Goal: Check status: Verify the current state of an ongoing process or item

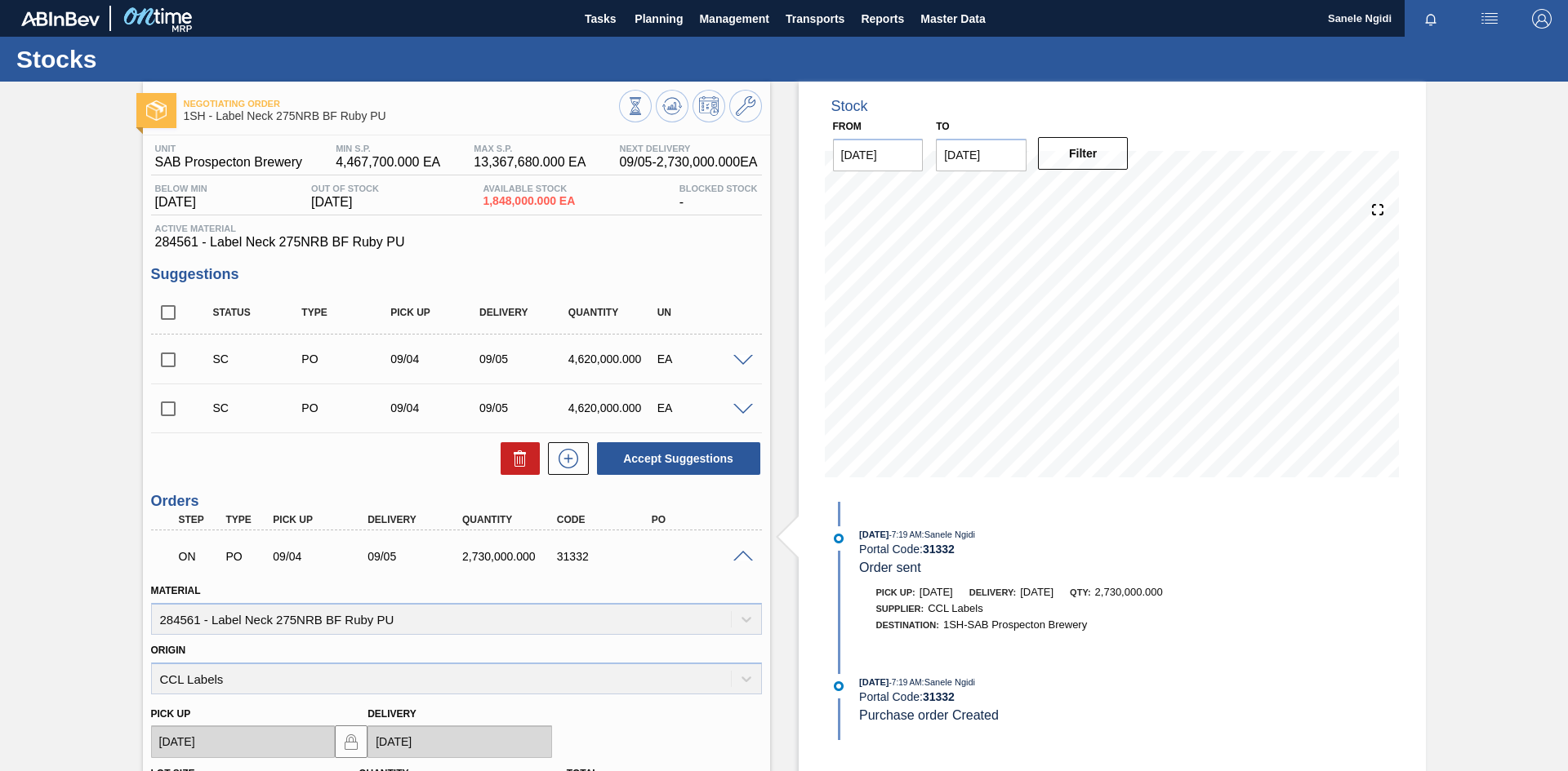
scroll to position [244, 0]
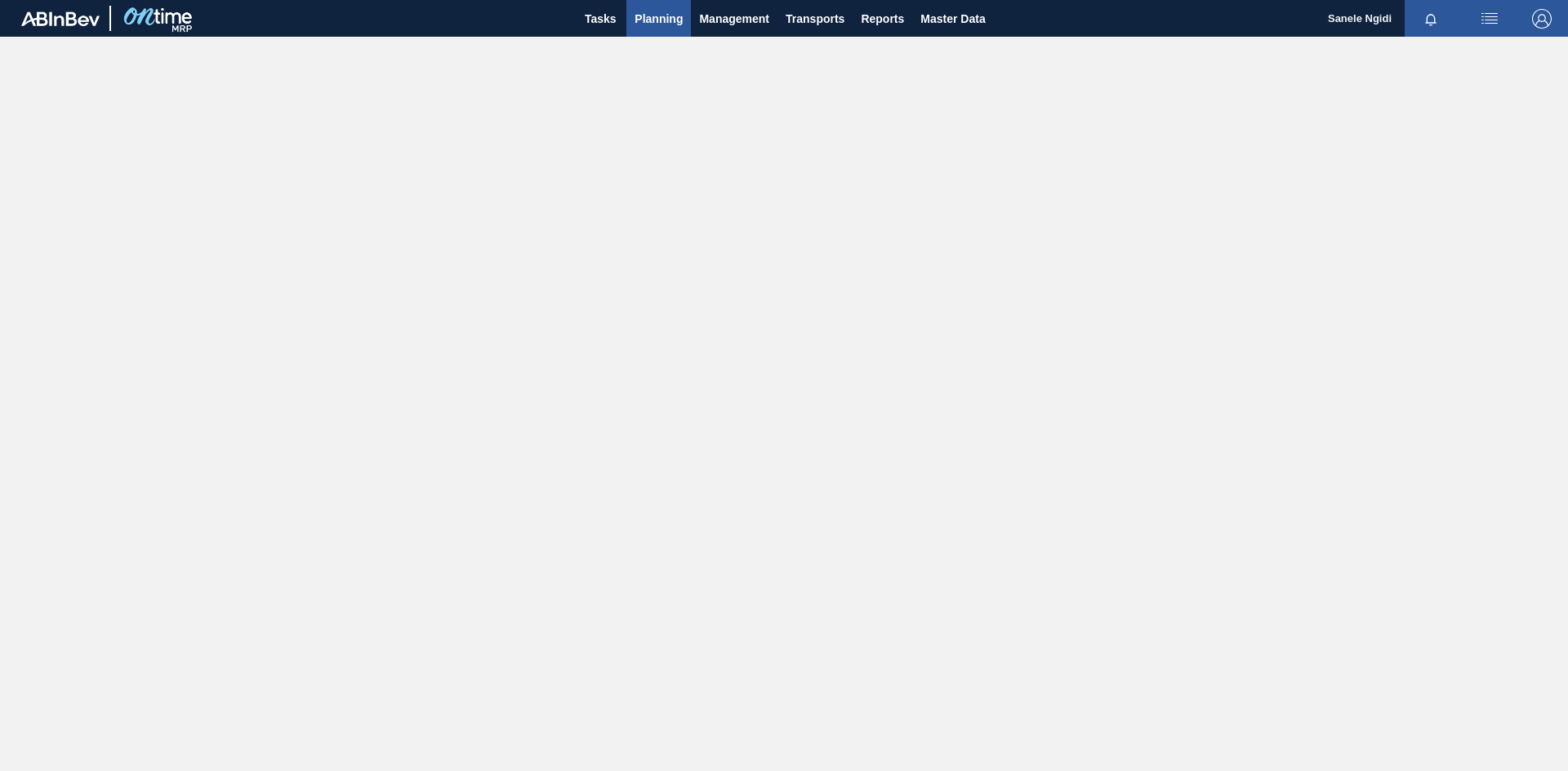
click at [661, 19] on span "Planning" at bounding box center [658, 19] width 48 height 20
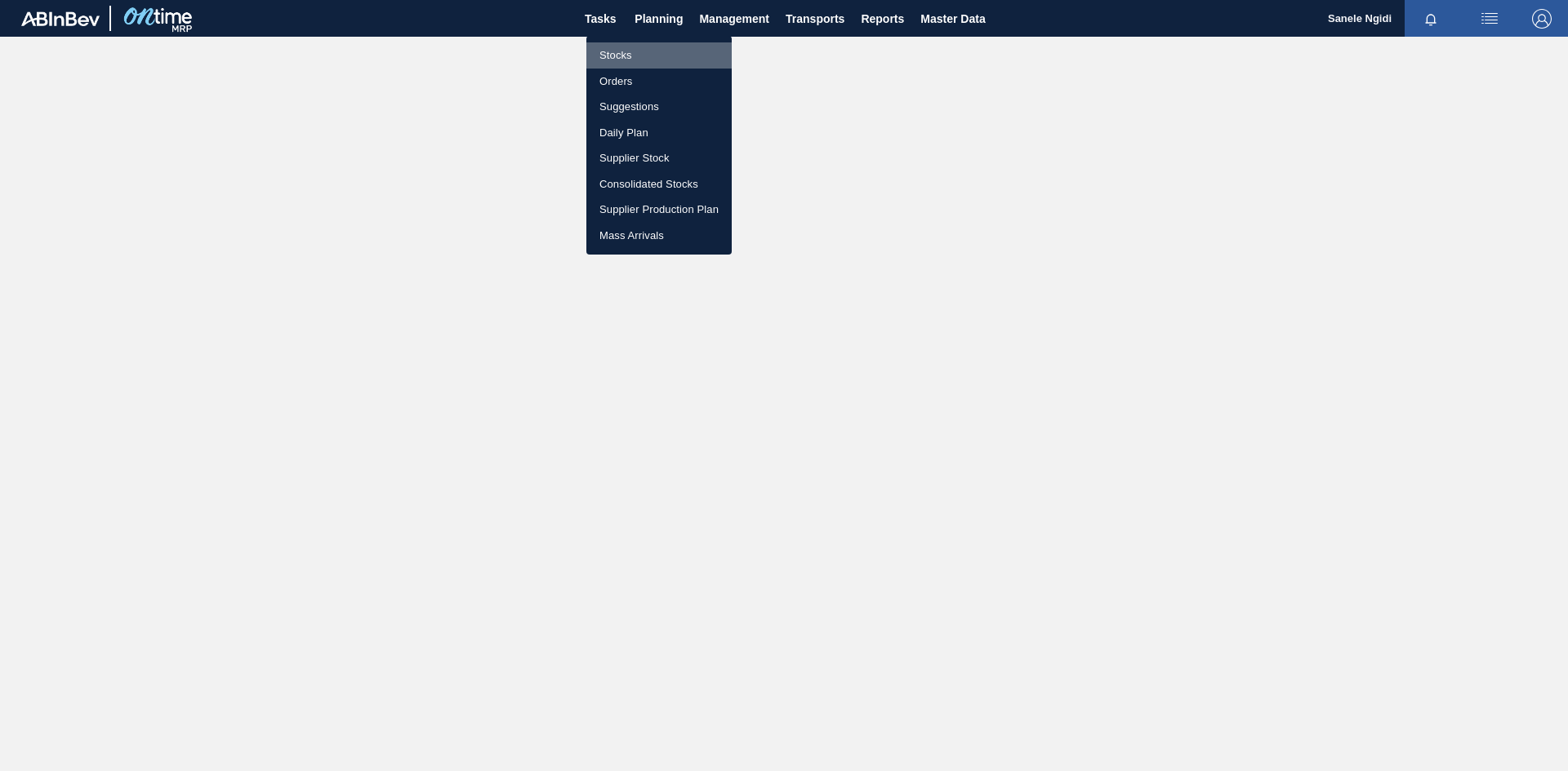
click at [612, 55] on li "Stocks" at bounding box center [658, 55] width 146 height 26
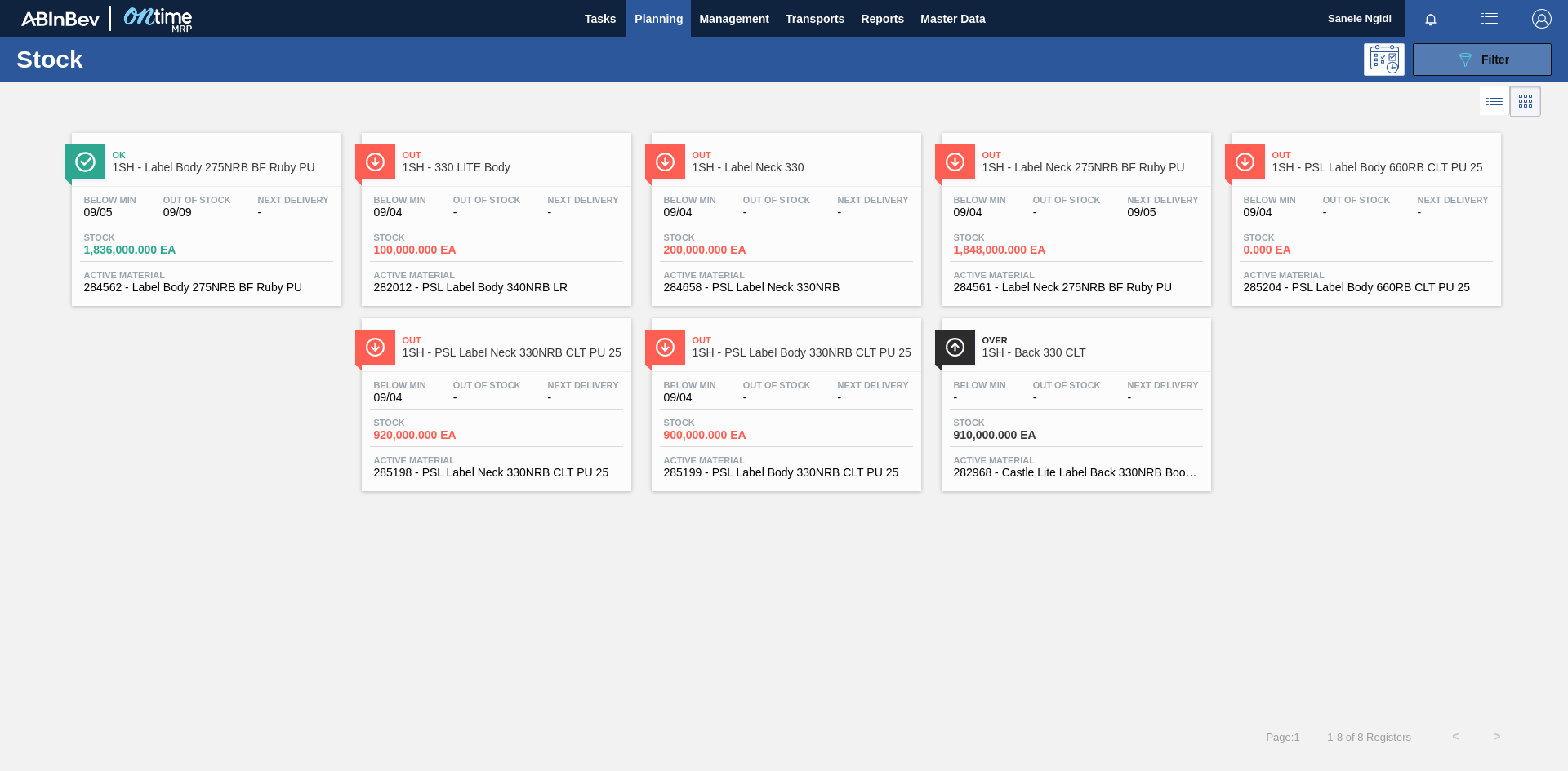
click at [1513, 54] on button "089F7B8B-B2A5-4AFE-B5C0-19BA573D28AC Filter" at bounding box center [1482, 59] width 139 height 33
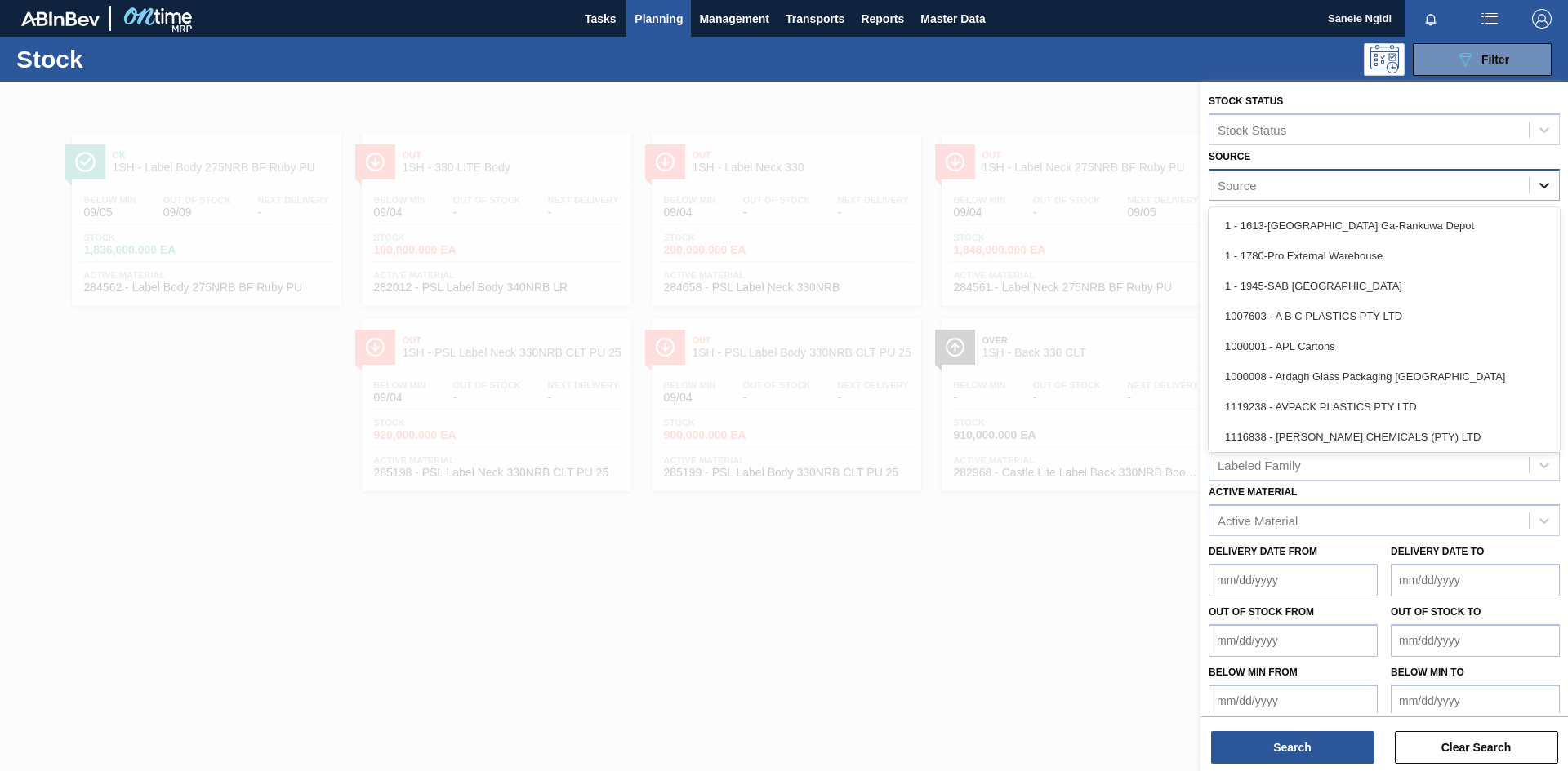
click at [1536, 181] on icon at bounding box center [1544, 184] width 16 height 16
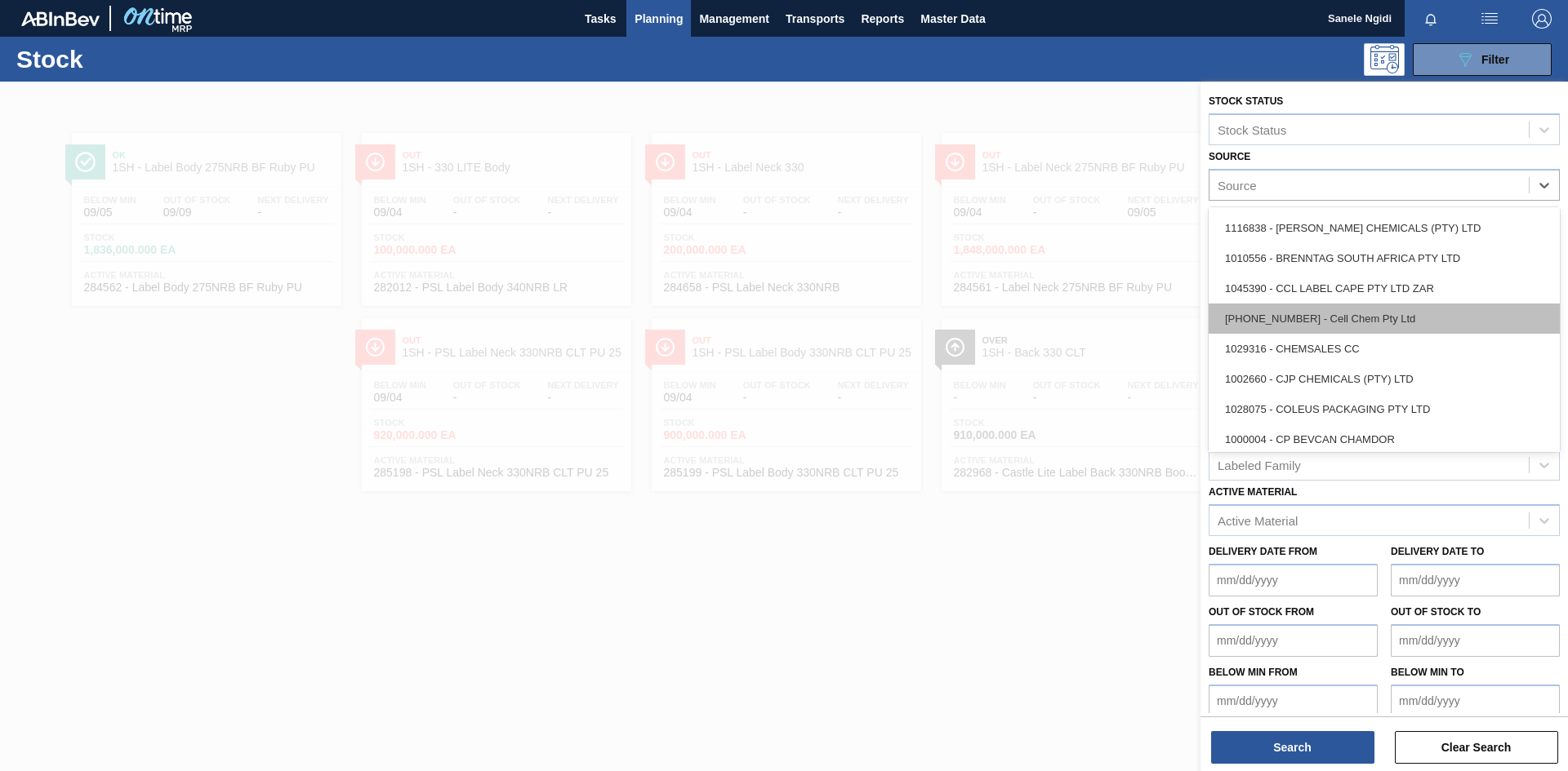
scroll to position [244, 0]
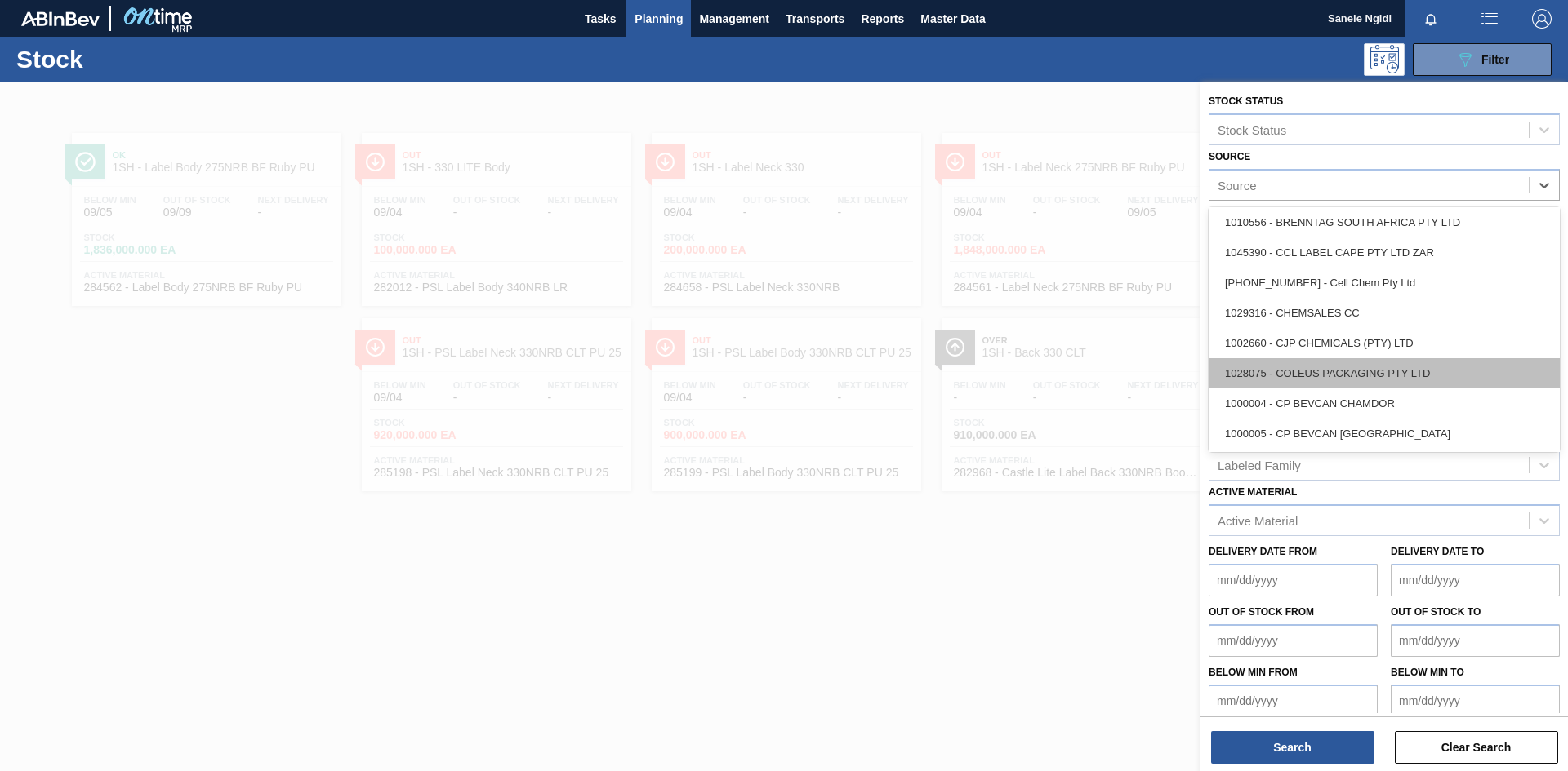
click at [1391, 368] on div "1028075 - COLEUS PACKAGING PTY LTD" at bounding box center [1384, 373] width 351 height 30
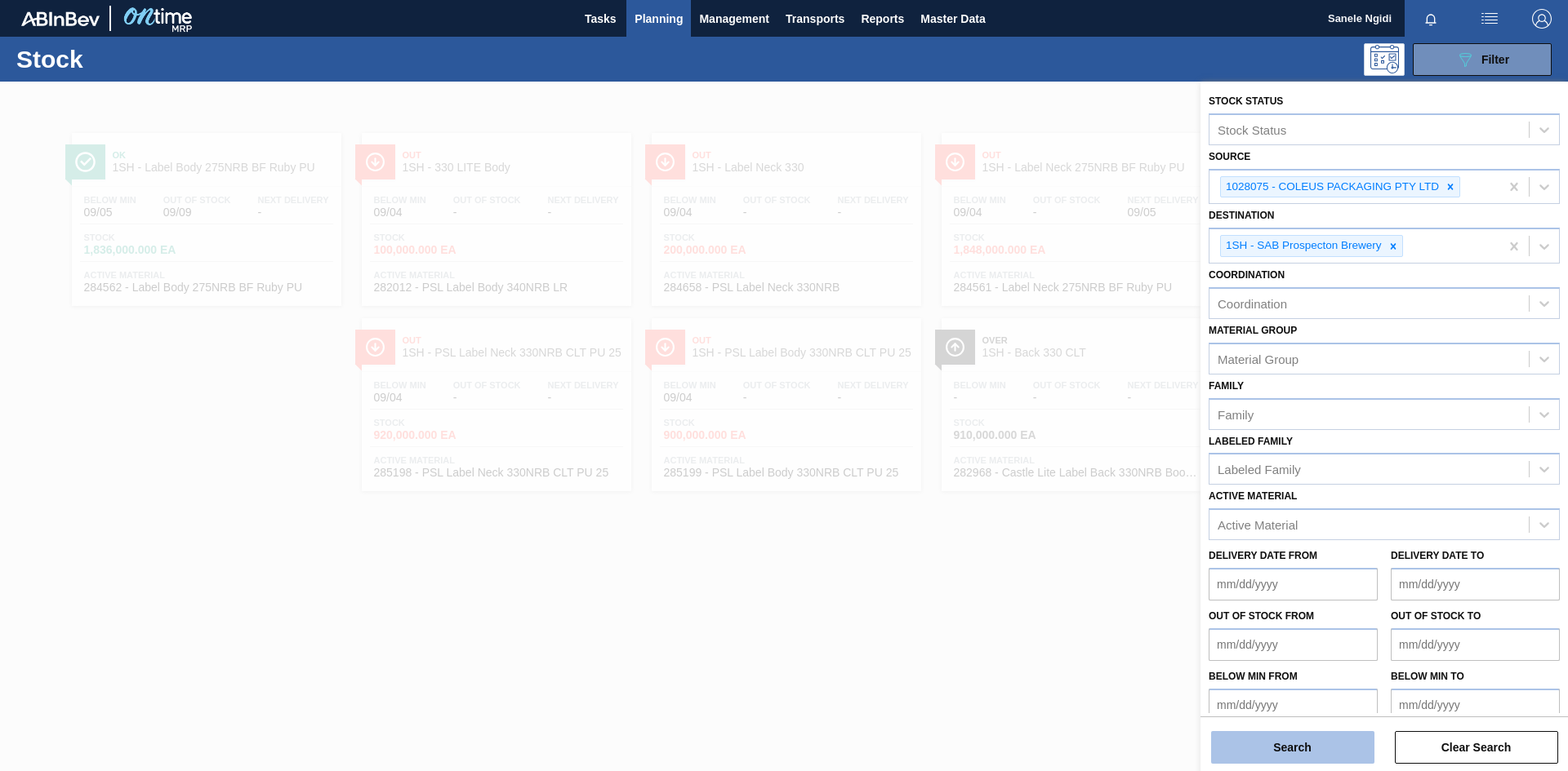
click at [1306, 751] on button "Search" at bounding box center [1293, 747] width 164 height 33
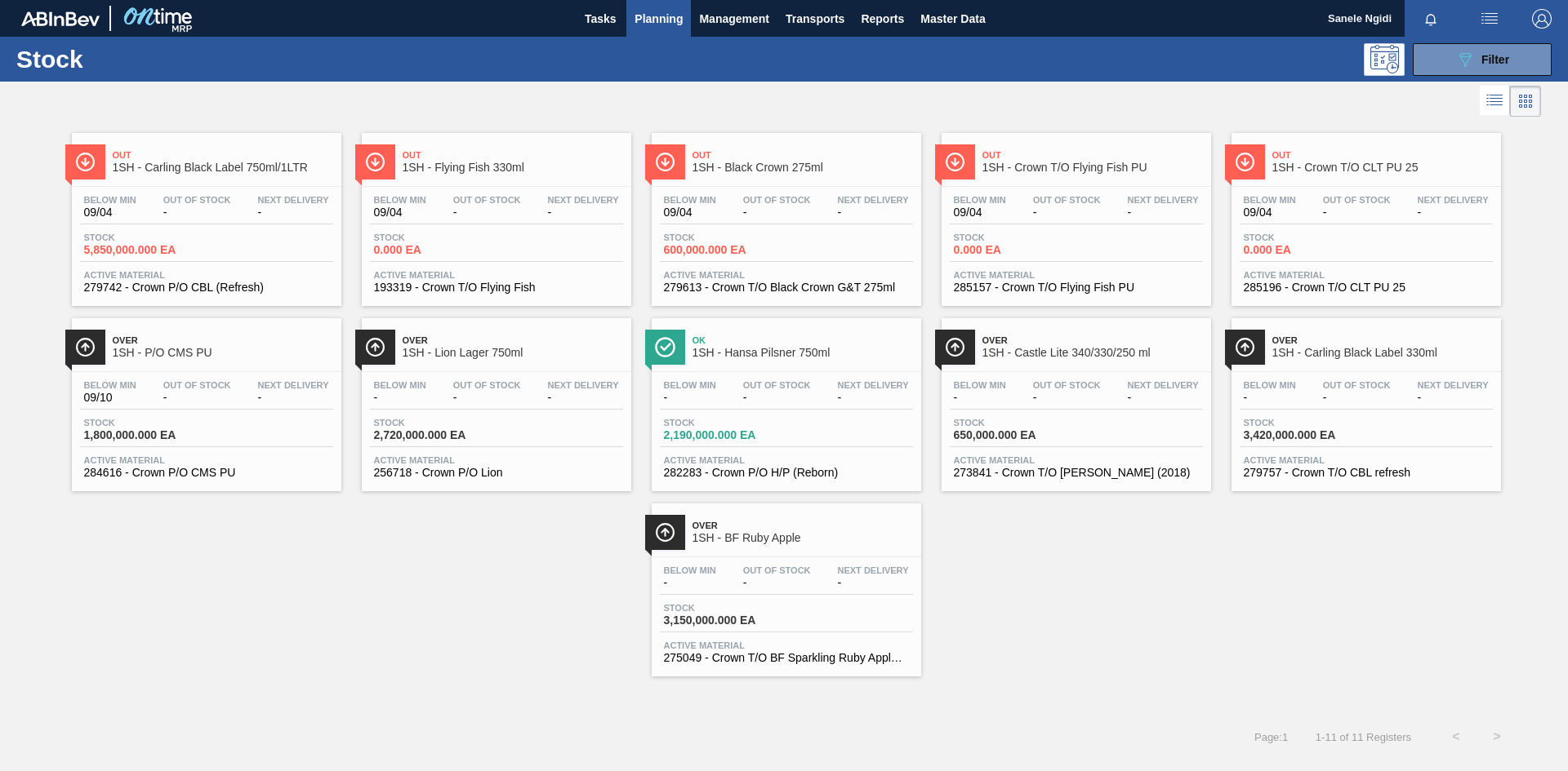
click at [306, 604] on div "Out 1SH - Carling Black Label 750ml/1LTR Below Min 09/04 Out Of Stock - Next De…" at bounding box center [784, 398] width 1568 height 556
click at [832, 621] on div "Stock 3,150,000.000 EA" at bounding box center [786, 618] width 253 height 29
click at [247, 232] on div "Stock 5,850,000.000 EA" at bounding box center [206, 246] width 253 height 29
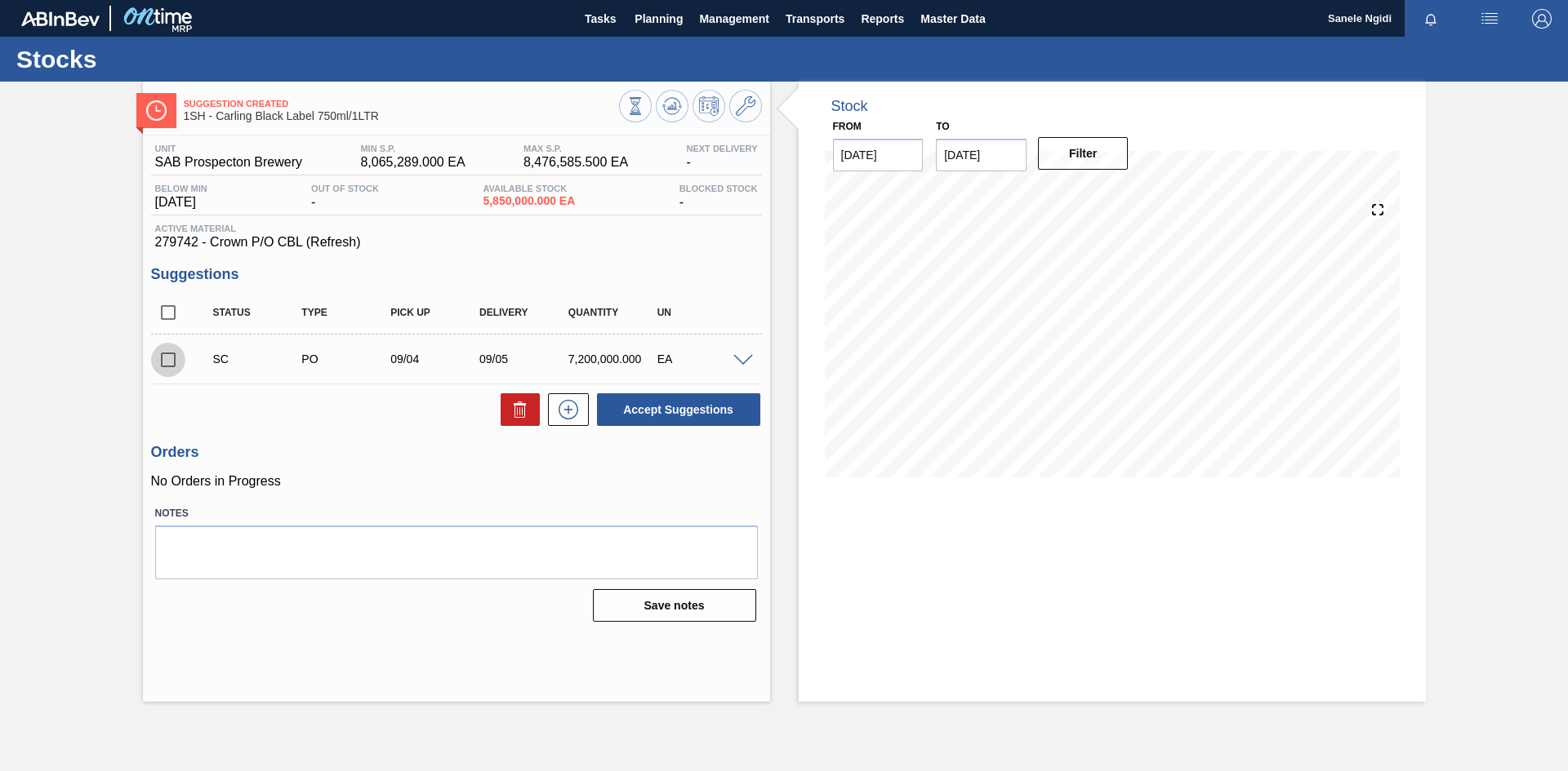
click at [170, 362] on input "checkbox" at bounding box center [168, 360] width 34 height 34
click at [694, 418] on button "Accept Suggestions" at bounding box center [679, 409] width 164 height 33
checkbox input "false"
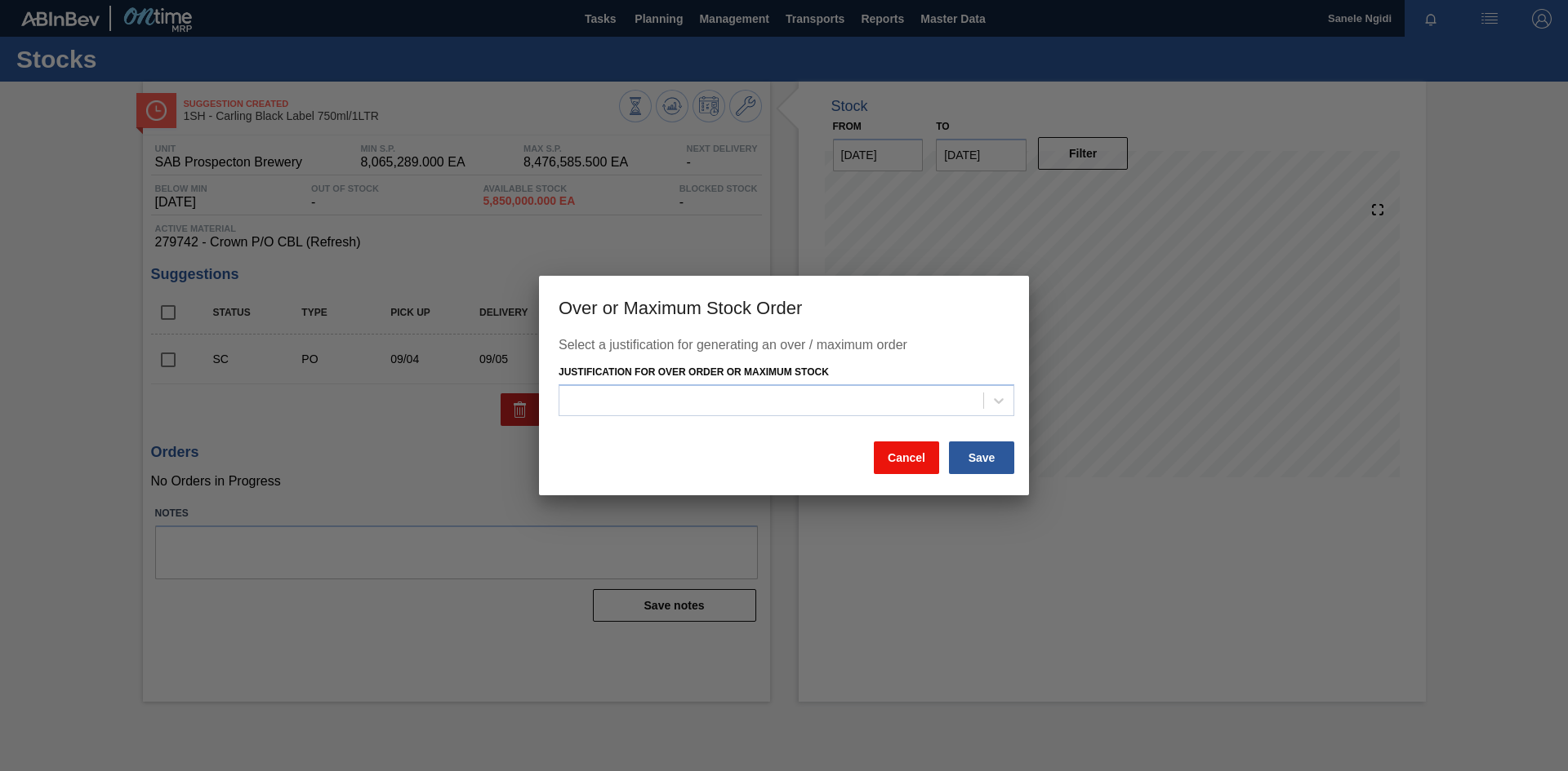
click at [900, 464] on button "Cancel" at bounding box center [906, 458] width 65 height 33
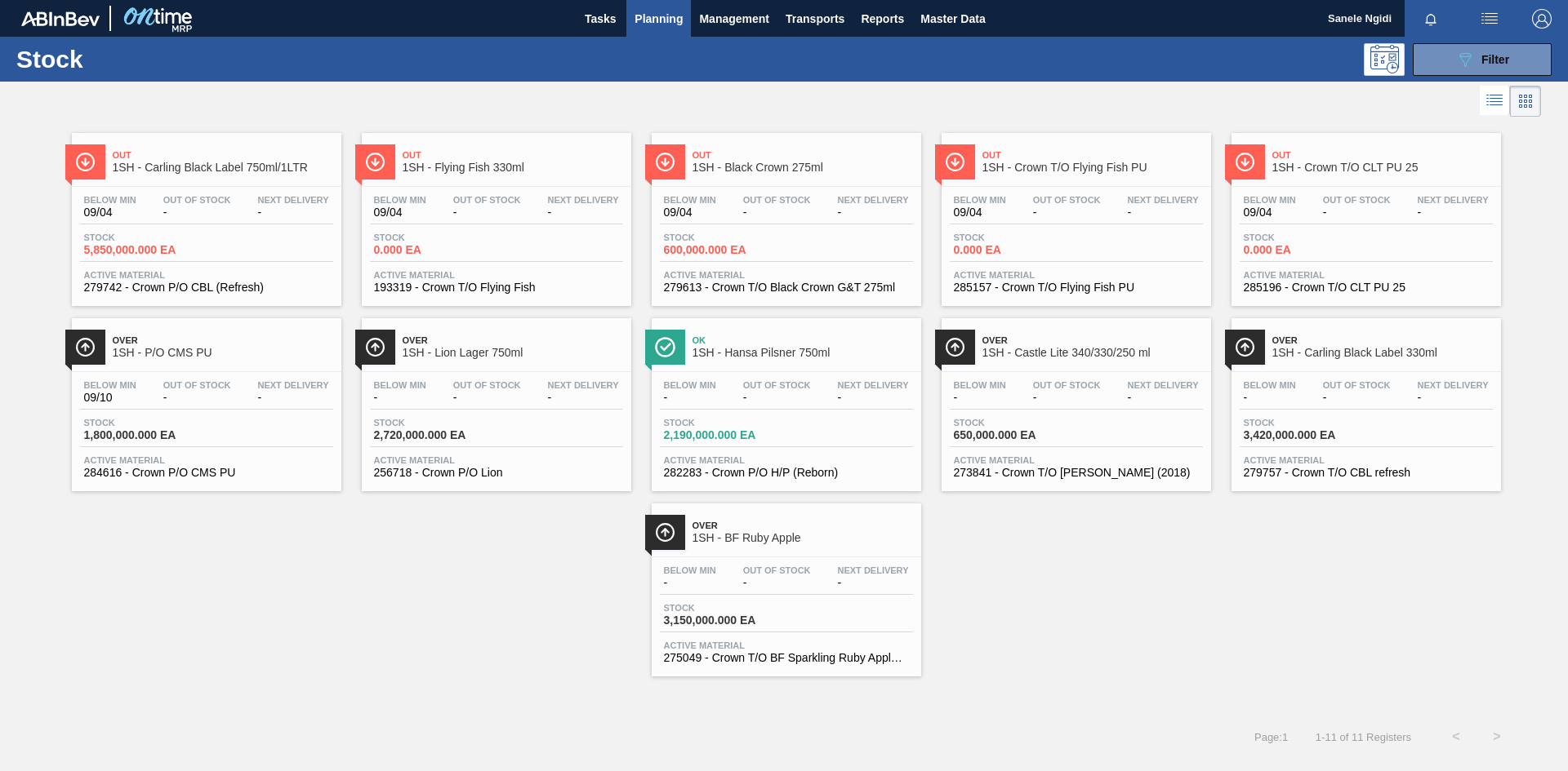
click at [816, 429] on div "Stock 2,190,000.000 EA" at bounding box center [786, 433] width 253 height 29
click at [1135, 431] on div "Stock 650,000.000 EA" at bounding box center [1076, 433] width 253 height 29
click at [509, 236] on div "Stock 0.000 EA" at bounding box center [496, 246] width 253 height 29
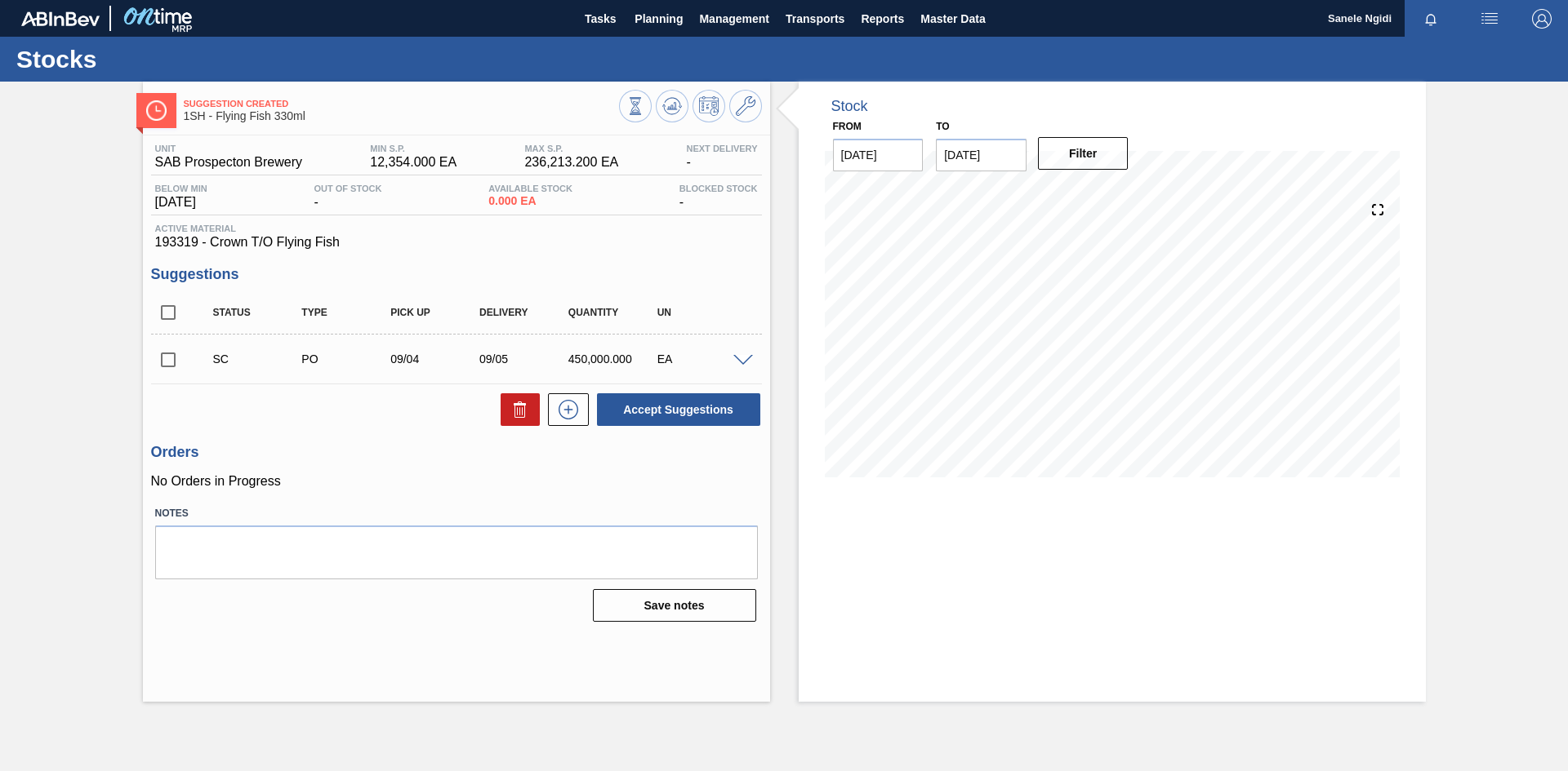
click at [168, 361] on input "checkbox" at bounding box center [168, 360] width 34 height 34
click at [685, 407] on button "Accept Suggestions" at bounding box center [679, 409] width 164 height 33
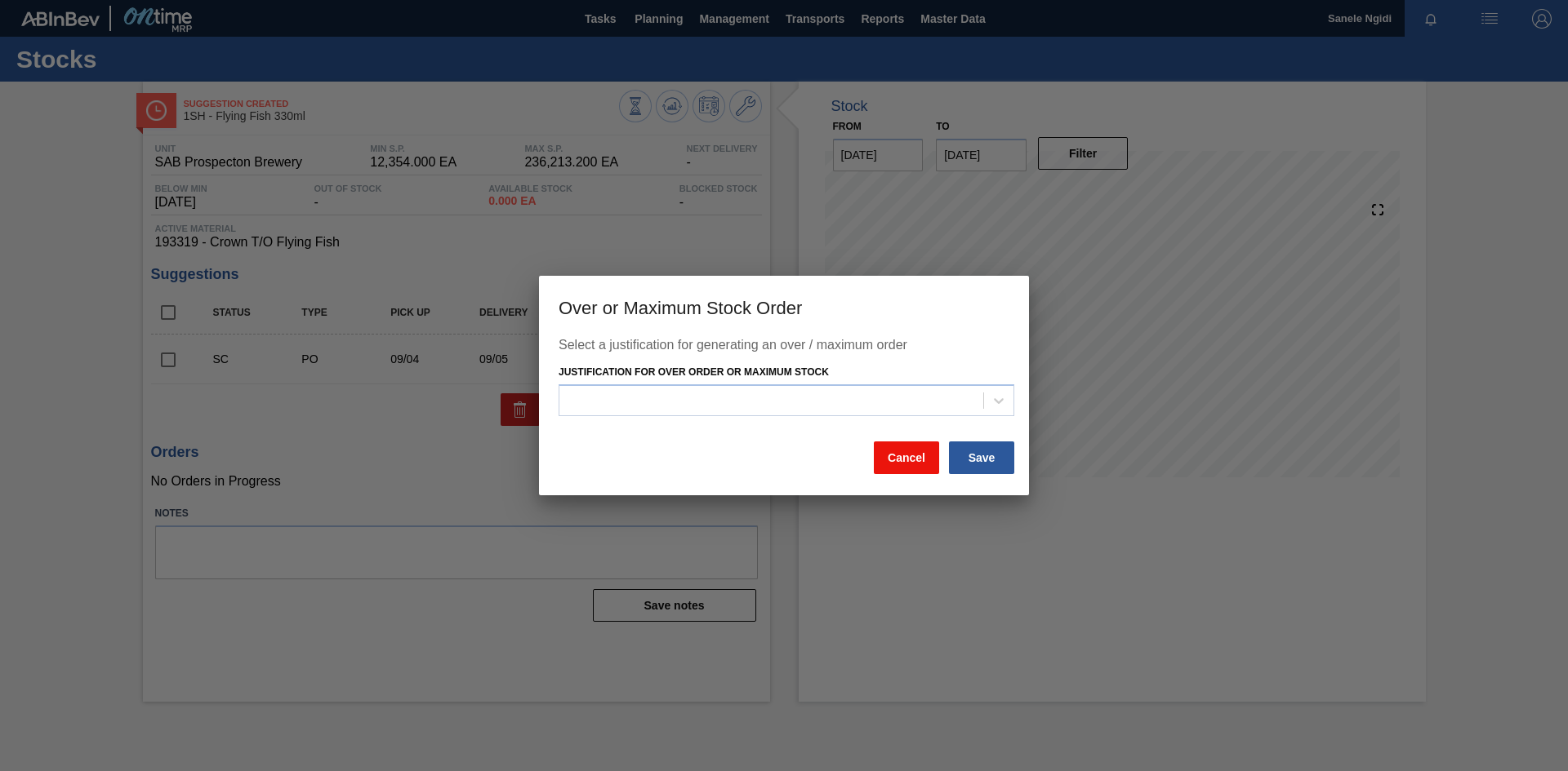
click at [899, 456] on button "Cancel" at bounding box center [906, 458] width 65 height 33
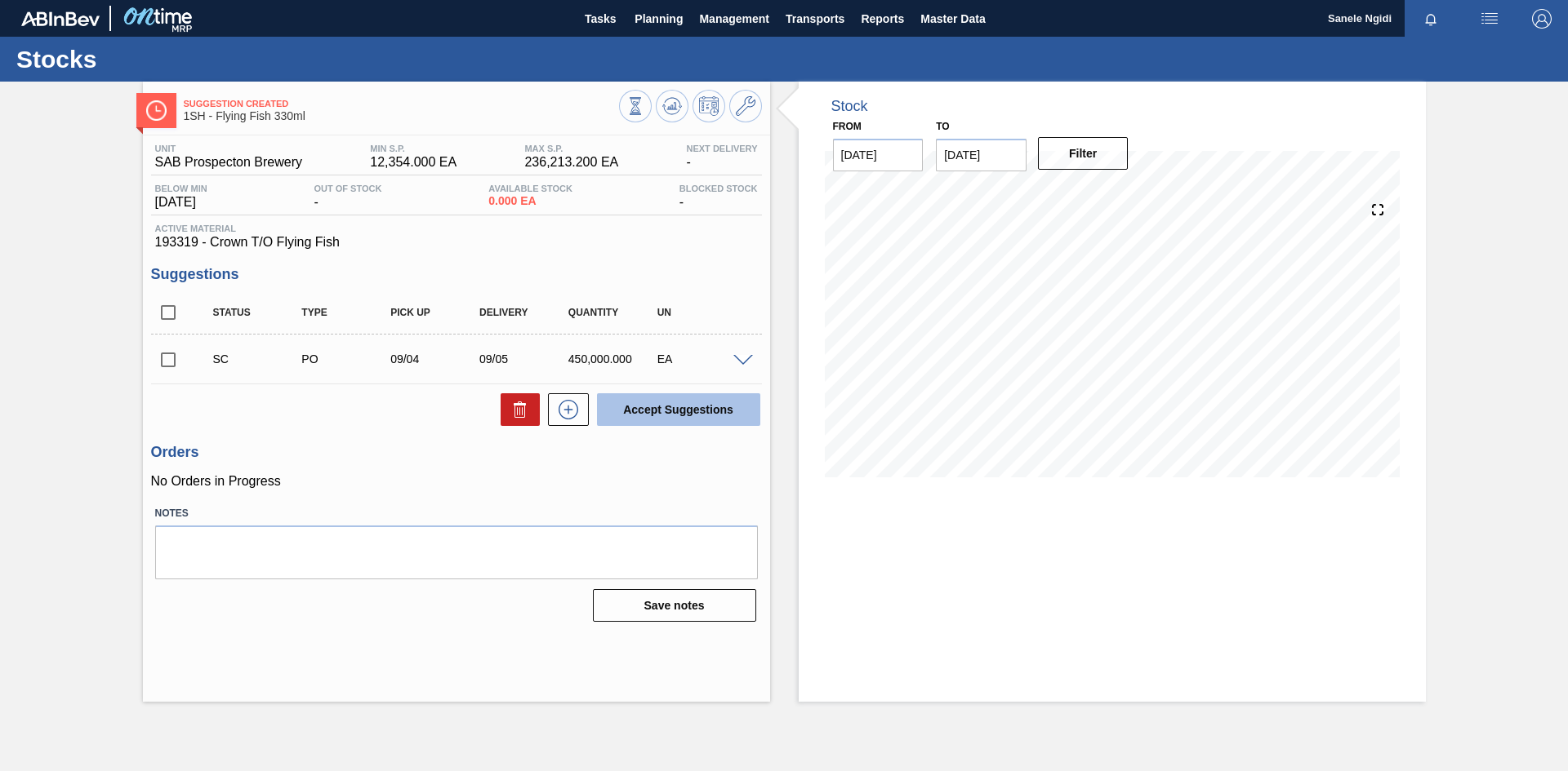
click at [654, 404] on button "Accept Suggestions" at bounding box center [679, 409] width 164 height 33
click at [166, 360] on input "checkbox" at bounding box center [168, 360] width 34 height 34
click at [721, 408] on button "Accept Suggestions" at bounding box center [679, 409] width 164 height 33
checkbox input "false"
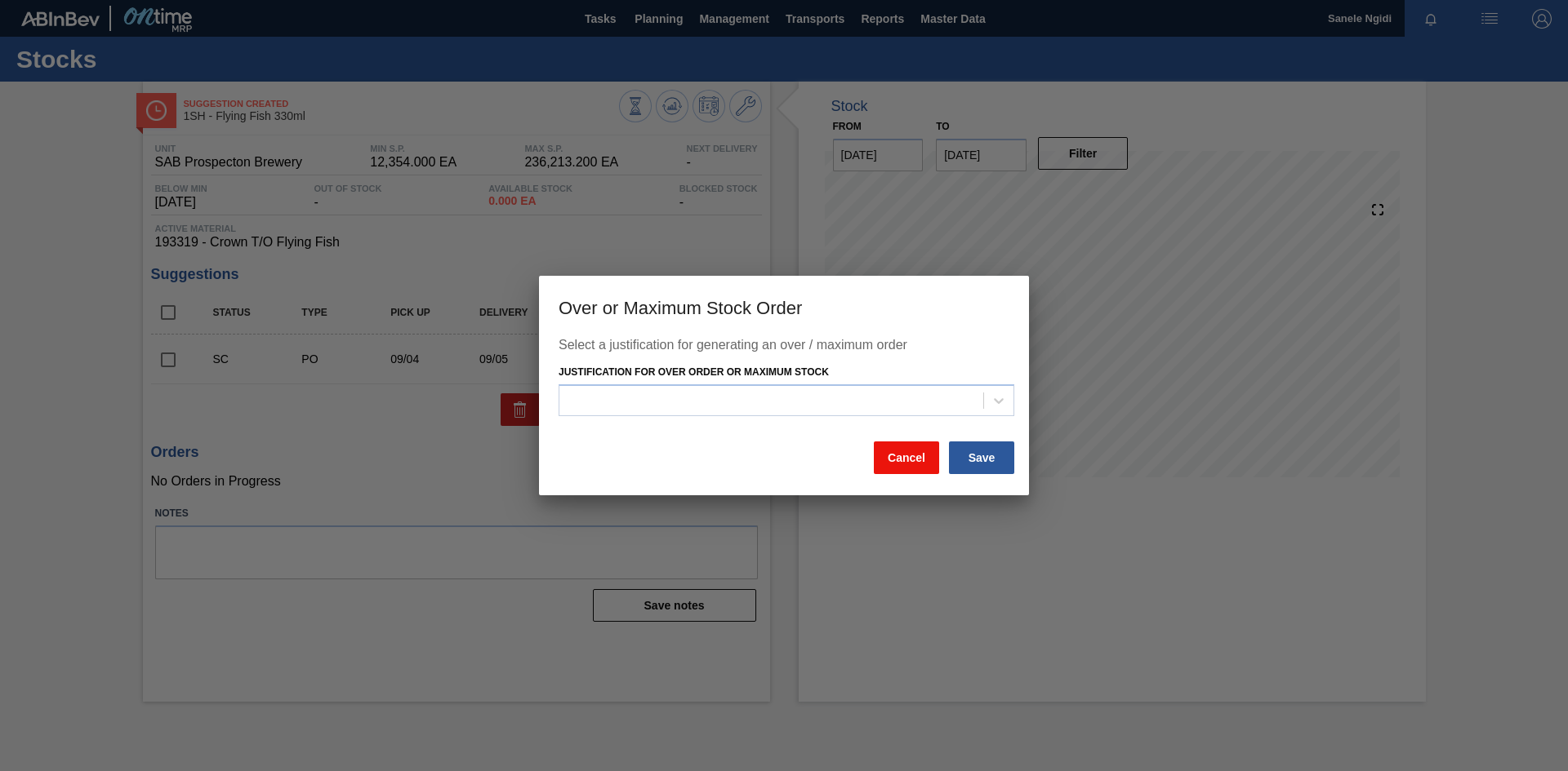
click at [909, 460] on button "Cancel" at bounding box center [906, 458] width 65 height 33
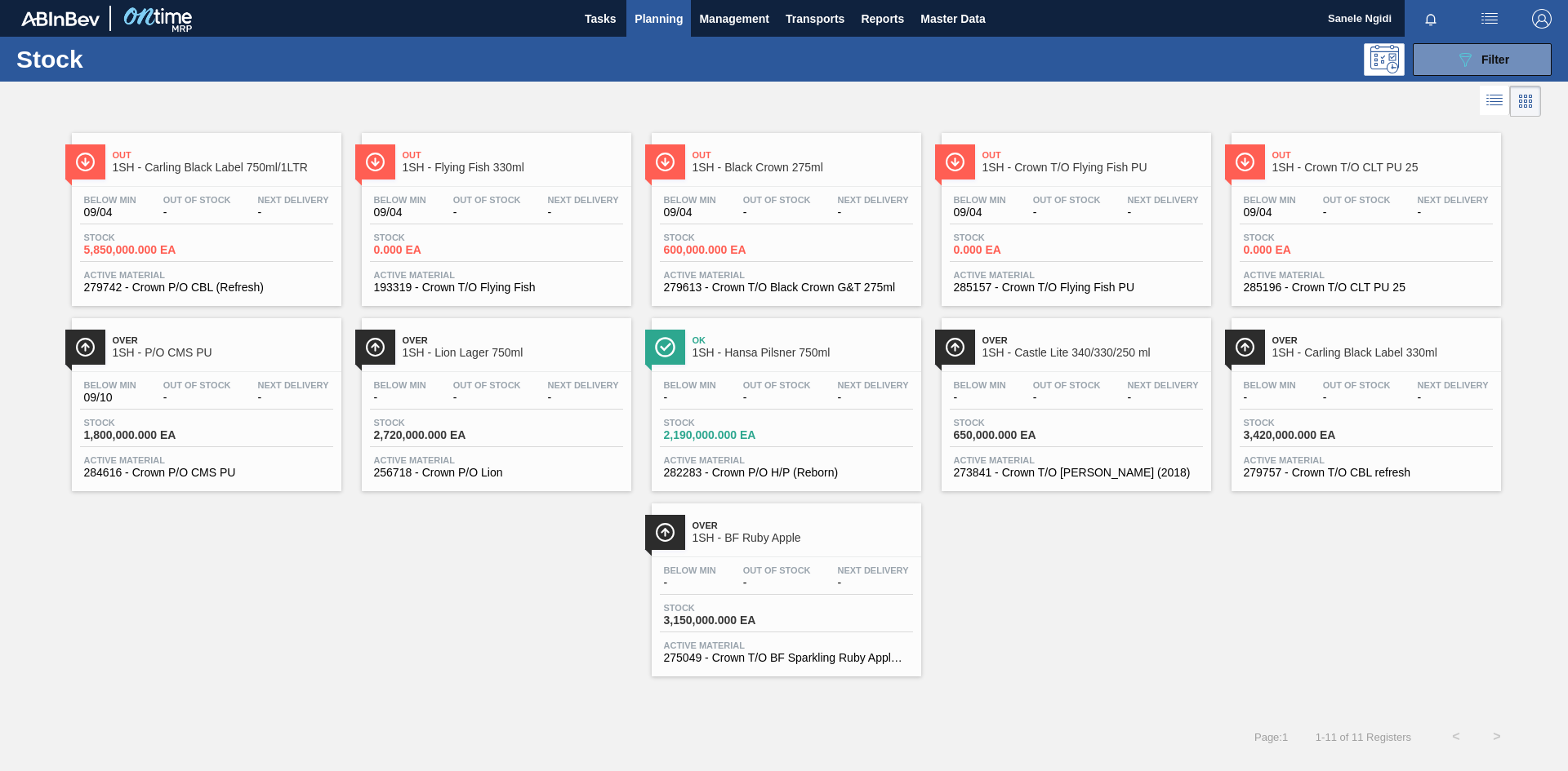
click at [241, 239] on div "Stock 5,850,000.000 EA" at bounding box center [206, 246] width 253 height 29
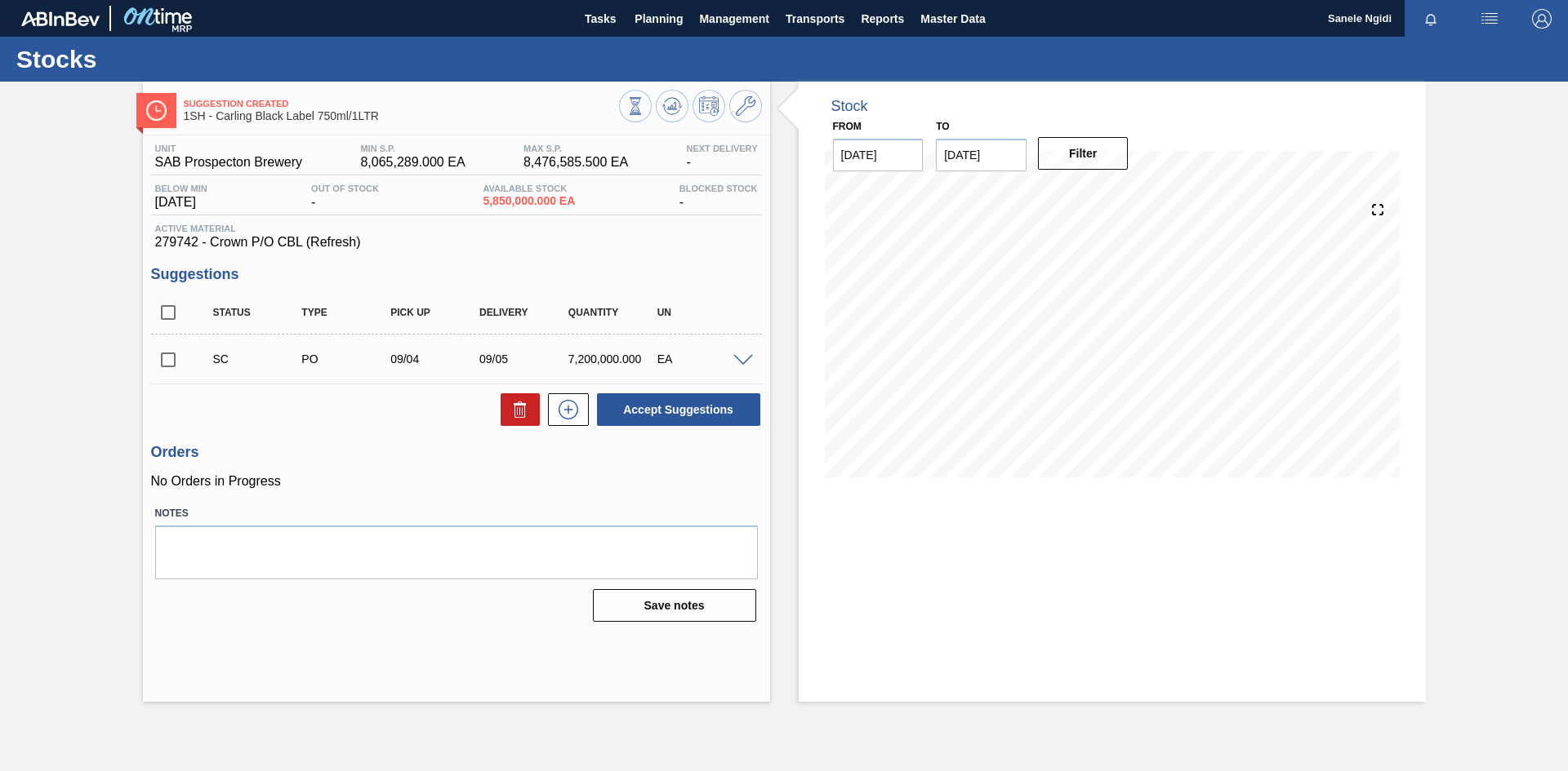
click at [166, 359] on input "checkbox" at bounding box center [168, 360] width 34 height 34
click at [679, 413] on button "Accept Suggestions" at bounding box center [679, 409] width 164 height 33
checkbox input "false"
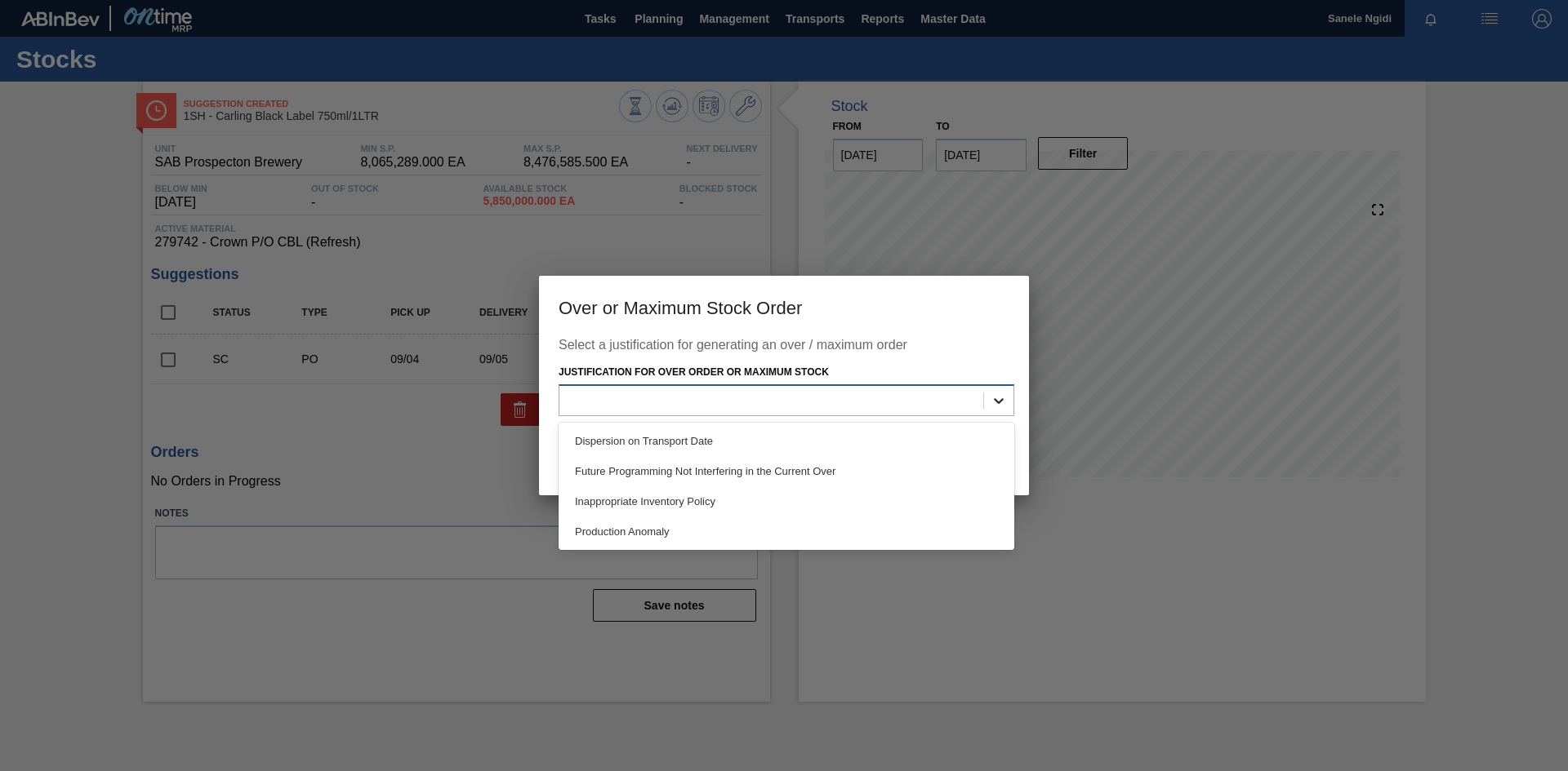
click at [998, 397] on icon at bounding box center [998, 401] width 16 height 16
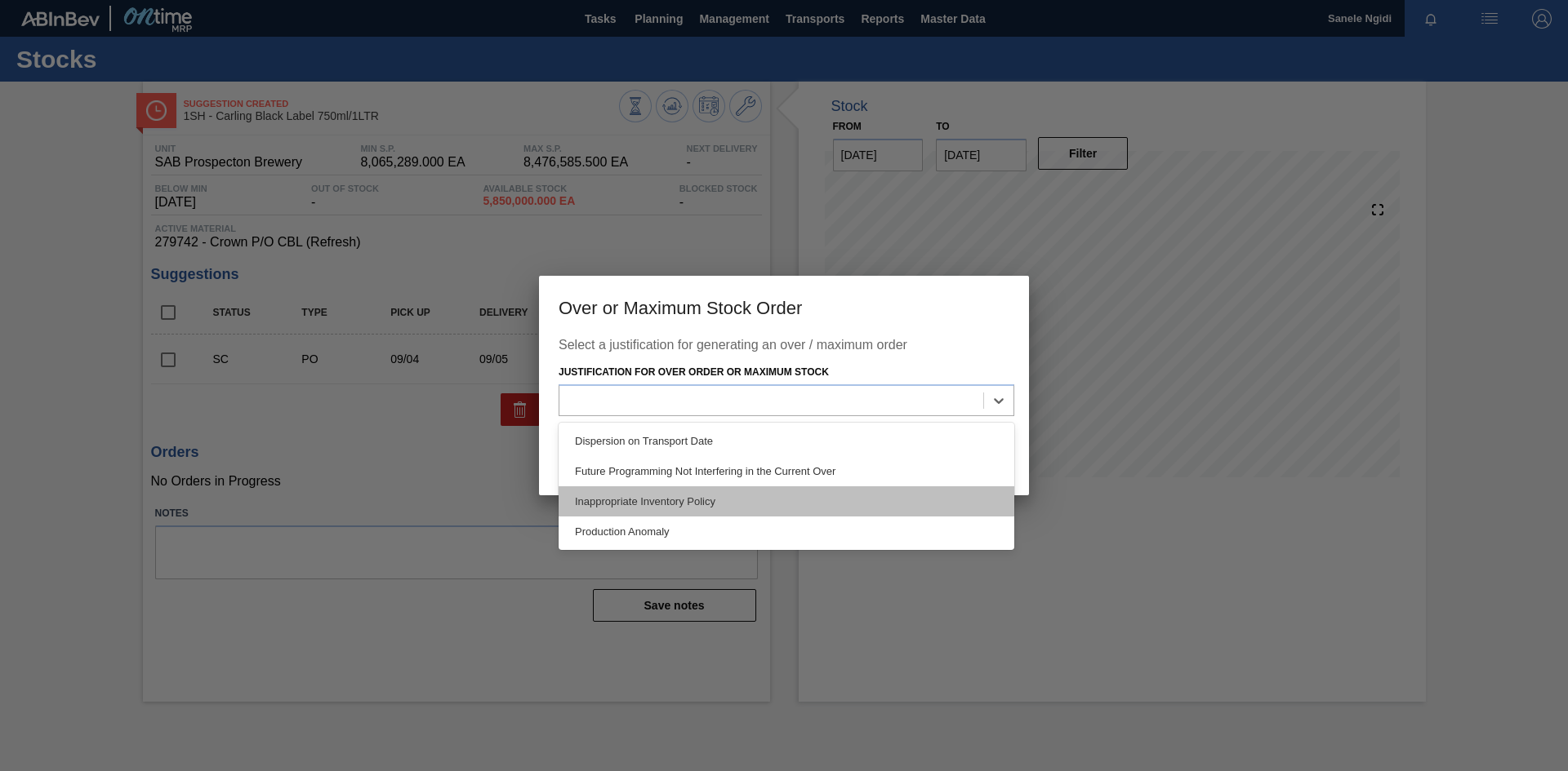
click at [682, 503] on div "Inappropriate Inventory Policy" at bounding box center [786, 501] width 455 height 30
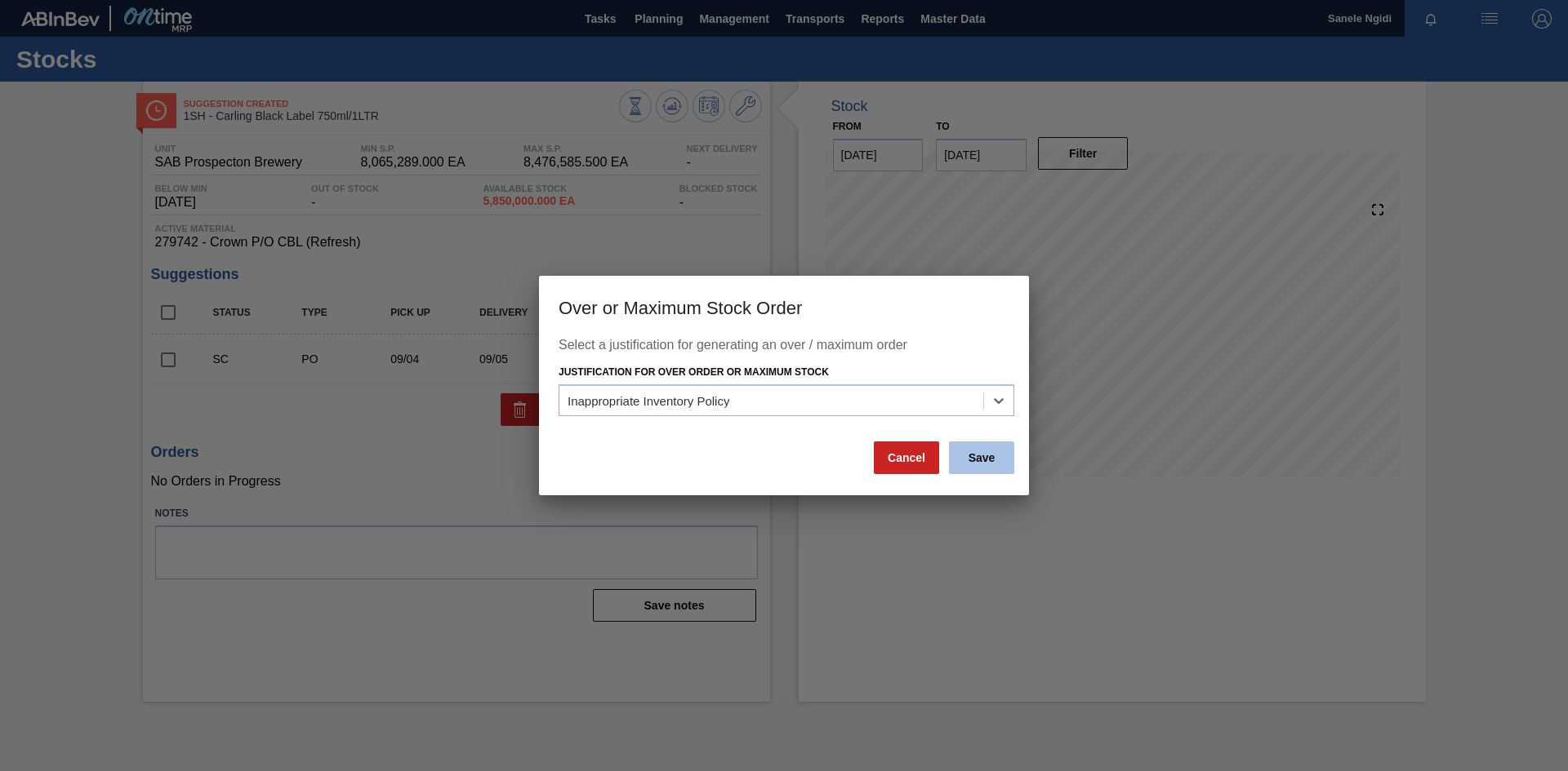
click at [978, 460] on button "Save" at bounding box center [981, 458] width 65 height 33
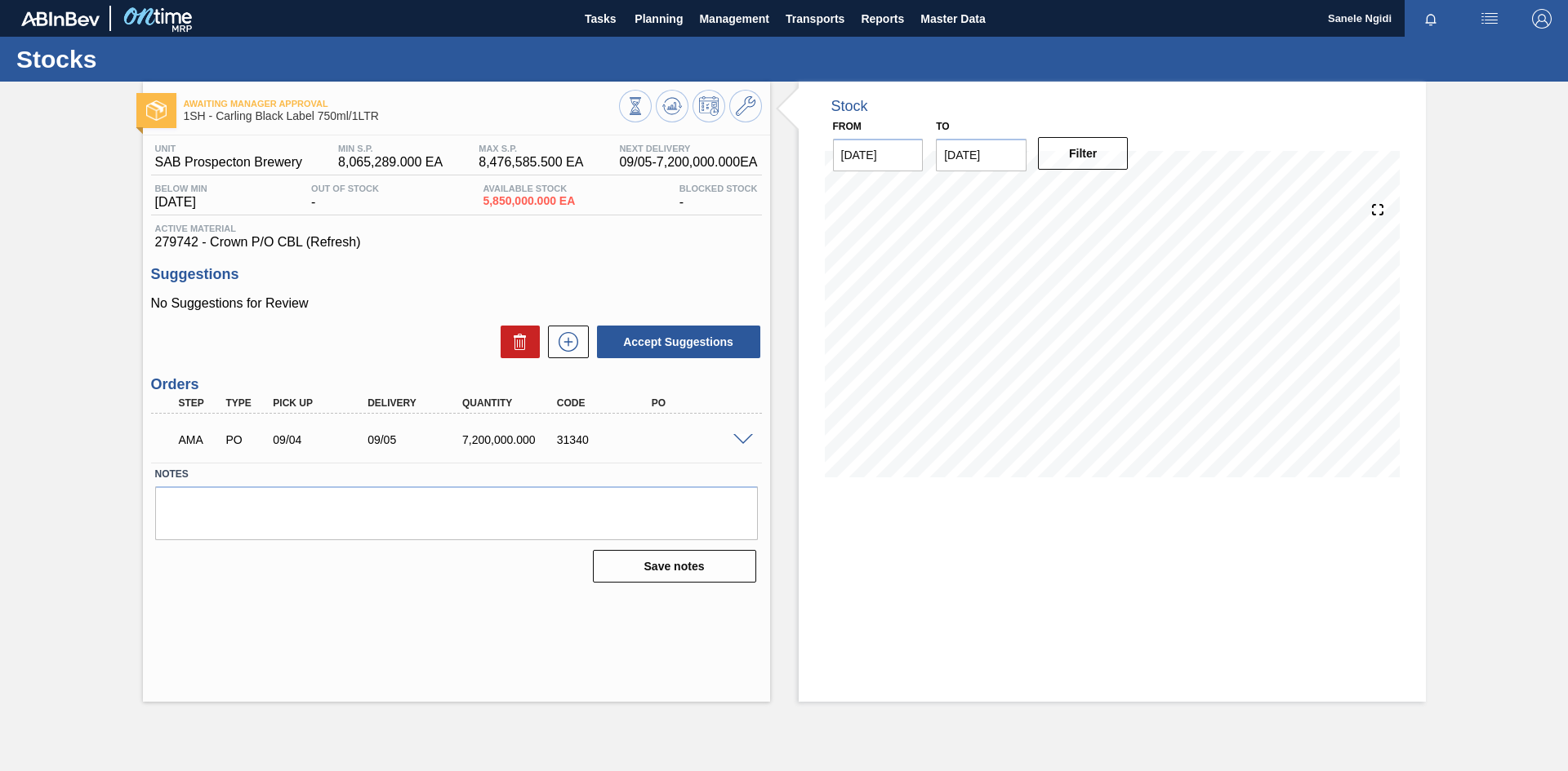
click at [86, 263] on div "Awaiting Manager Approval 1SH - Carling Black Label 750ml/1LTR Unit SAB Prospec…" at bounding box center [784, 392] width 1568 height 621
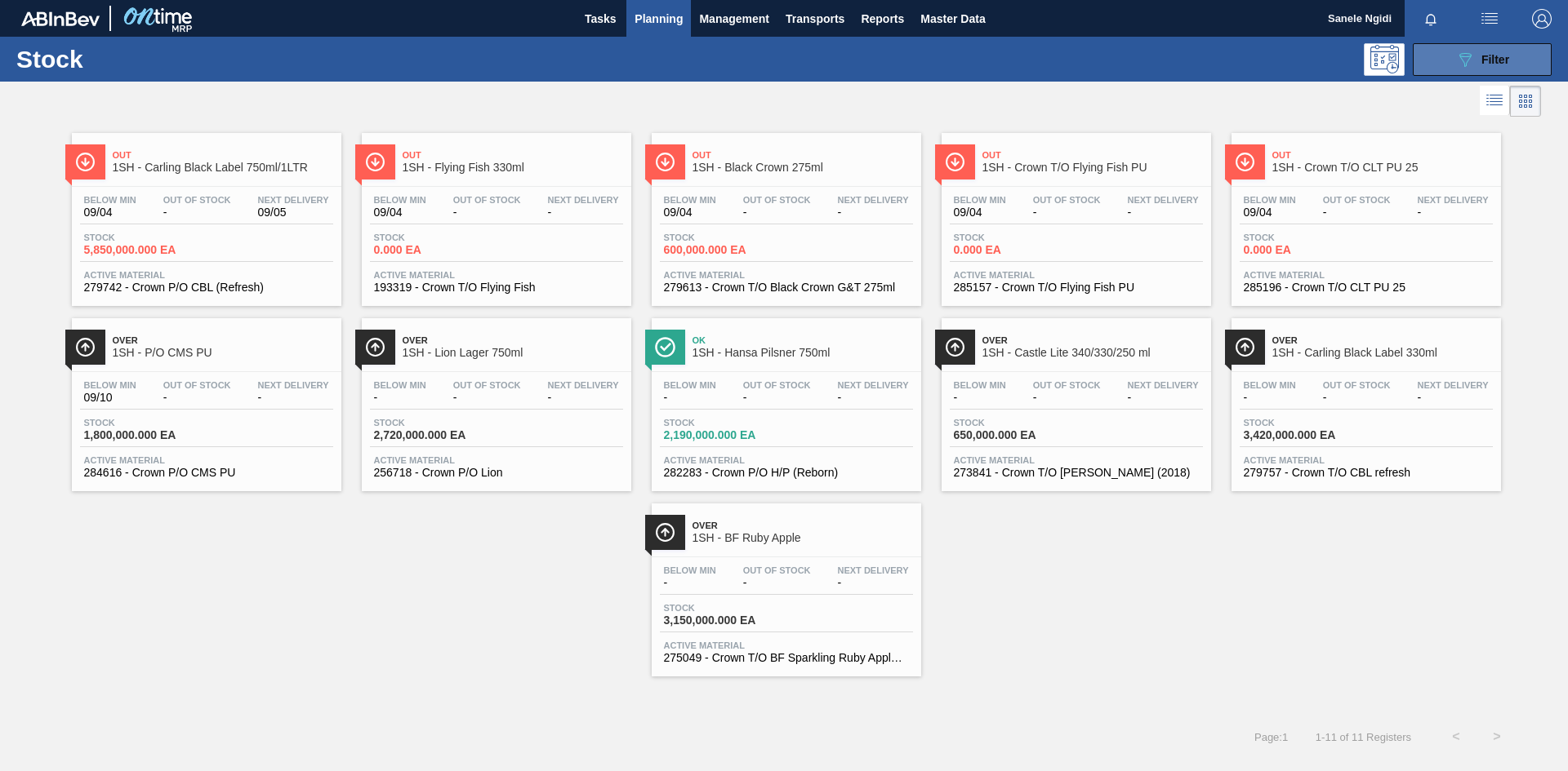
click at [1503, 64] on span "Filter" at bounding box center [1496, 59] width 28 height 13
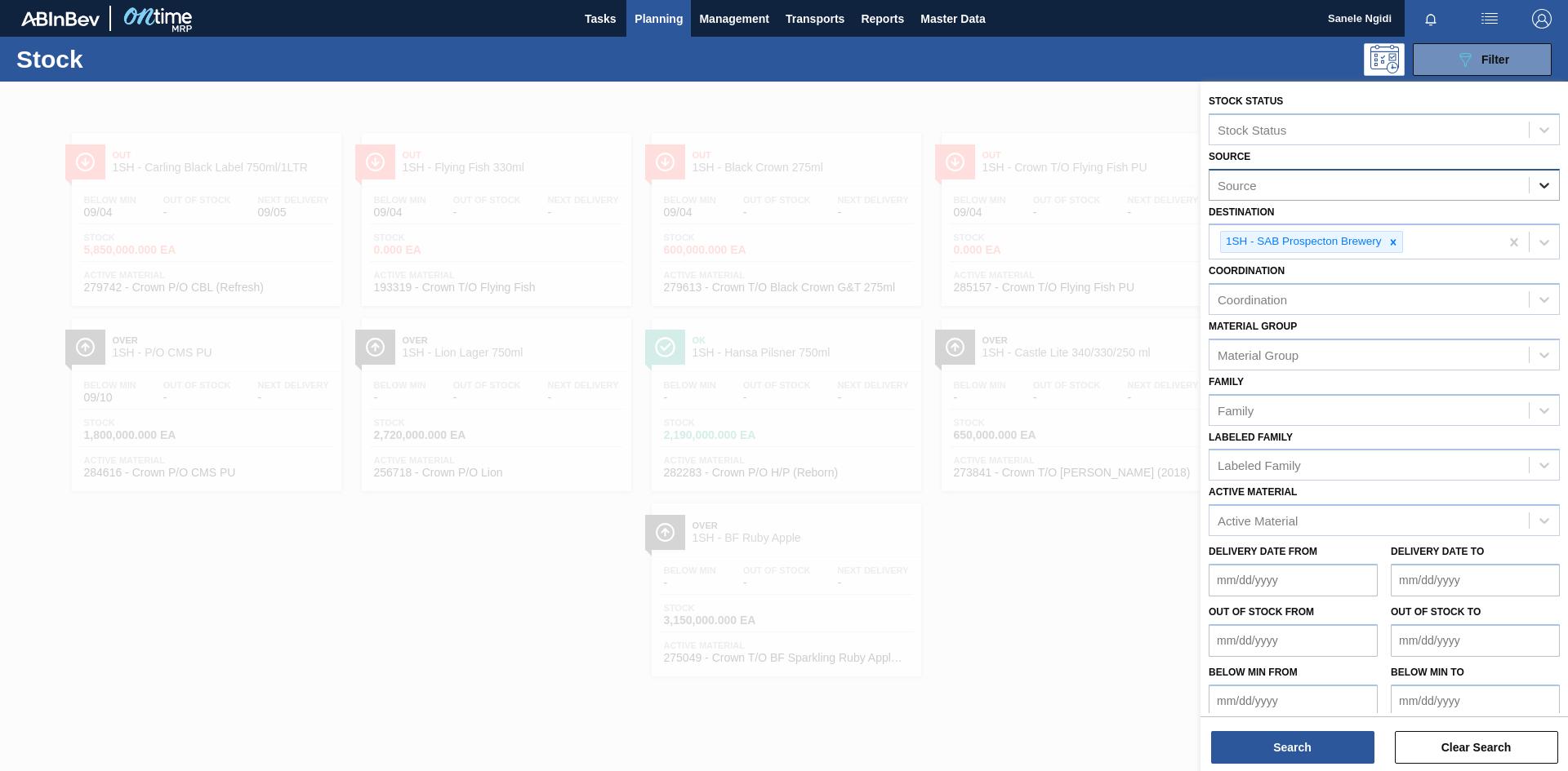
click at [1546, 182] on icon at bounding box center [1544, 184] width 16 height 16
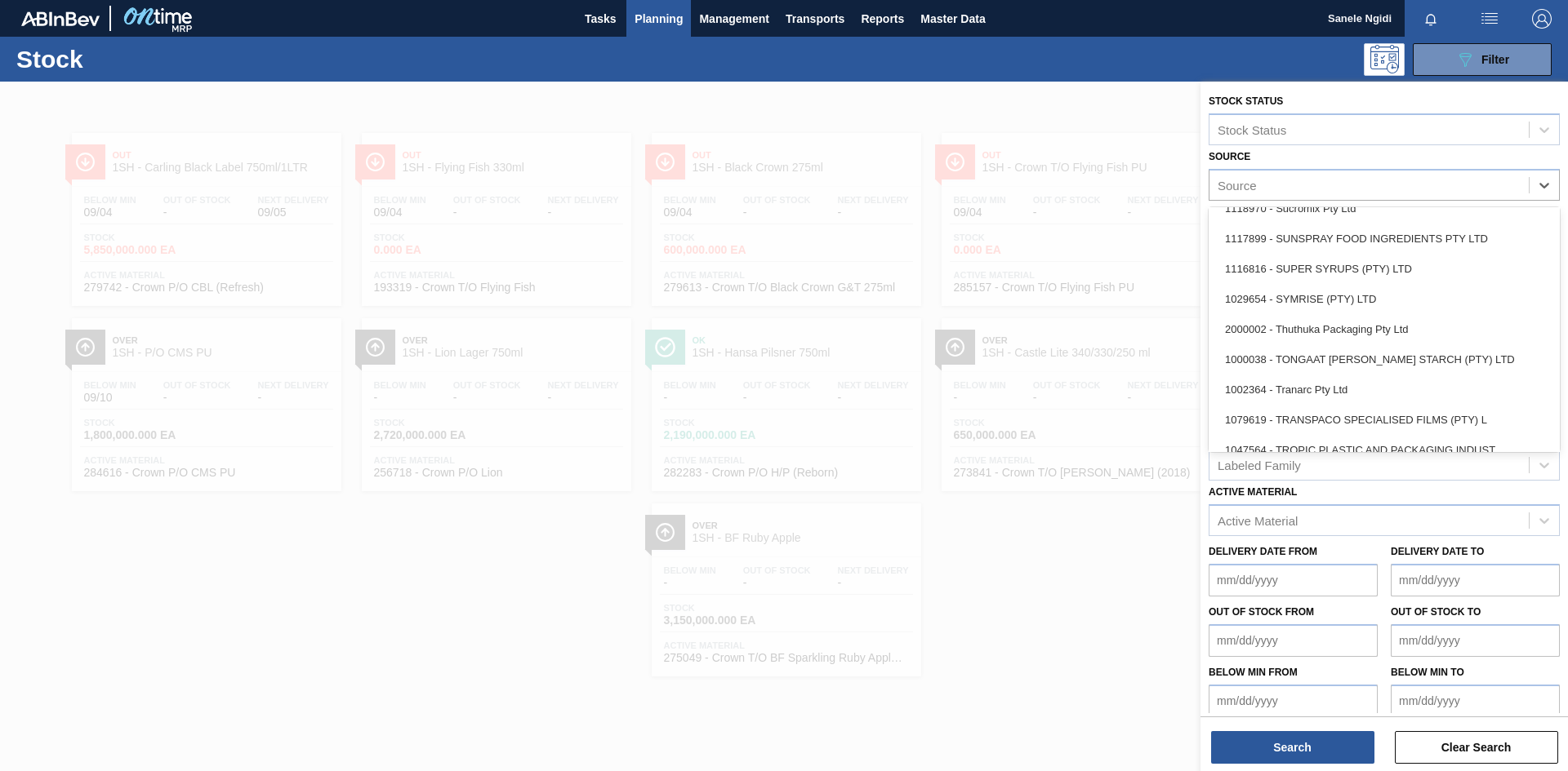
scroll to position [2117, 0]
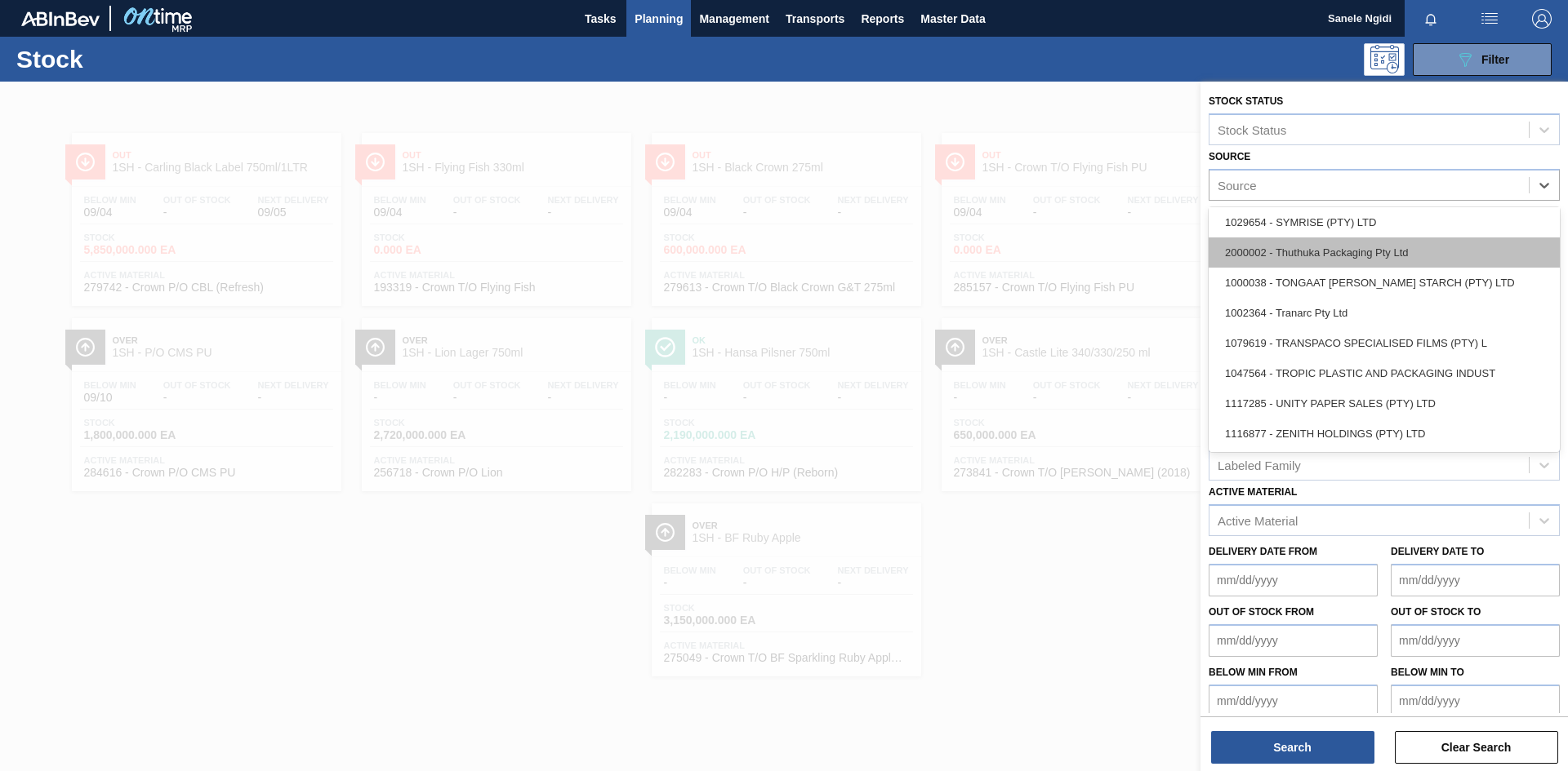
click at [1331, 247] on div "2000002 - Thuthuka Packaging Pty Ltd" at bounding box center [1384, 253] width 351 height 30
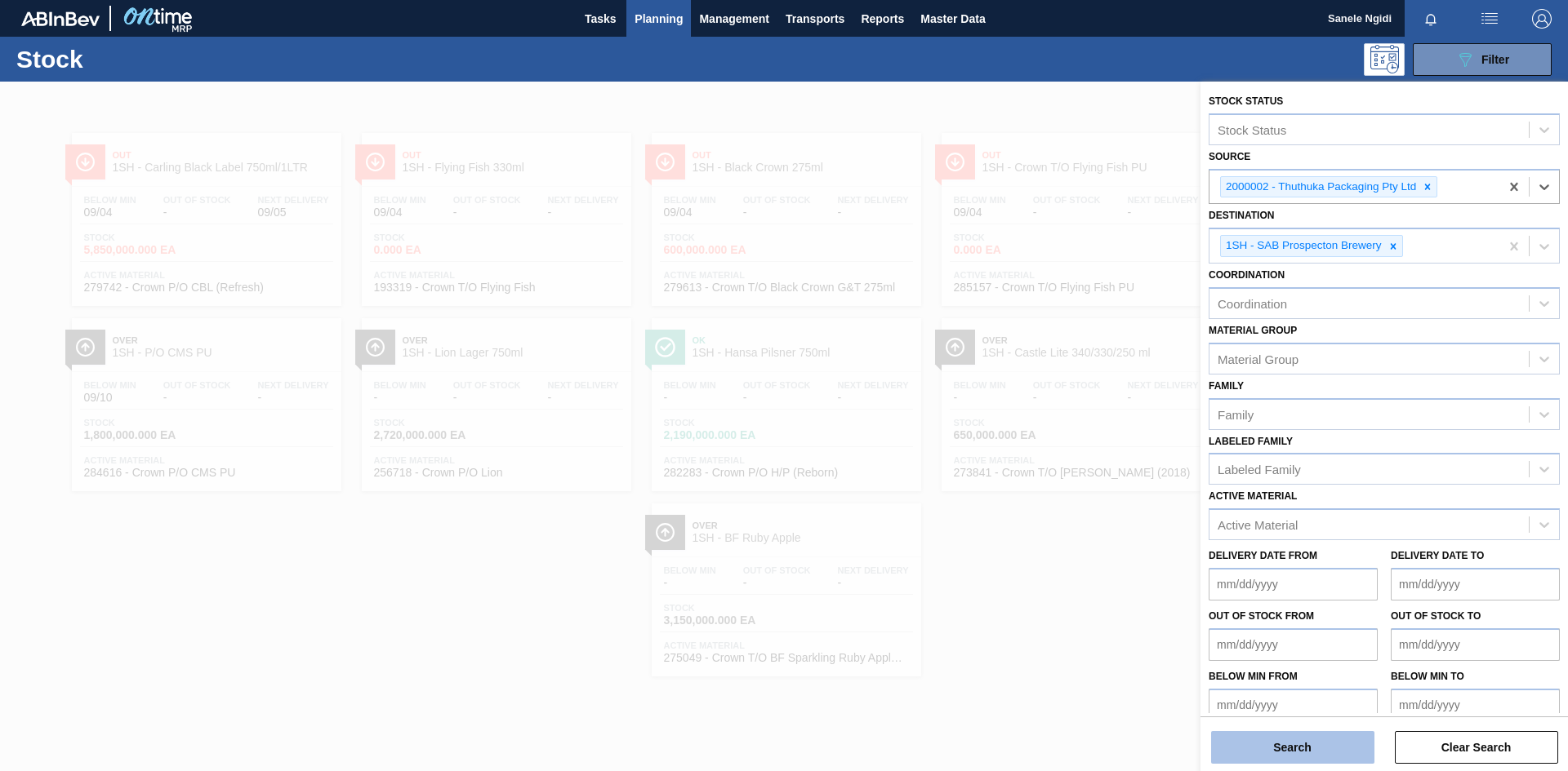
click at [1285, 750] on button "Search" at bounding box center [1293, 747] width 164 height 33
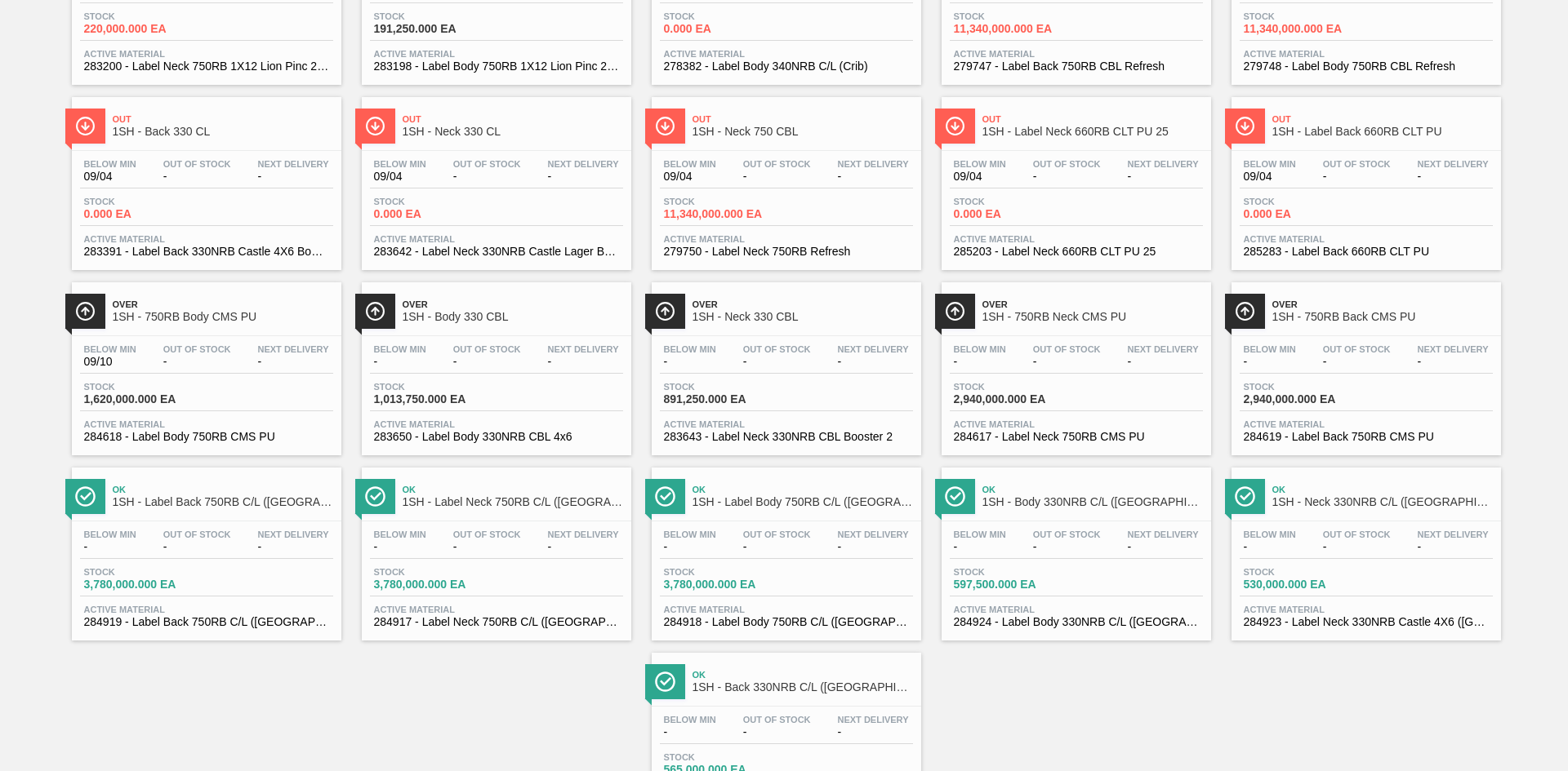
scroll to position [244, 0]
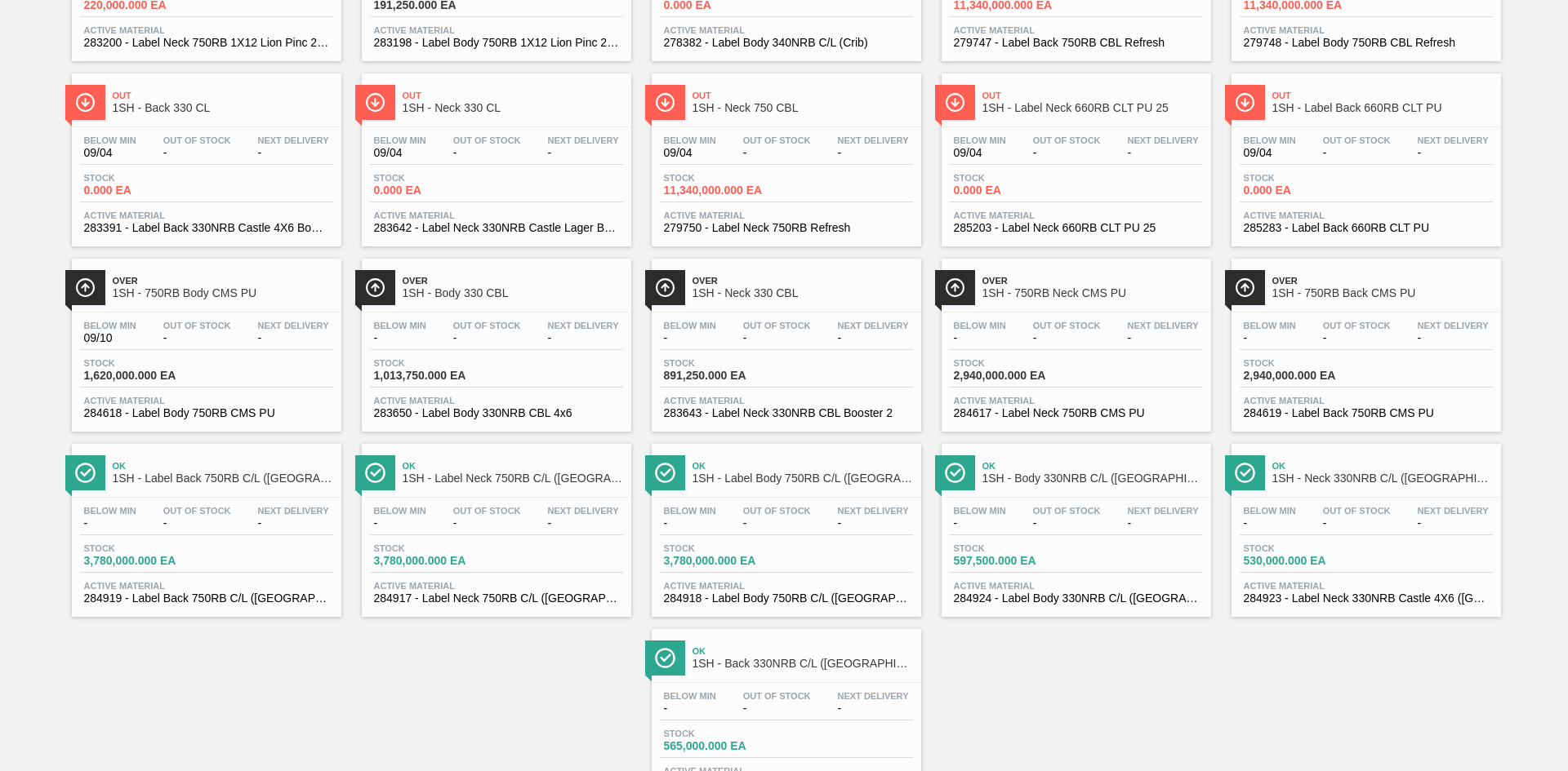
click at [254, 559] on div "Stock 3,780,000.000 EA" at bounding box center [206, 558] width 253 height 29
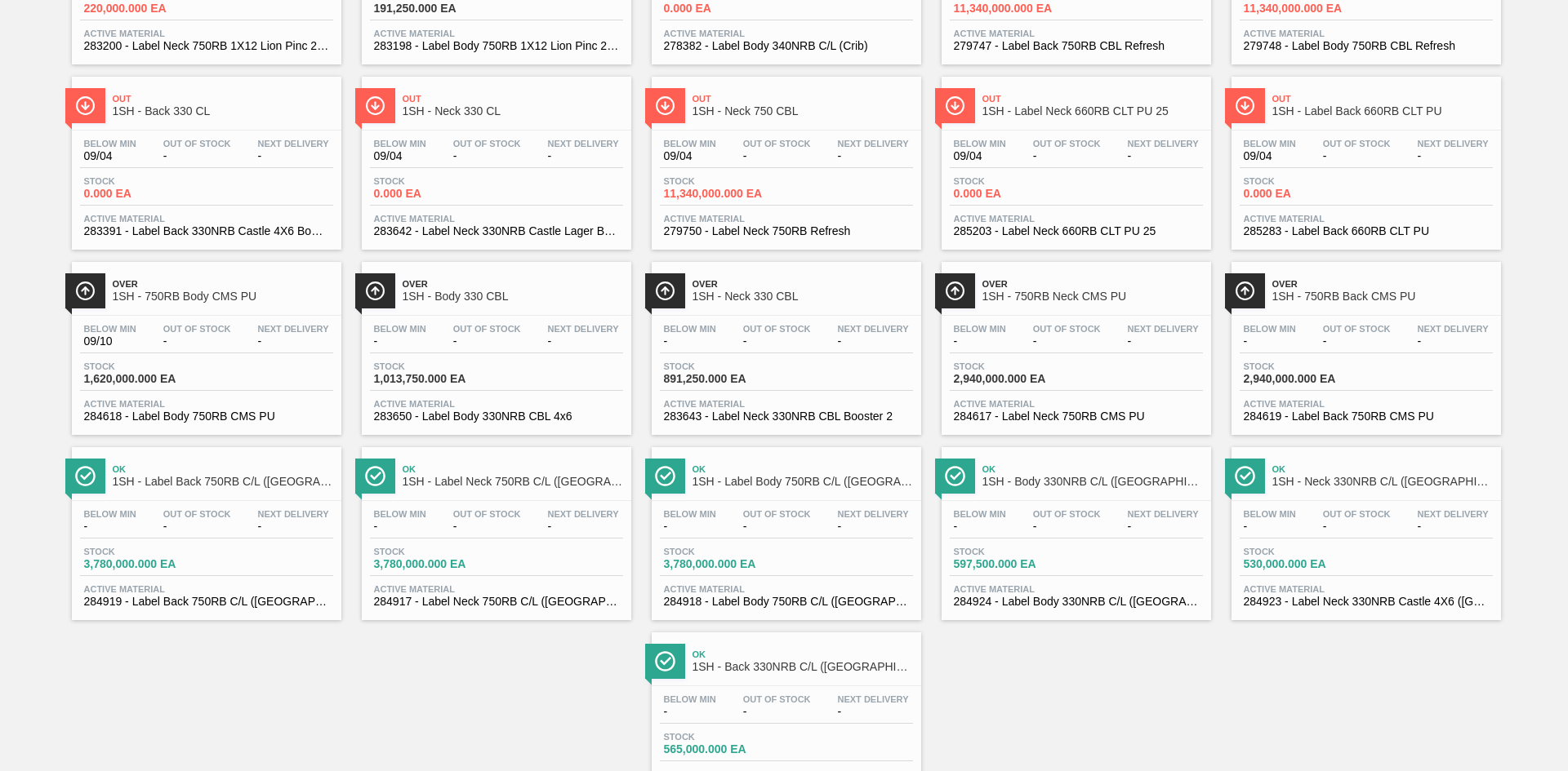
scroll to position [244, 0]
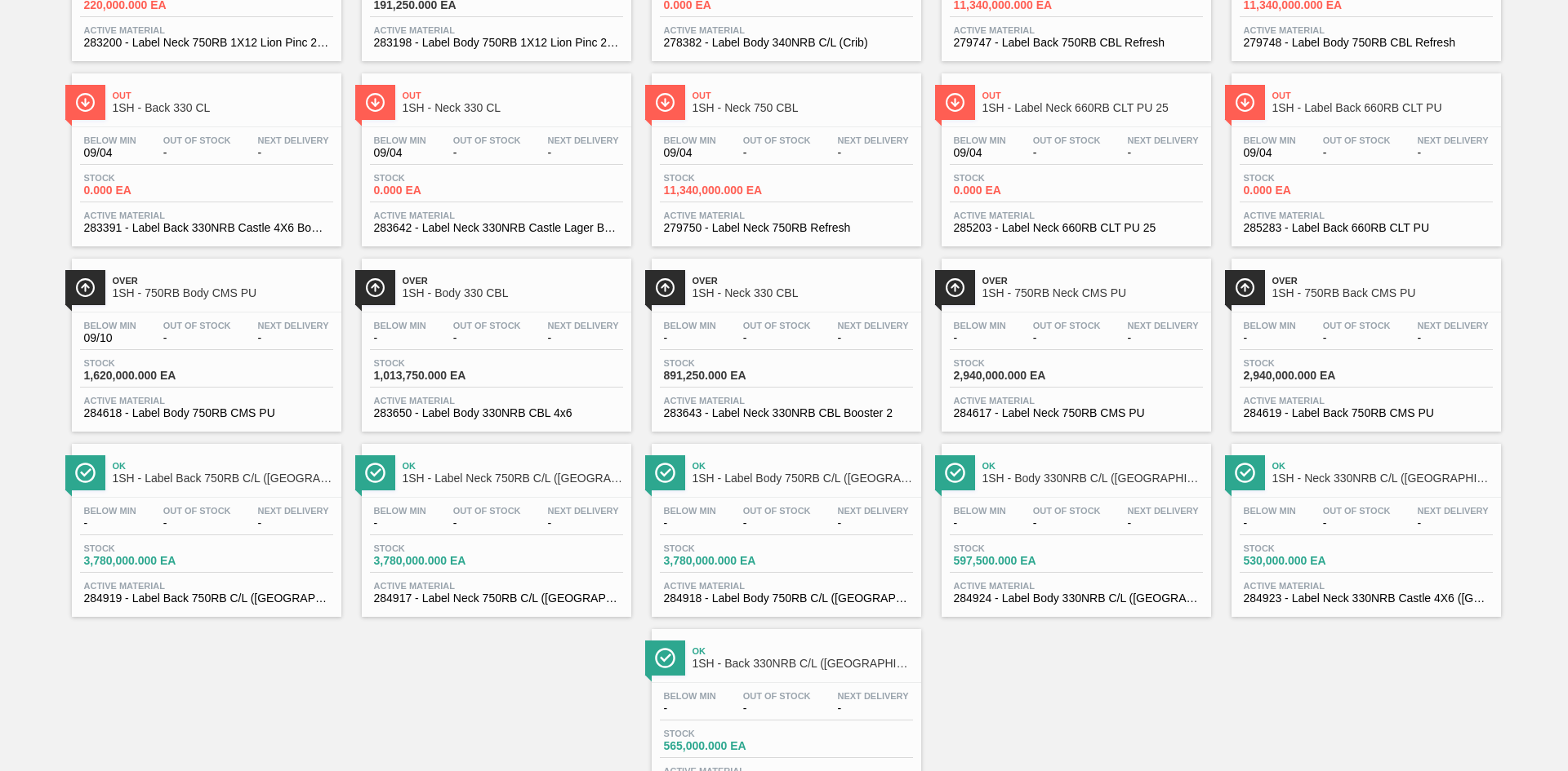
click at [820, 549] on div "Stock 3,780,000.000 EA" at bounding box center [786, 558] width 253 height 29
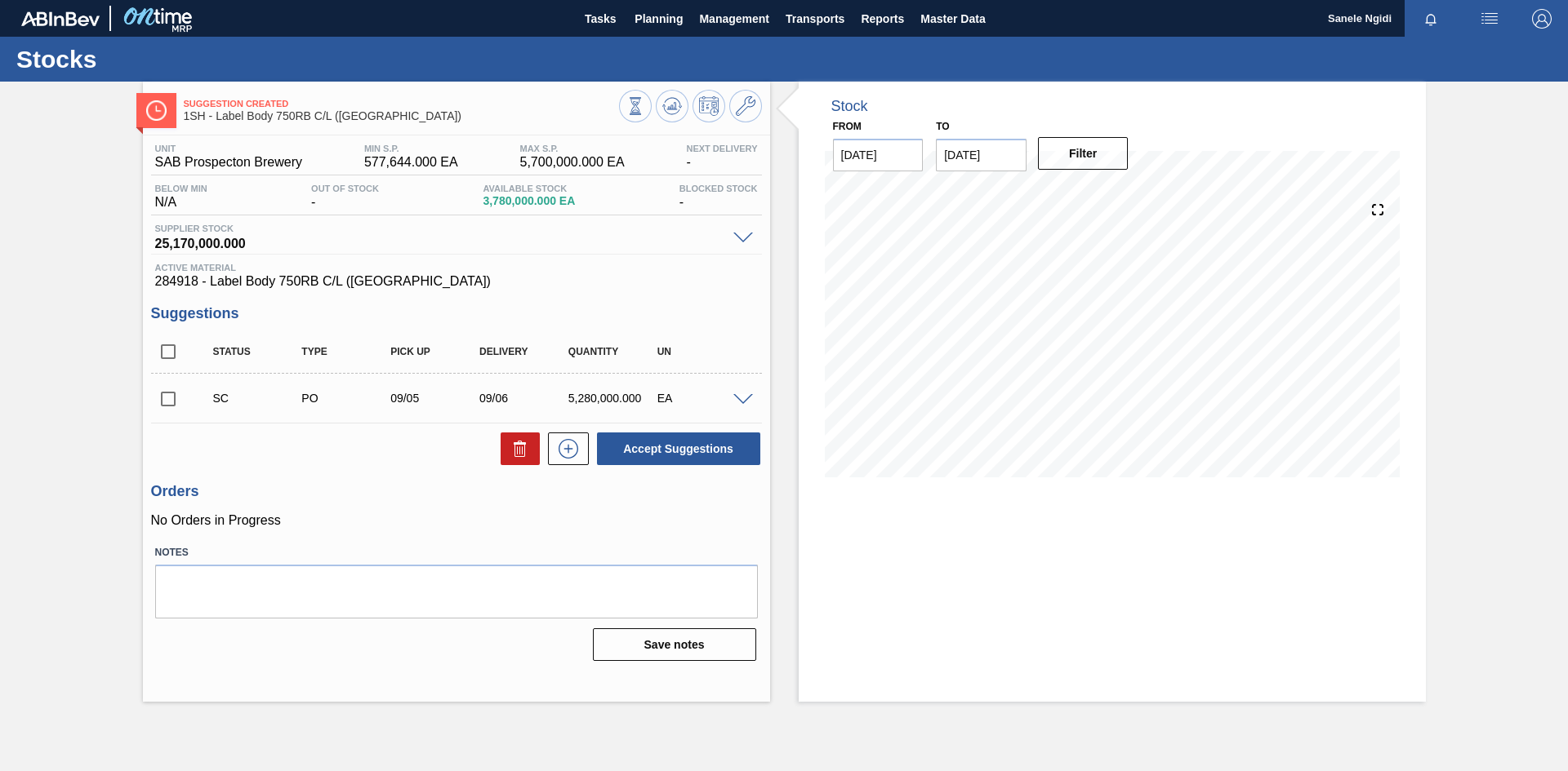
click at [177, 397] on input "checkbox" at bounding box center [168, 399] width 34 height 34
click at [680, 449] on button "Accept Suggestions" at bounding box center [679, 448] width 164 height 33
checkbox input "false"
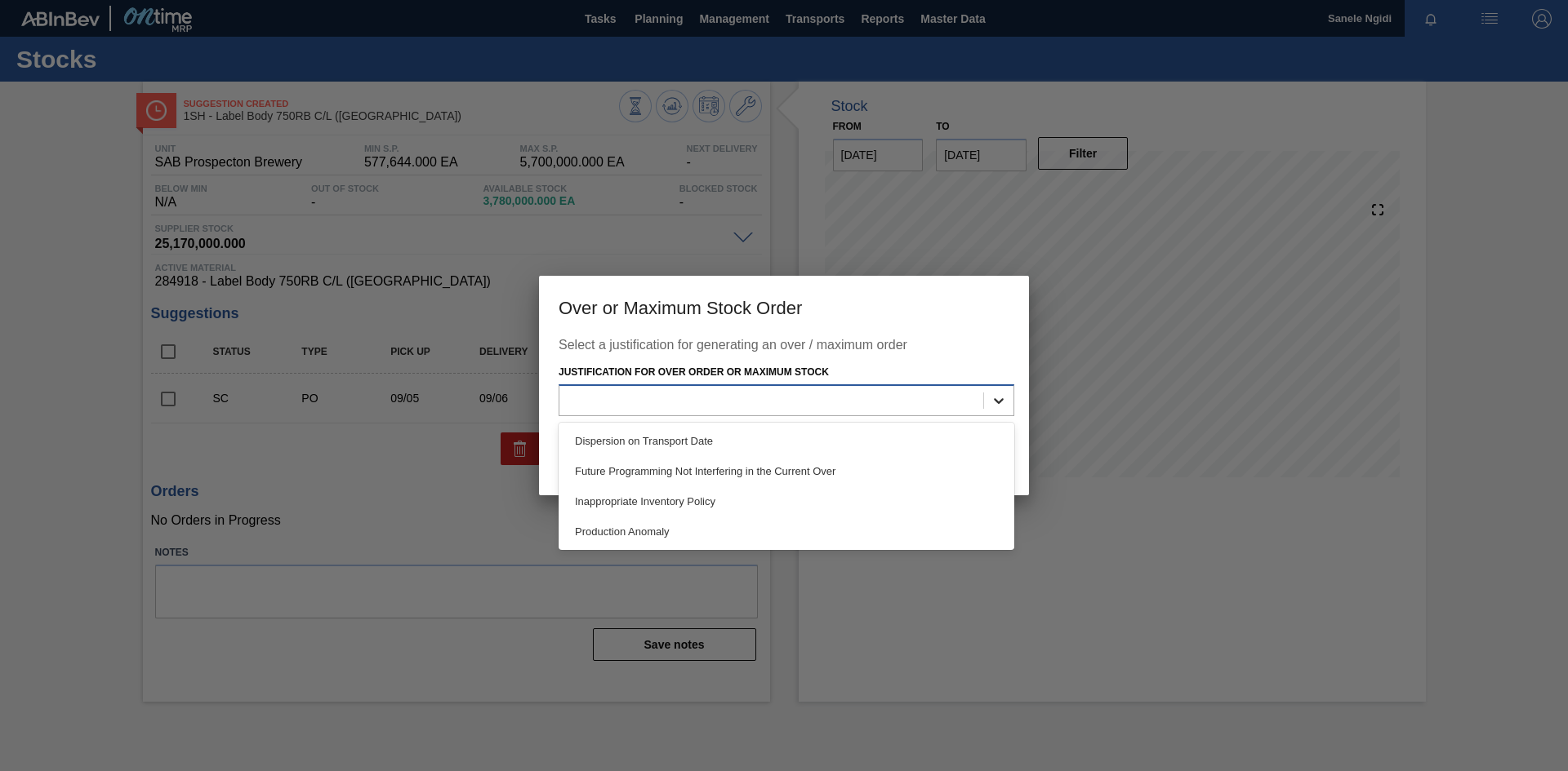
click at [1004, 400] on icon at bounding box center [998, 401] width 16 height 16
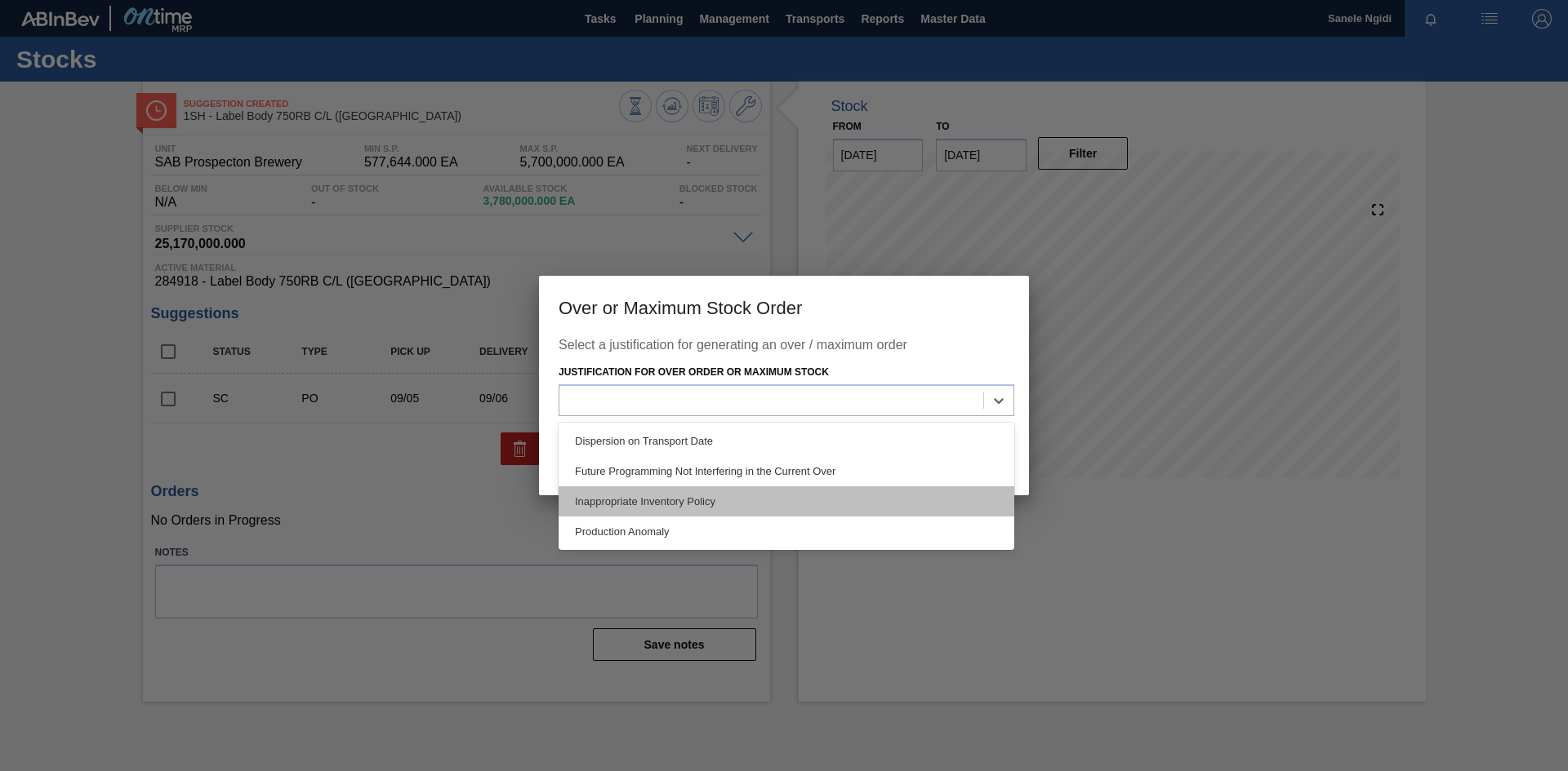
click at [678, 502] on div "Inappropriate Inventory Policy" at bounding box center [786, 501] width 455 height 30
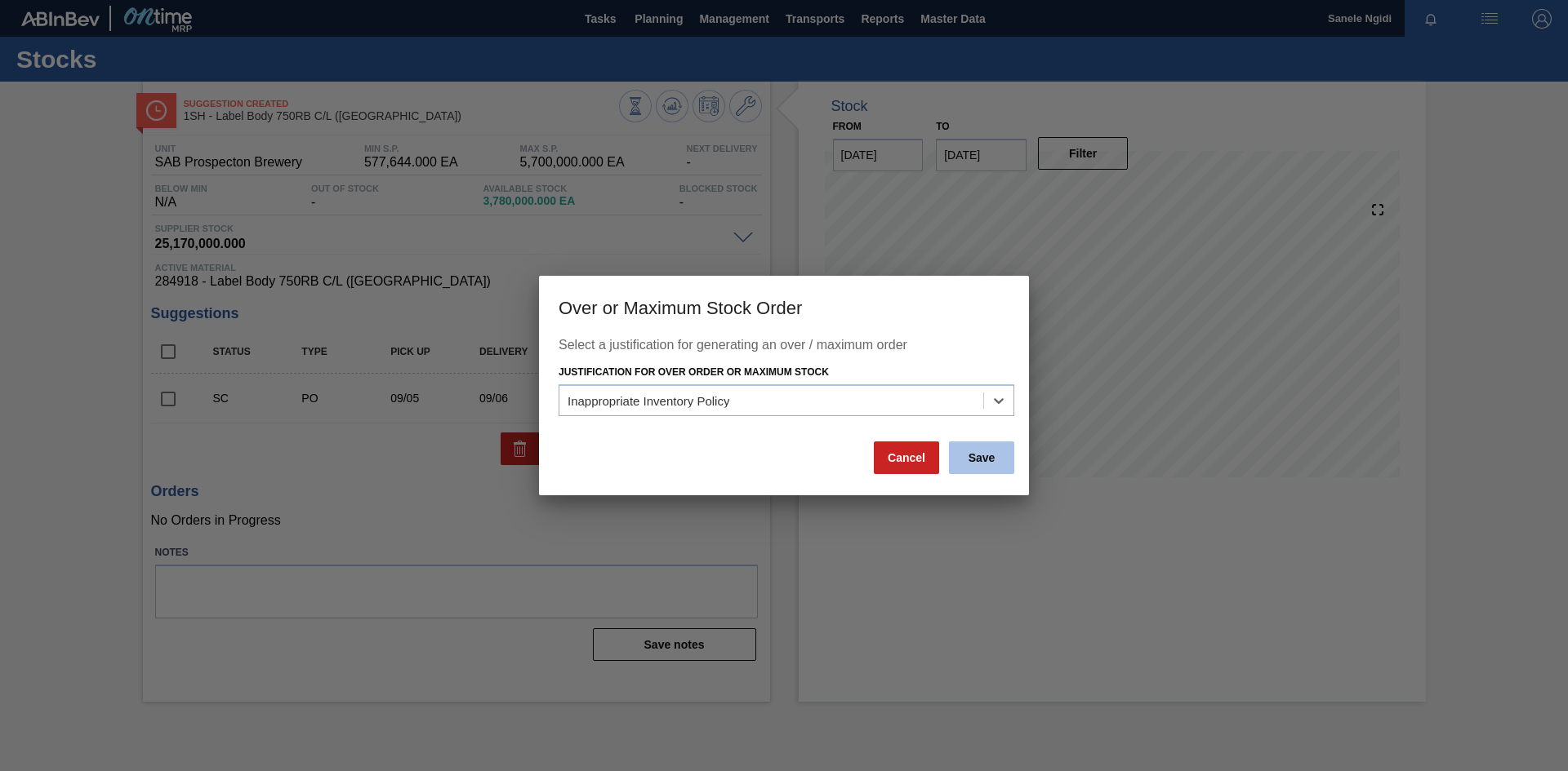
click at [985, 455] on button "Save" at bounding box center [981, 458] width 65 height 33
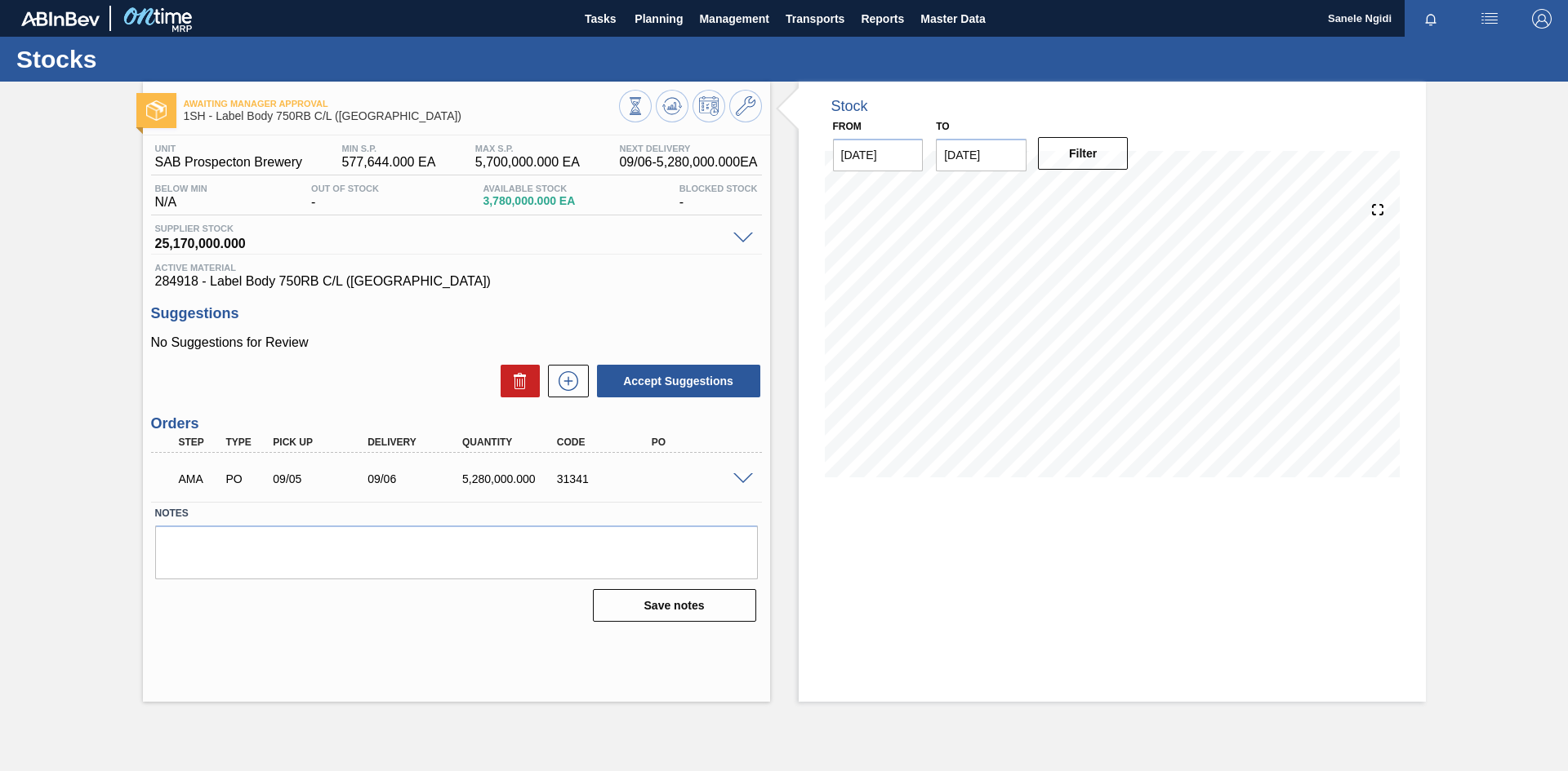
click at [1067, 622] on div "Stock From 09/04/2025 to 09/18/2025 Filter 09/05 Stock Projection 2,921,974 SAP…" at bounding box center [1112, 392] width 627 height 621
click at [380, 397] on div "Accept Suggestions" at bounding box center [456, 381] width 610 height 36
click at [673, 507] on label "Notes" at bounding box center [456, 513] width 603 height 24
click at [405, 365] on div "Accept Suggestions" at bounding box center [456, 381] width 610 height 36
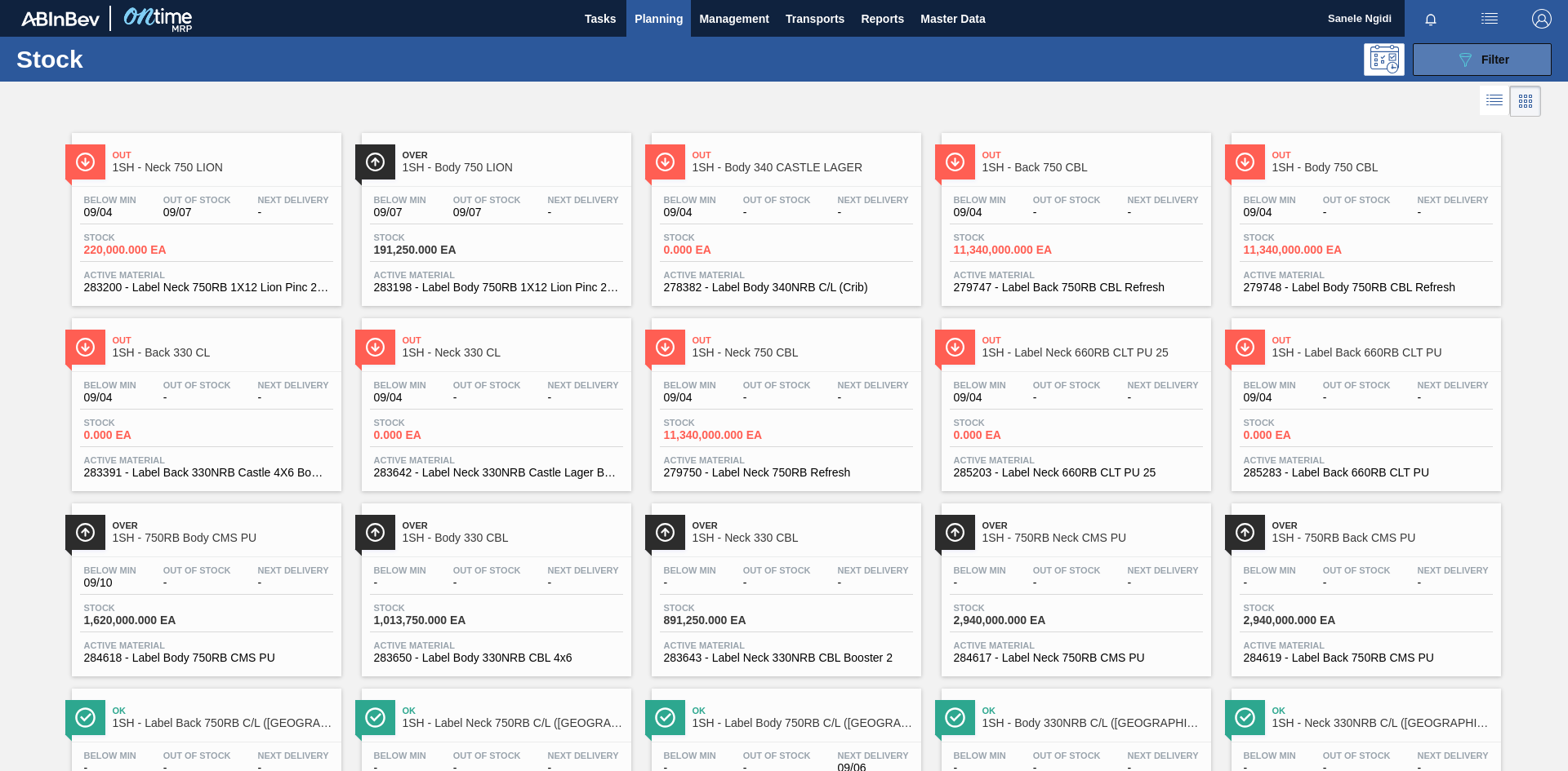
click at [1478, 58] on div "089F7B8B-B2A5-4AFE-B5C0-19BA573D28AC Filter" at bounding box center [1481, 59] width 54 height 20
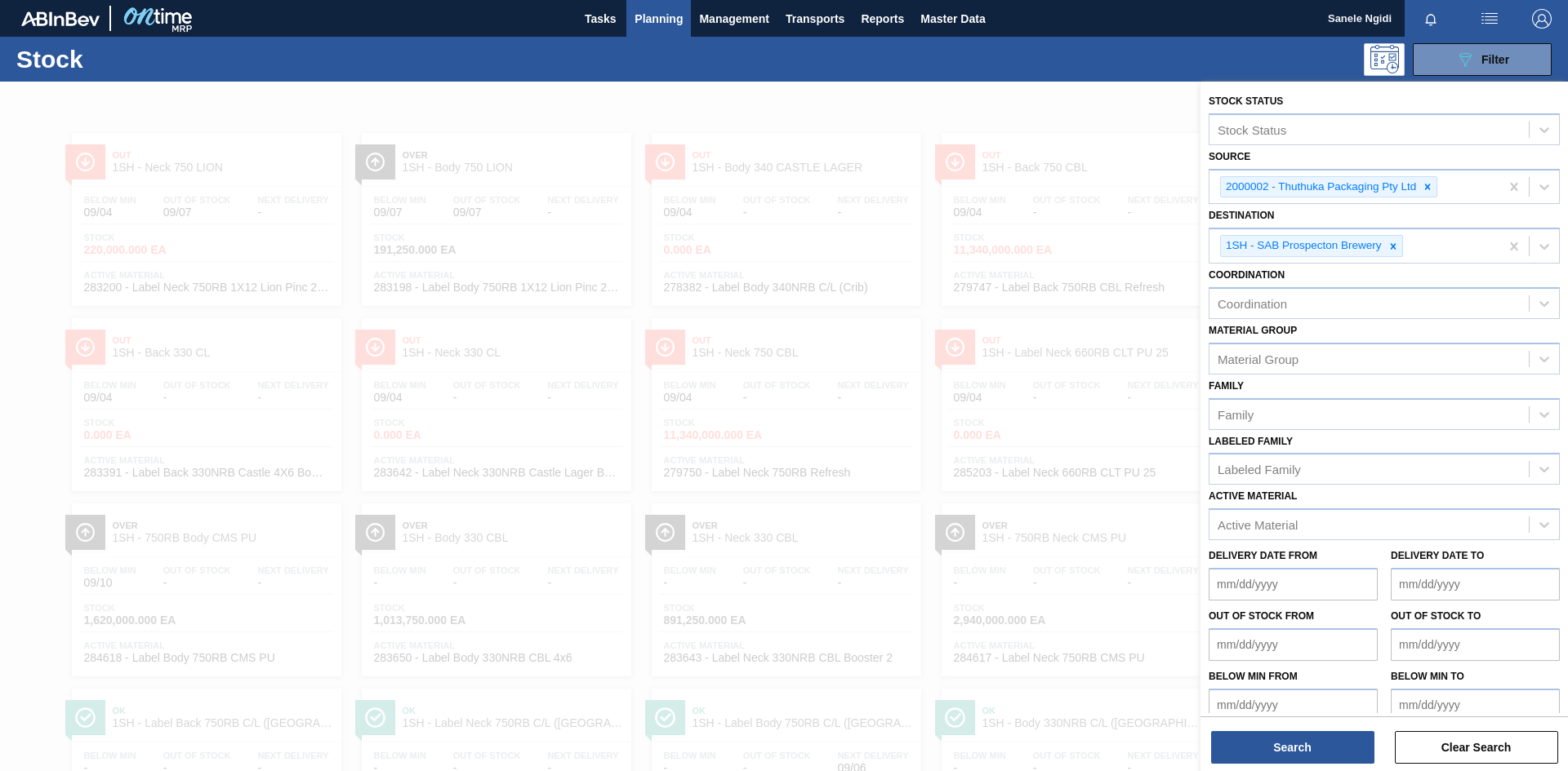
click at [1157, 102] on div at bounding box center [784, 467] width 1568 height 771
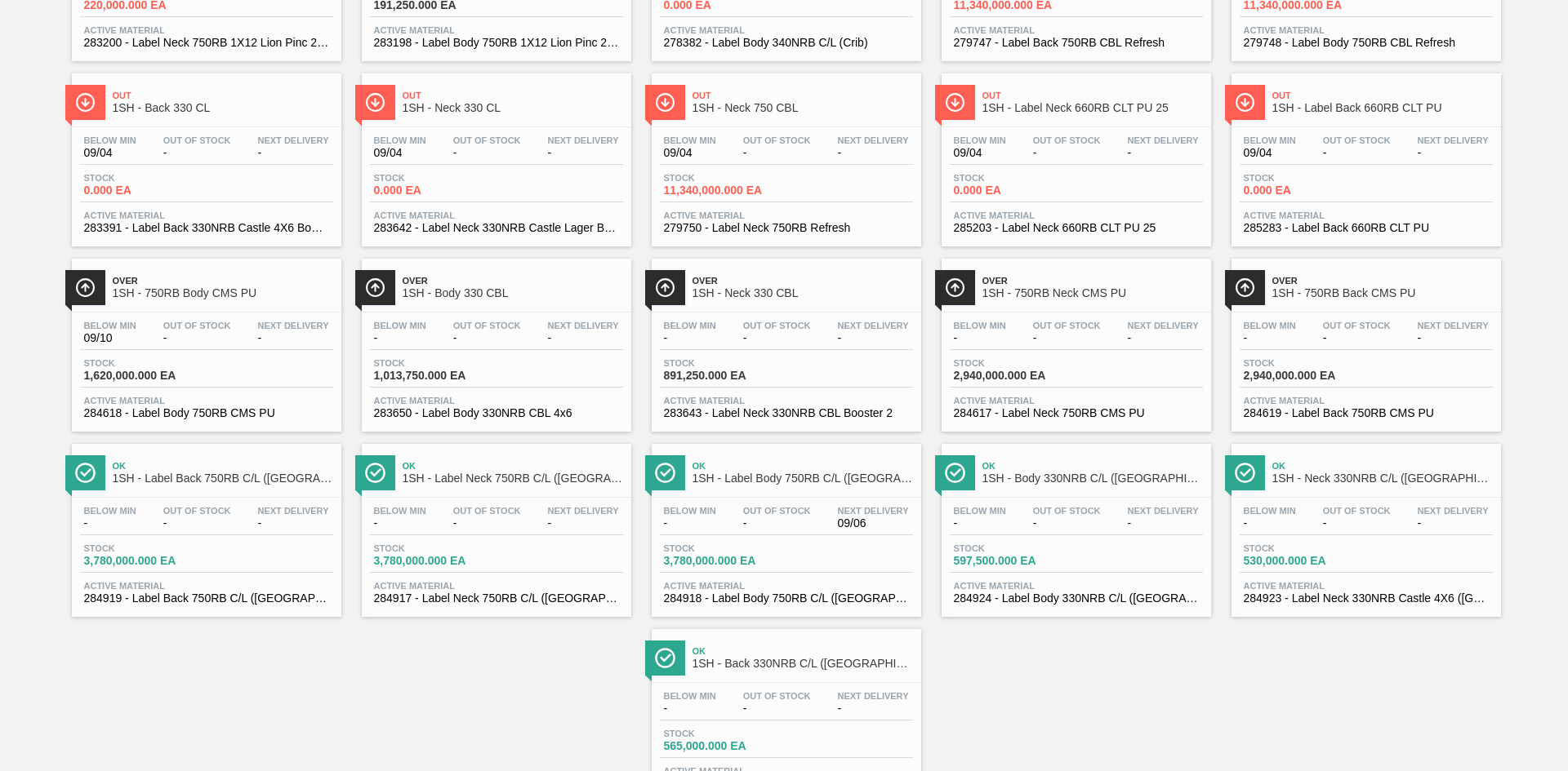
scroll to position [317, 0]
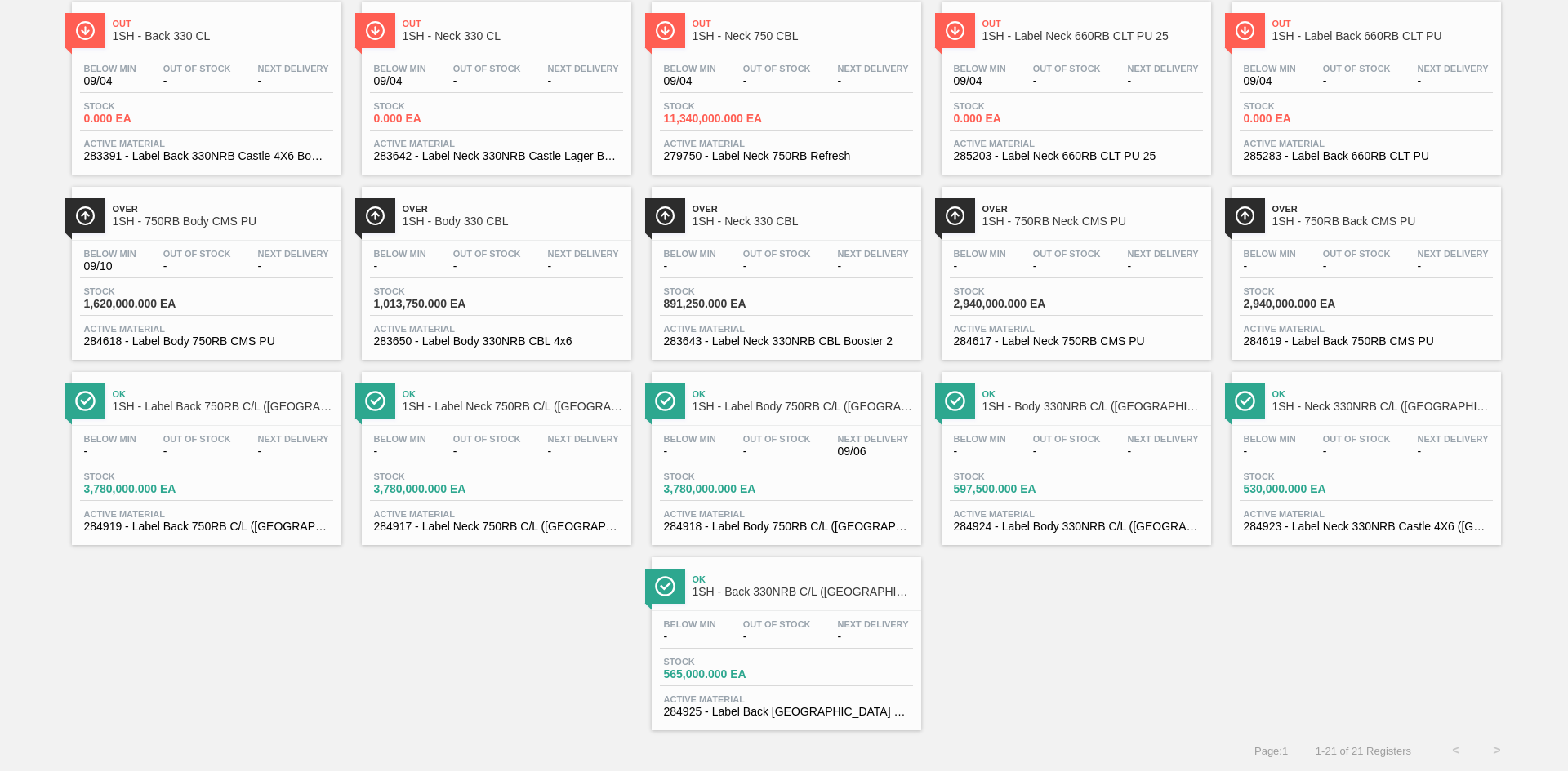
click at [994, 717] on div "Out 1SH - Neck 750 LION Below Min 09/04 Out Of Stock 09/07 Next Delivery - Stoc…" at bounding box center [784, 267] width 1568 height 926
click at [534, 693] on div "Out 1SH - Neck 750 LION Below Min 09/04 Out Of Stock 09/07 Next Delivery - Stoc…" at bounding box center [784, 267] width 1568 height 926
click at [338, 662] on div "Out 1SH - Neck 750 LION Below Min 09/04 Out Of Stock 09/07 Next Delivery - Stoc…" at bounding box center [784, 267] width 1568 height 926
click at [474, 616] on div "Out 1SH - Neck 750 LION Below Min 09/04 Out Of Stock 09/07 Next Delivery - Stoc…" at bounding box center [784, 267] width 1568 height 926
click at [839, 482] on div "Stock 3,780,000.000 EA" at bounding box center [786, 486] width 253 height 29
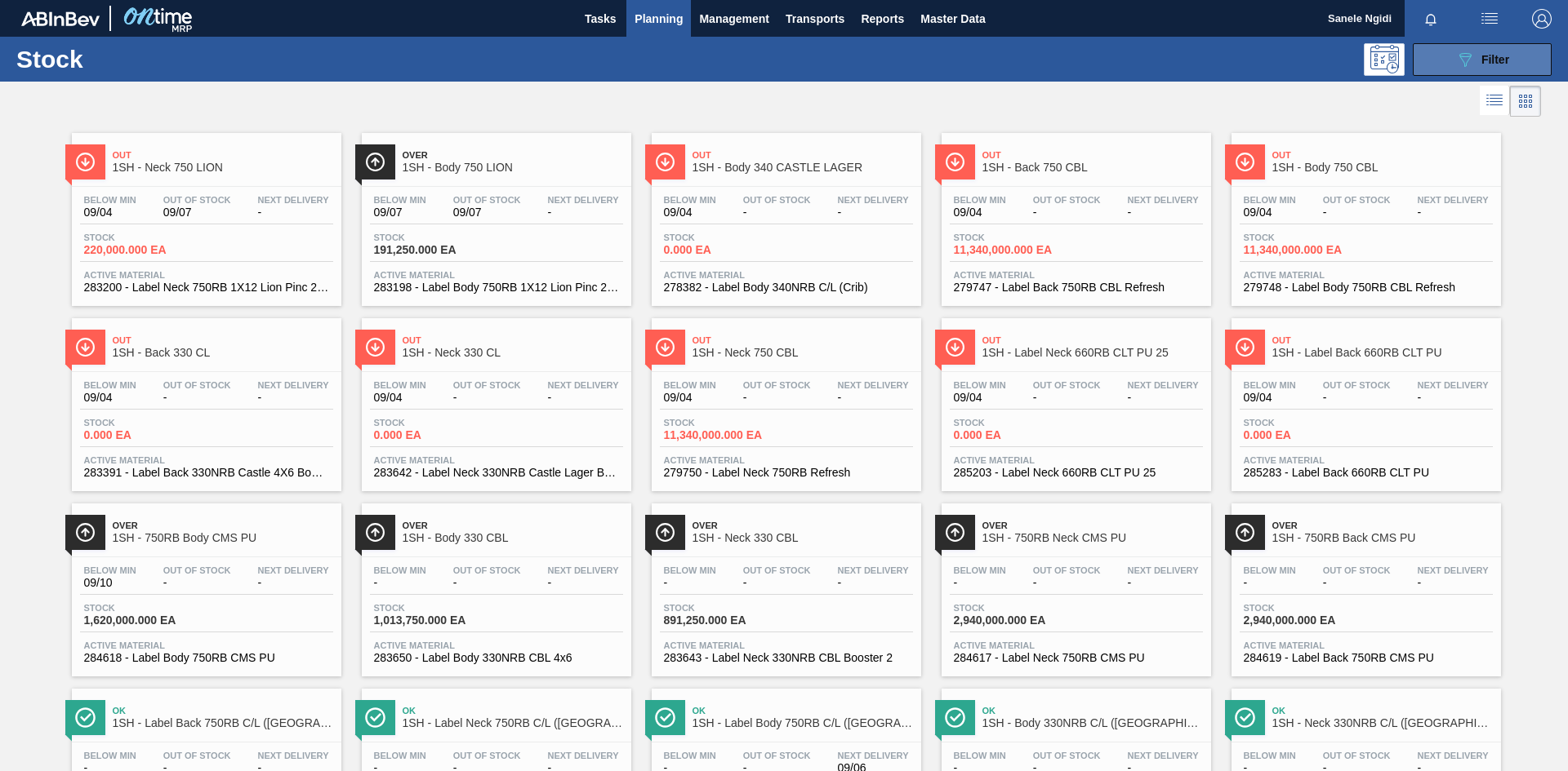
click at [1489, 52] on div "089F7B8B-B2A5-4AFE-B5C0-19BA573D28AC Filter" at bounding box center [1481, 59] width 54 height 20
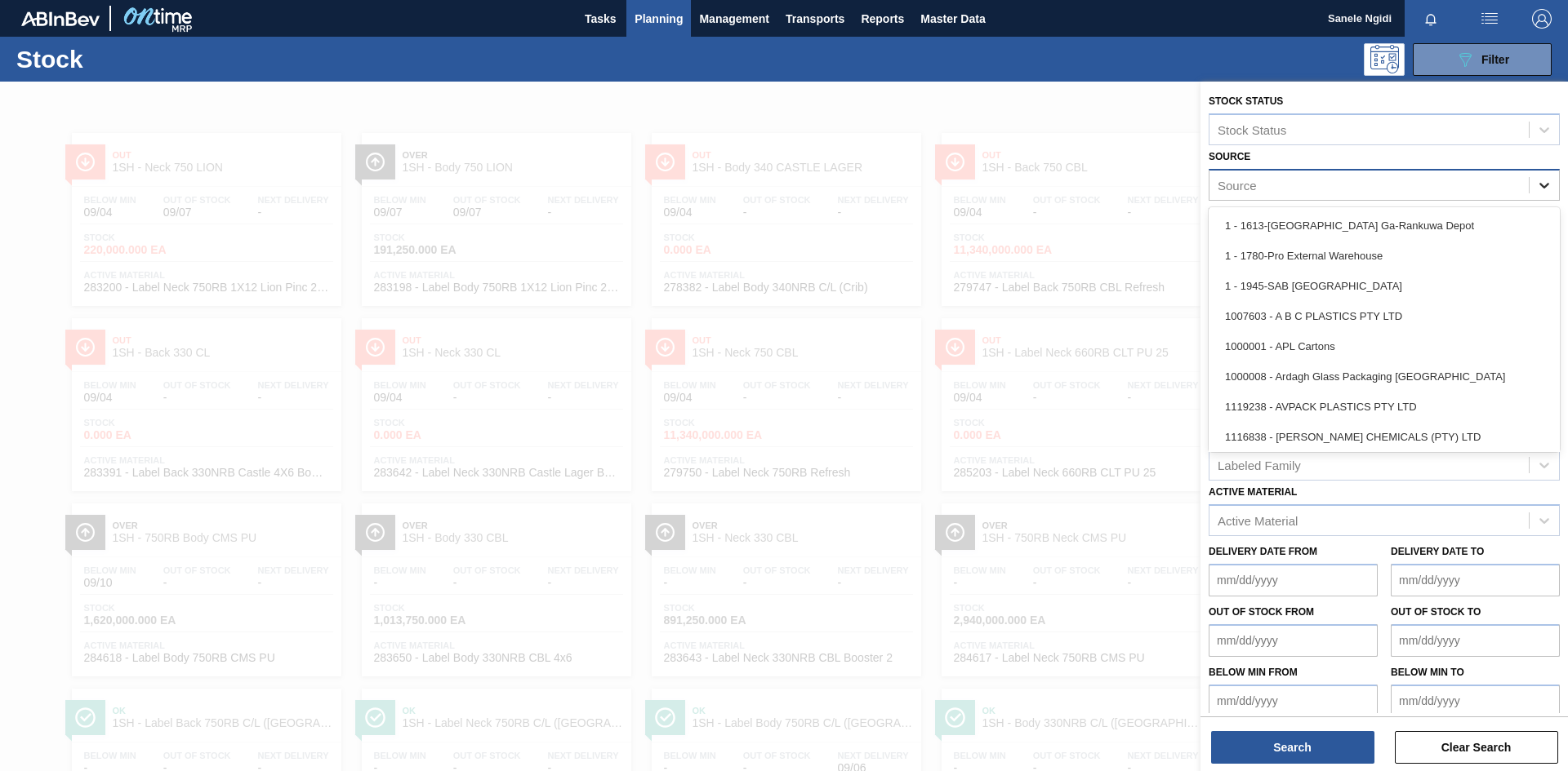
click at [1544, 186] on icon at bounding box center [1544, 185] width 9 height 6
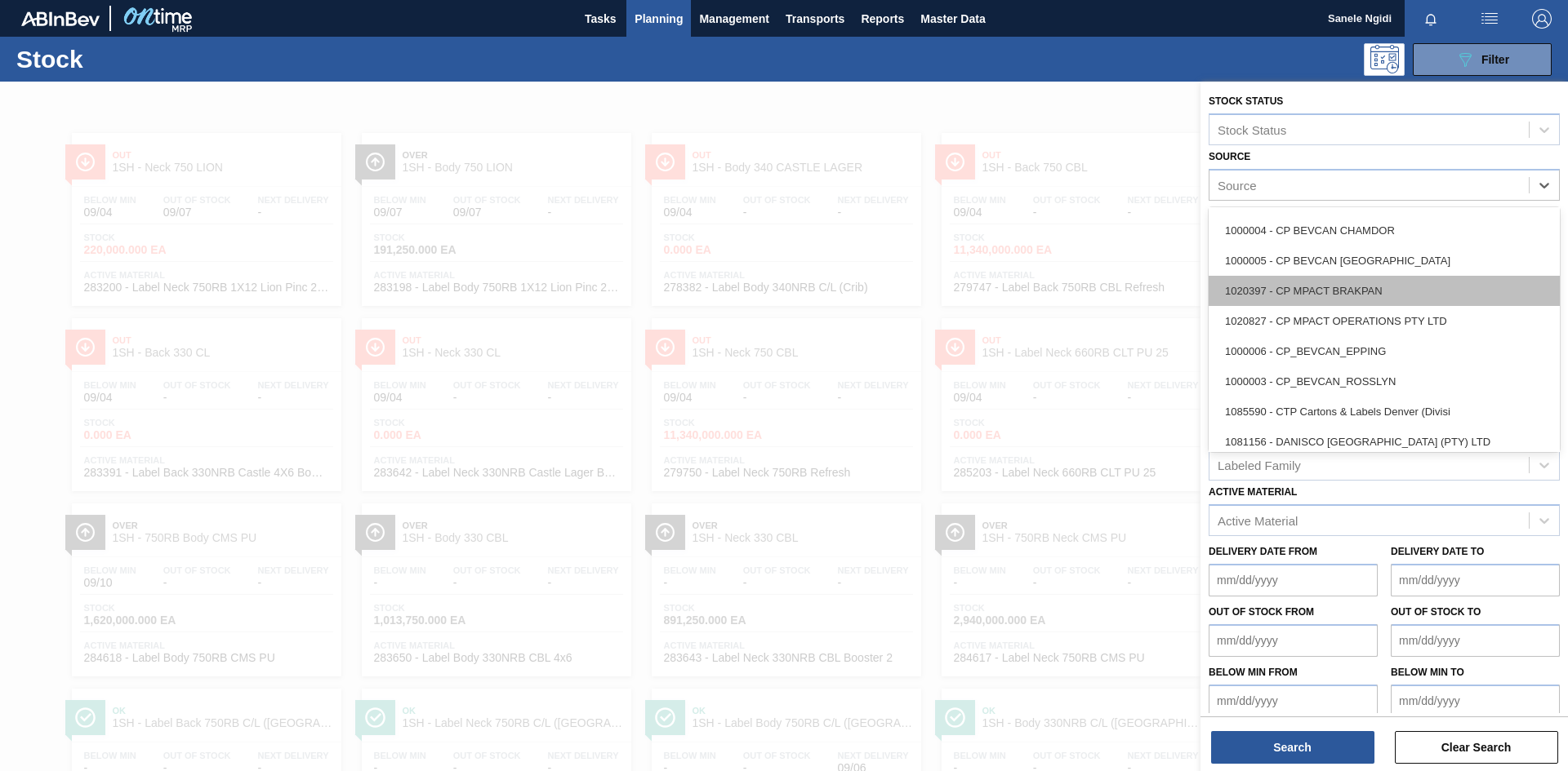
scroll to position [326, 0]
click at [1368, 289] on div "1028075 - COLEUS PACKAGING PTY LTD" at bounding box center [1384, 291] width 351 height 30
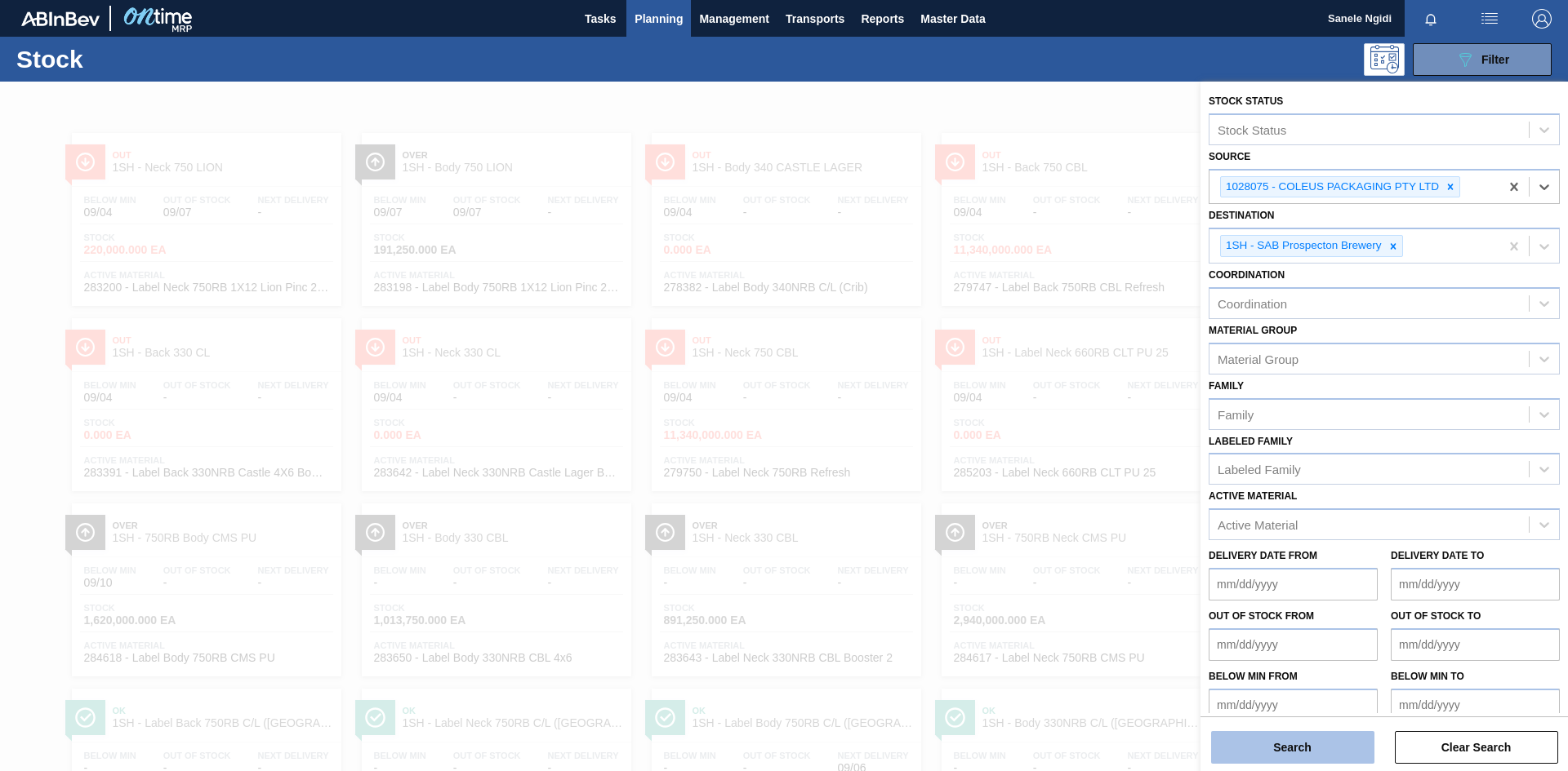
click at [1323, 755] on button "Search" at bounding box center [1293, 747] width 164 height 33
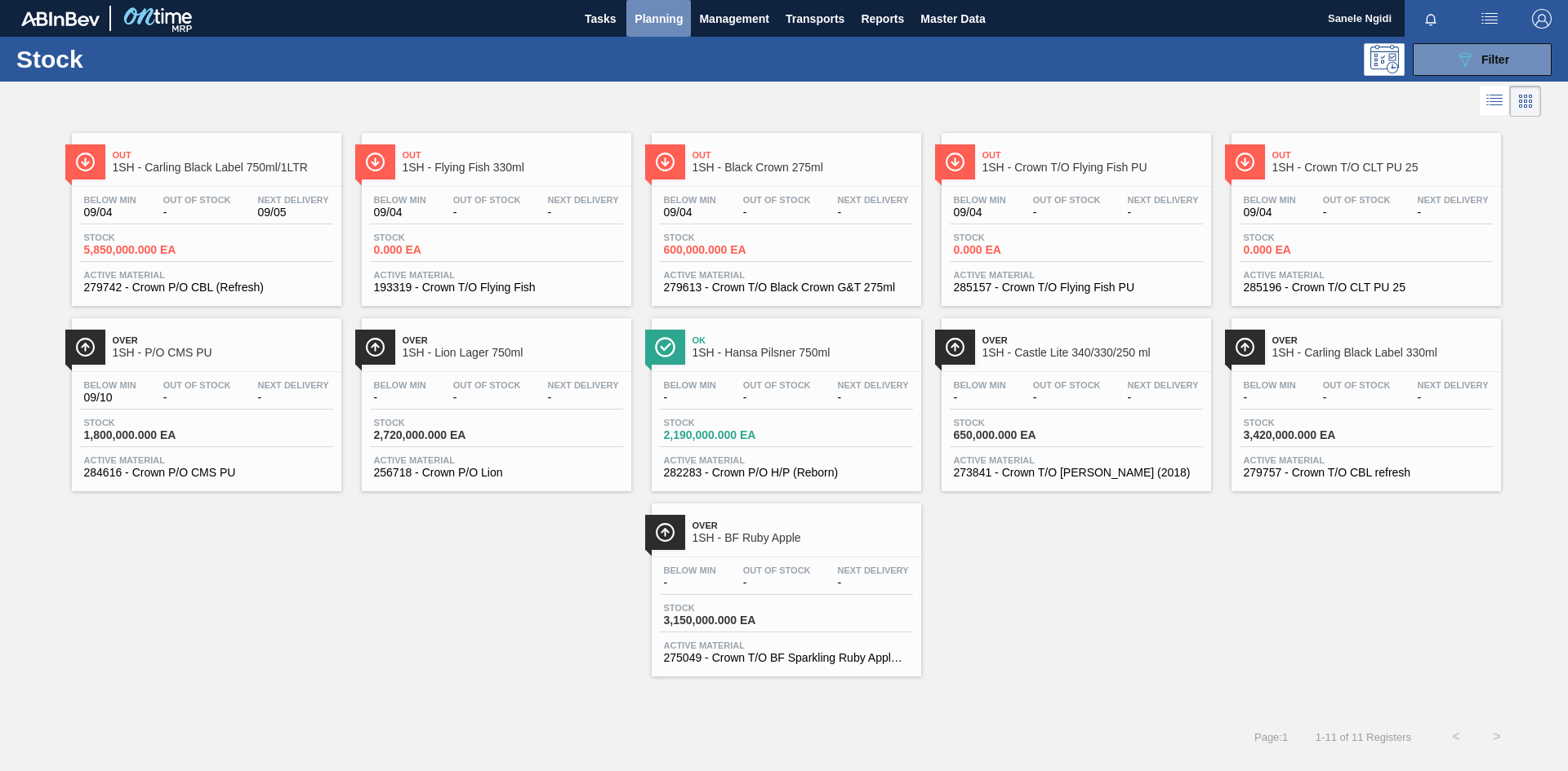
click at [656, 23] on span "Planning" at bounding box center [658, 19] width 48 height 20
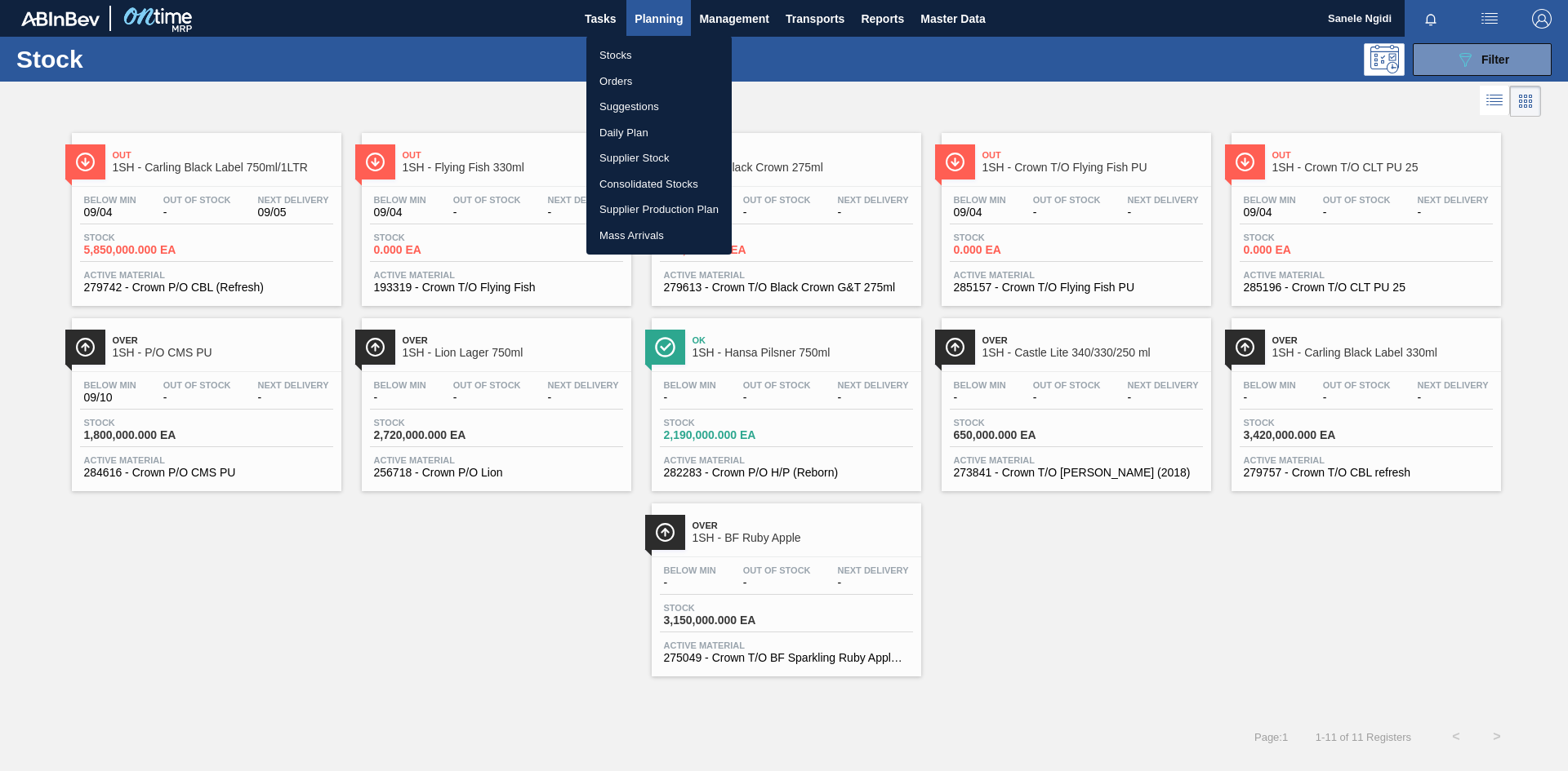
click at [614, 84] on li "Orders" at bounding box center [658, 82] width 146 height 26
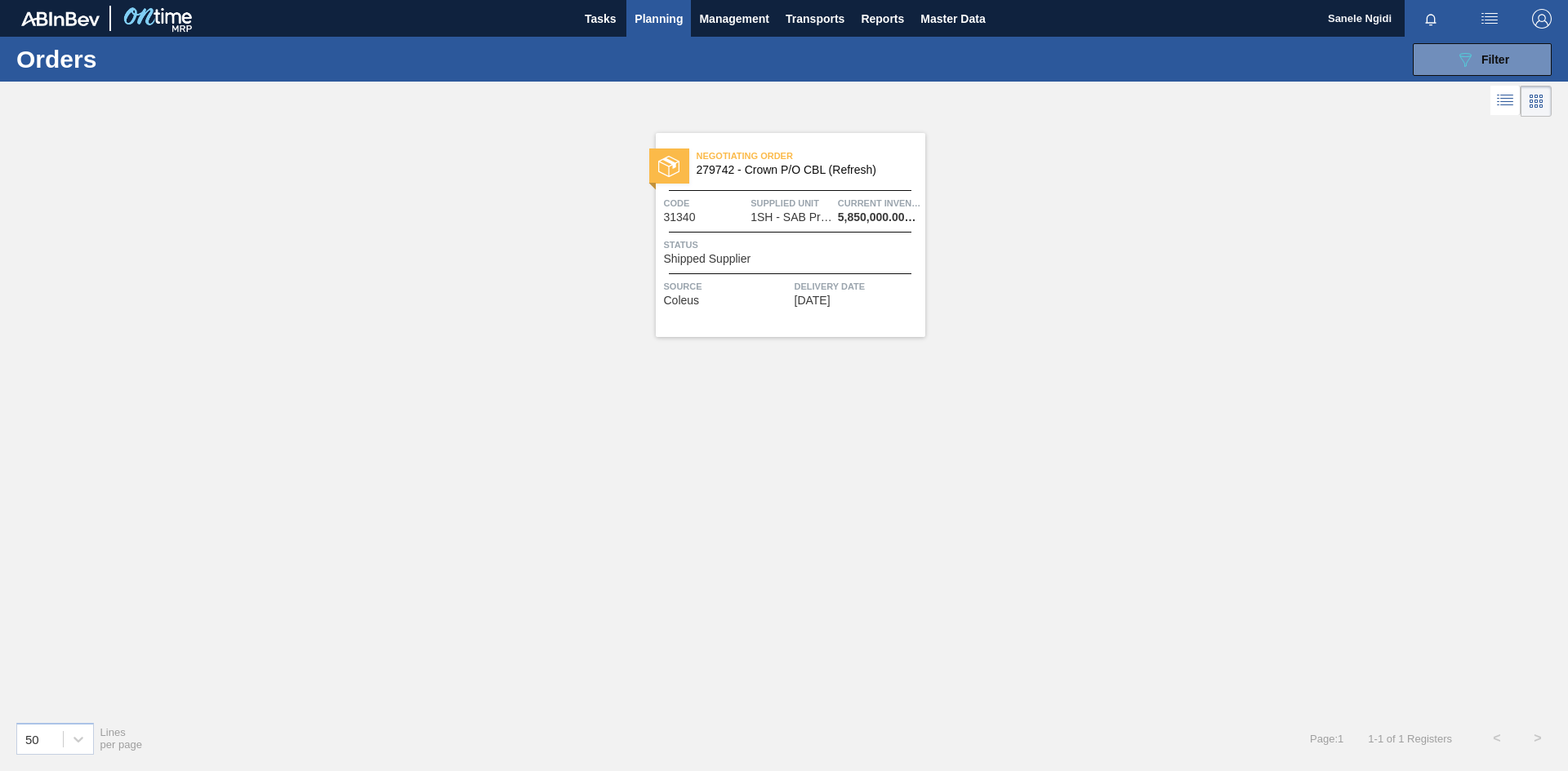
click at [844, 256] on div "Status Shipped Supplier" at bounding box center [792, 251] width 257 height 28
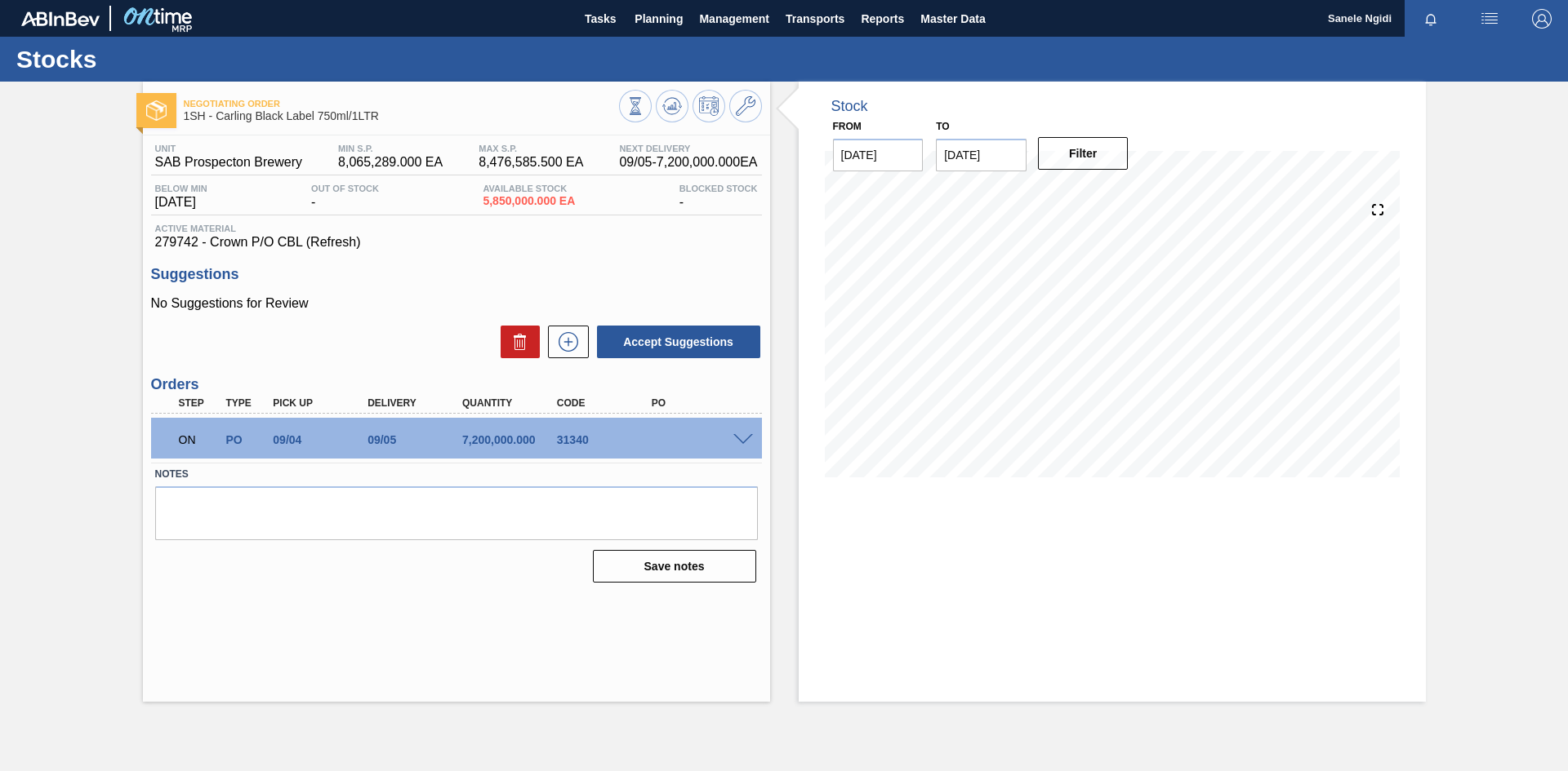
click at [969, 602] on div "Stock From 09/04/2025 to 09/18/2025 Filter 09/05 Stock Projection 12,188,134 SA…" at bounding box center [1112, 392] width 627 height 621
click at [503, 598] on div "Negotiating Order 1SH - Carling Black Label 750ml/1LTR Unit SAB Prospecton Brew…" at bounding box center [456, 392] width 627 height 621
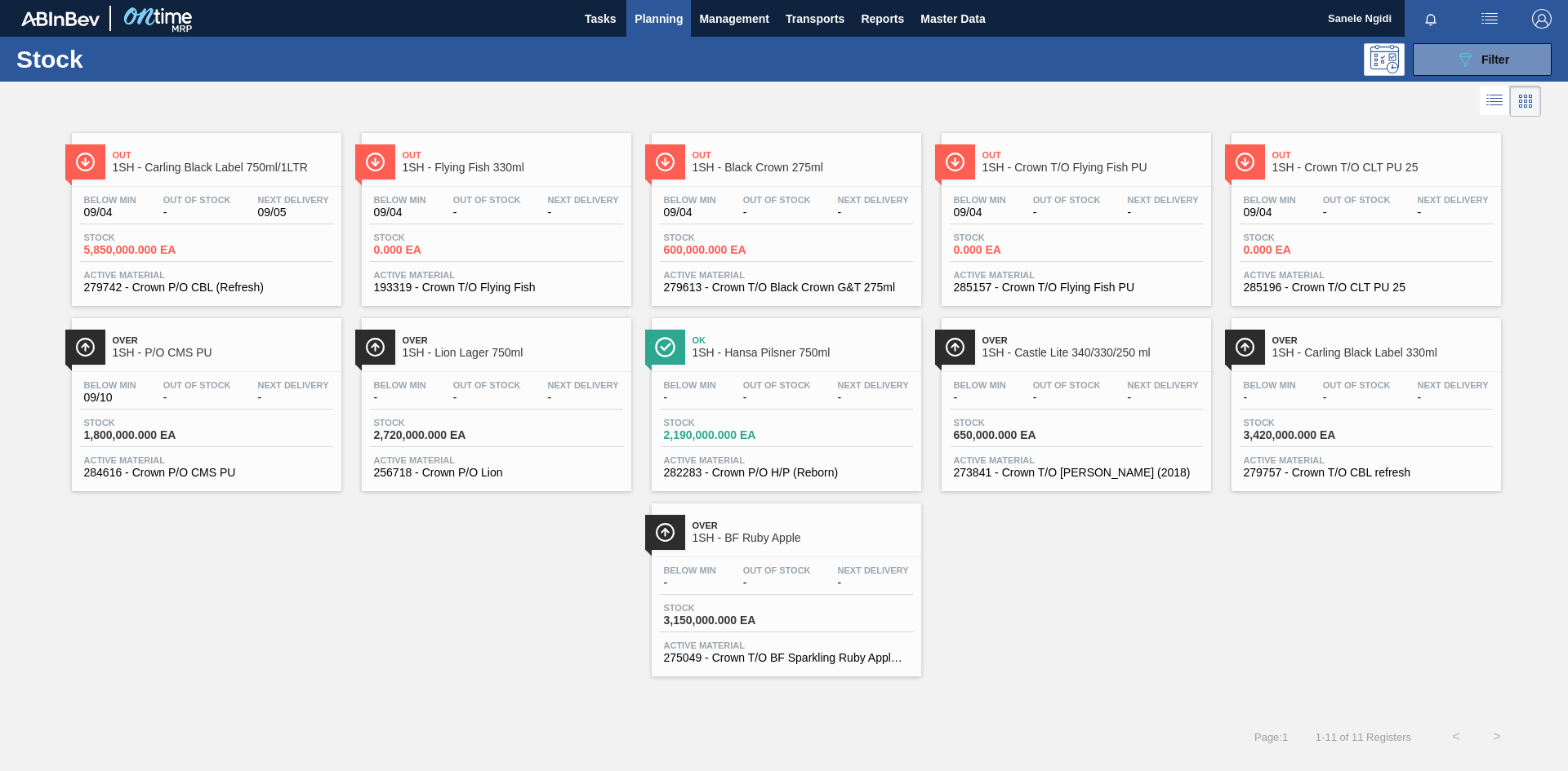
click at [1180, 533] on div "Out 1SH - Carling Black Label 750ml/1LTR Below Min 09/04 Out Of Stock - Next De…" at bounding box center [784, 398] width 1568 height 556
click at [1506, 60] on span "Filter" at bounding box center [1496, 59] width 28 height 13
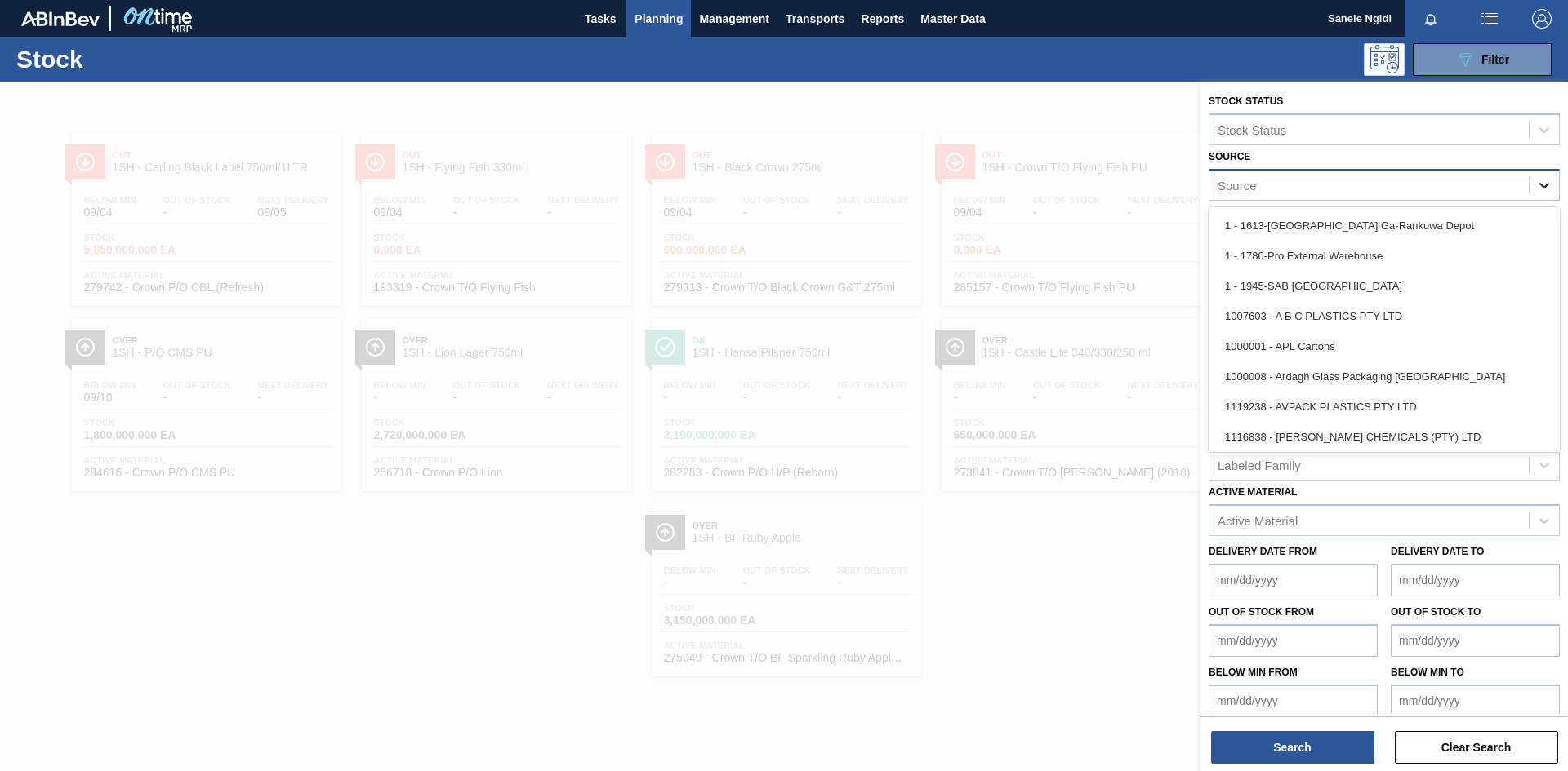
click at [1545, 182] on icon at bounding box center [1544, 184] width 16 height 16
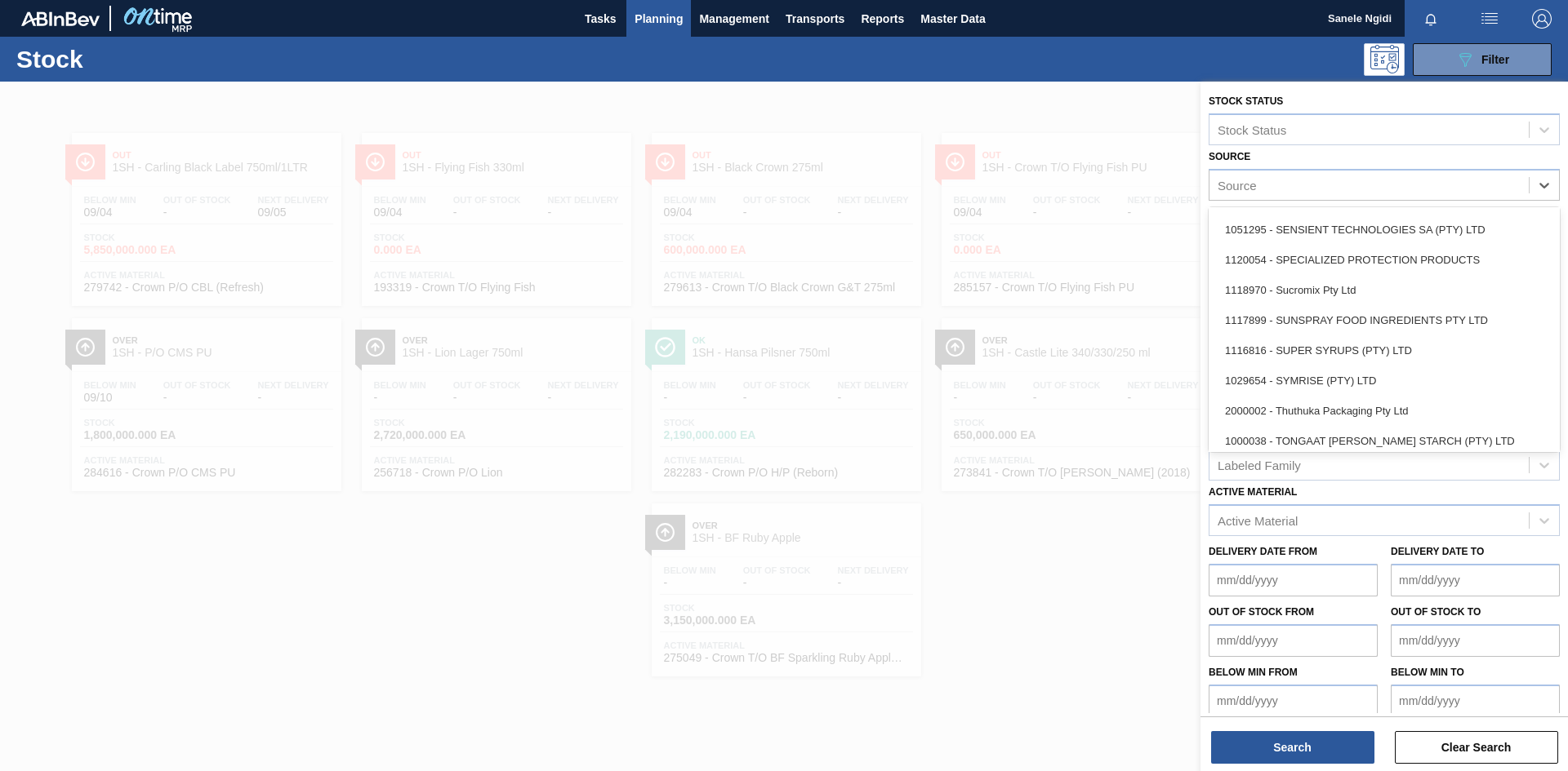
scroll to position [2041, 0]
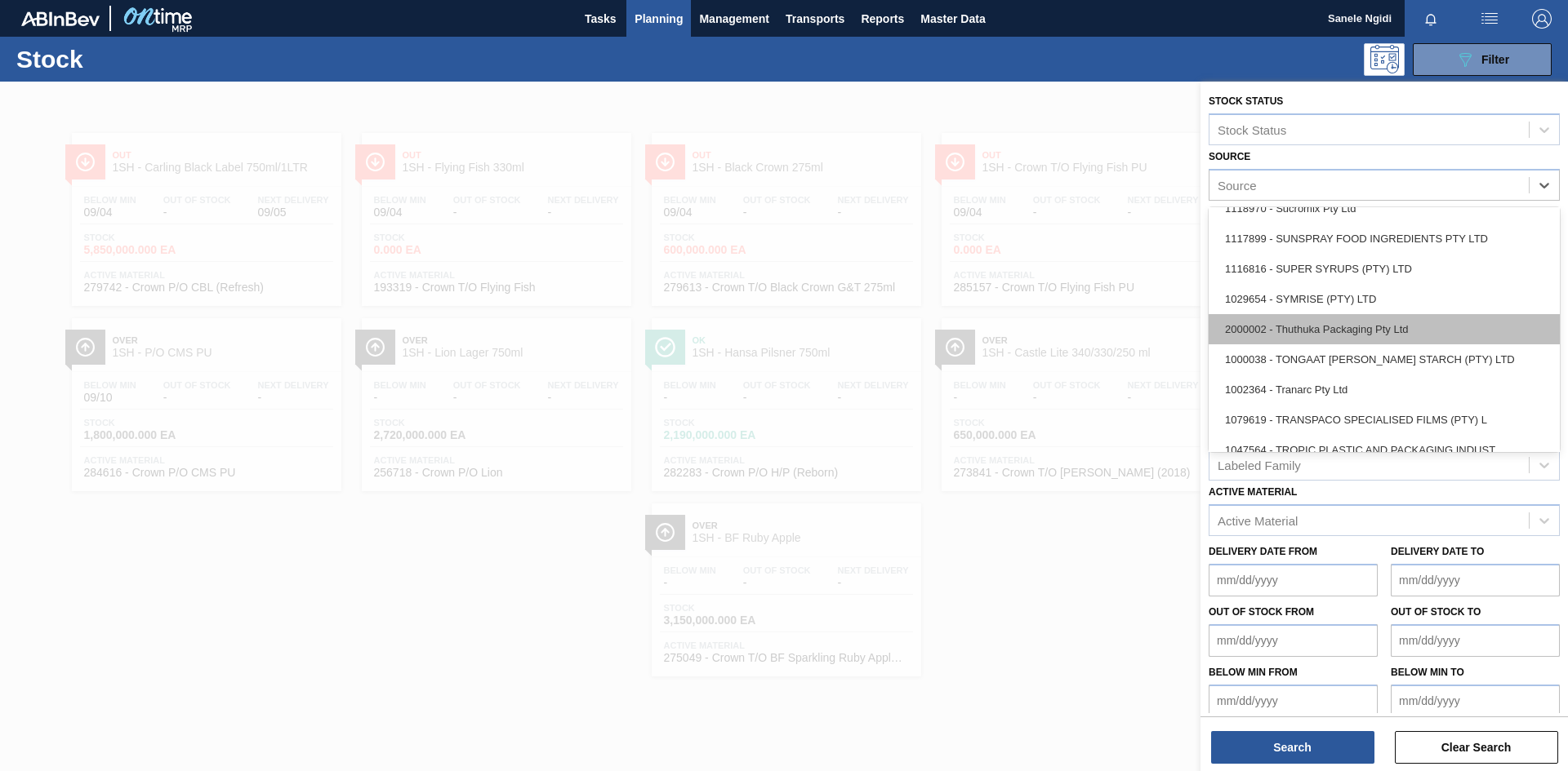
click at [1351, 330] on div "2000002 - Thuthuka Packaging Pty Ltd" at bounding box center [1384, 329] width 351 height 30
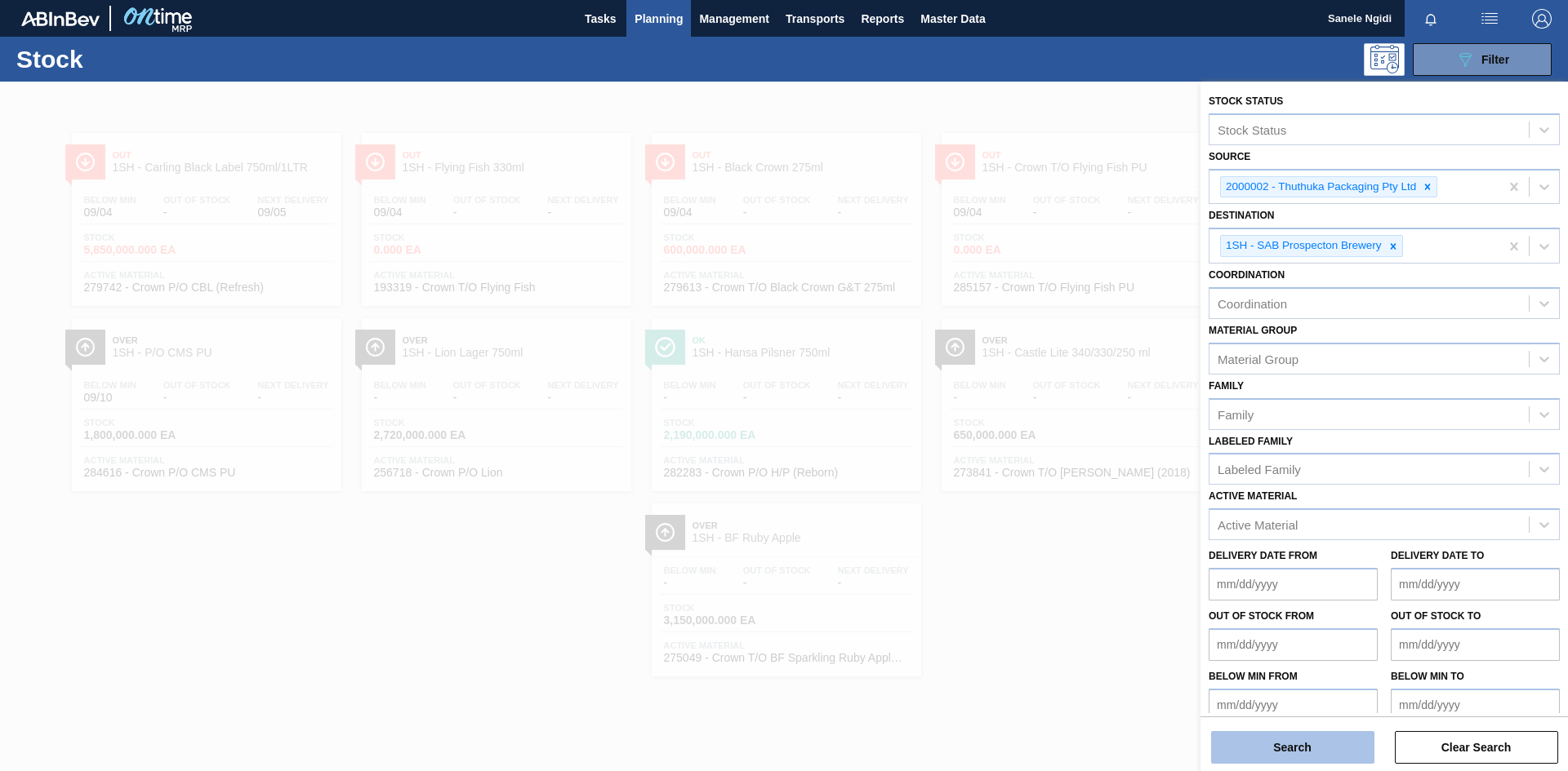
click at [1298, 747] on button "Search" at bounding box center [1293, 747] width 164 height 33
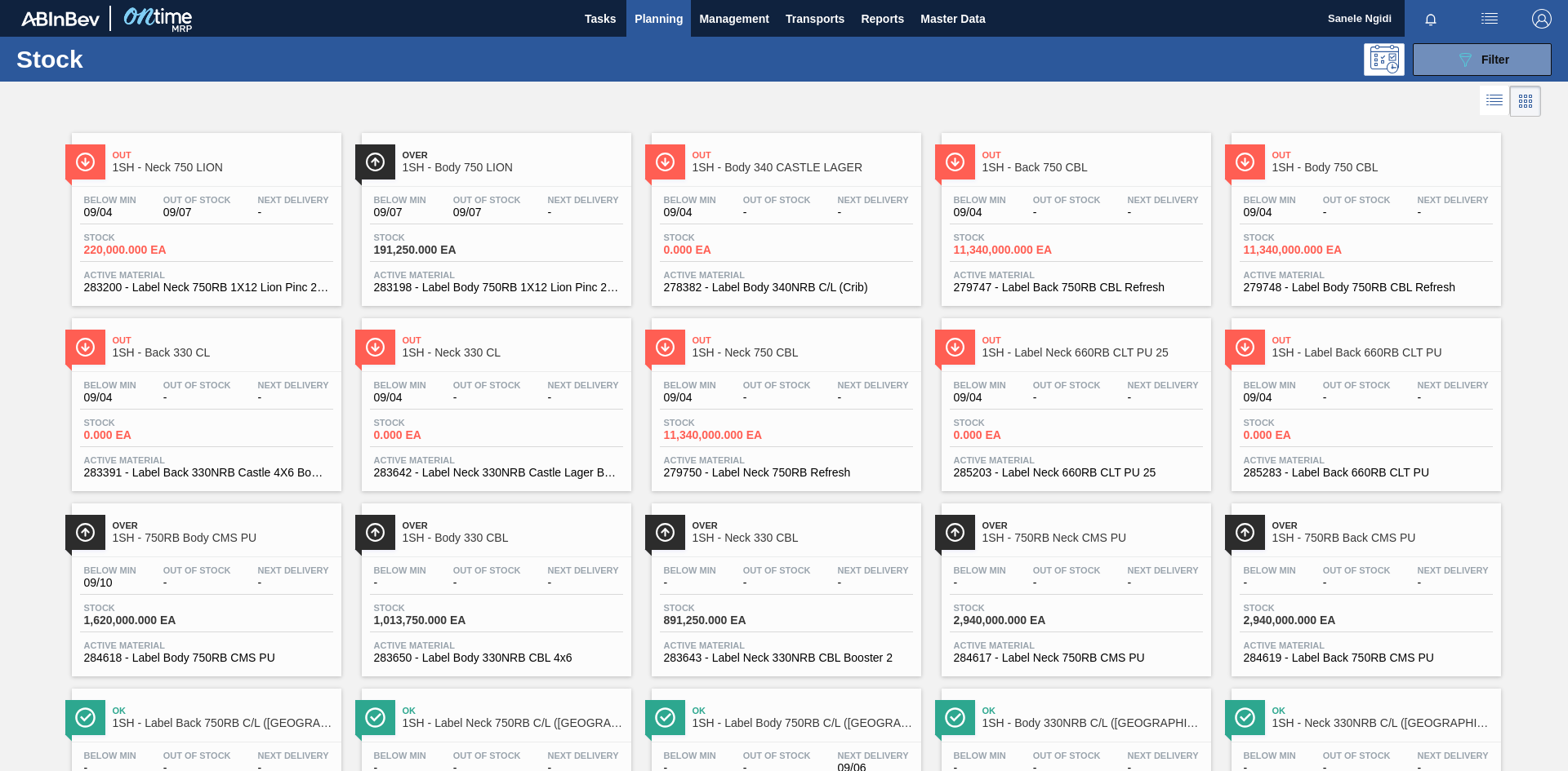
click at [657, 22] on span "Planning" at bounding box center [658, 19] width 48 height 20
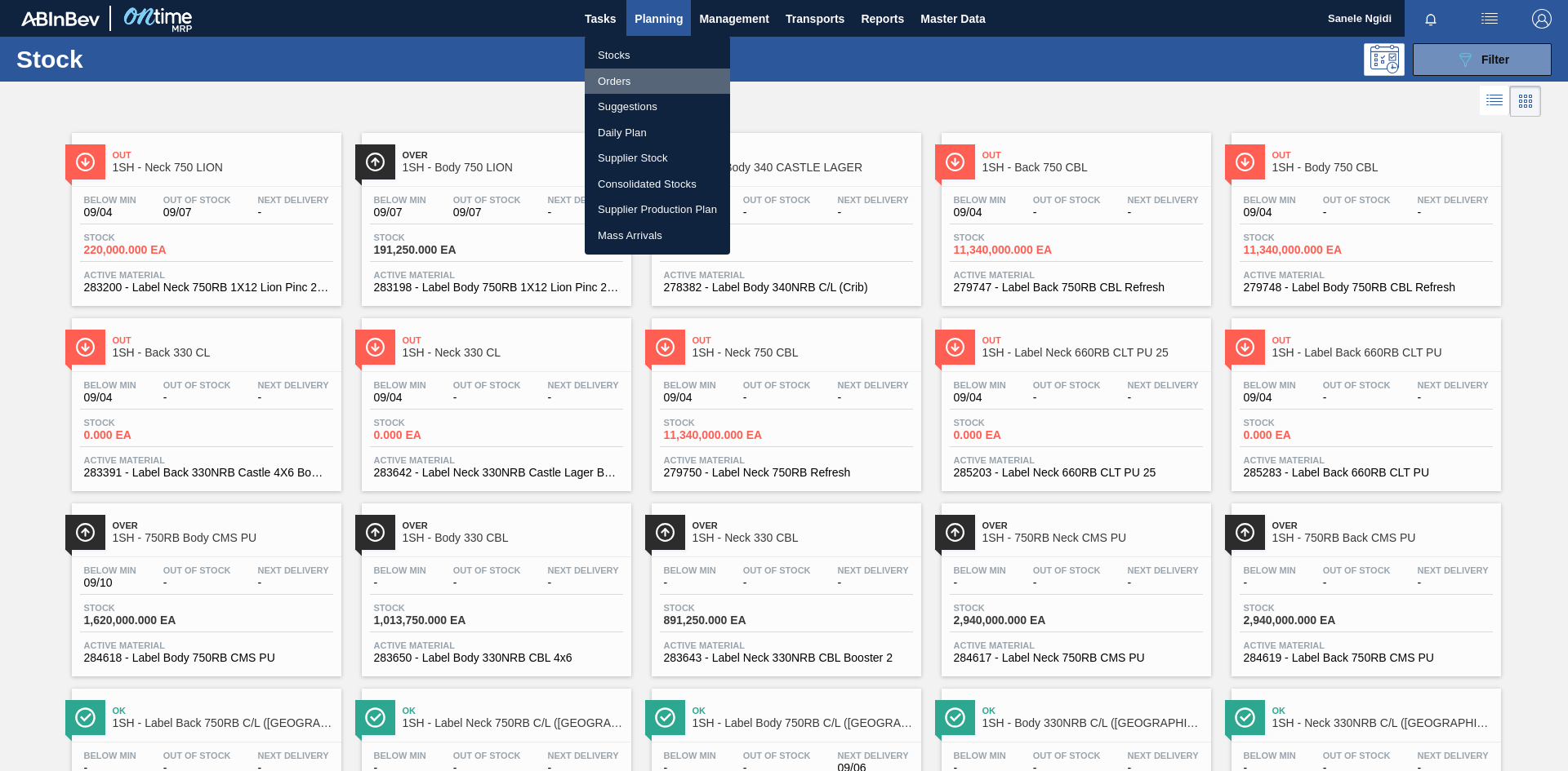
click at [616, 78] on li "Orders" at bounding box center [657, 82] width 146 height 26
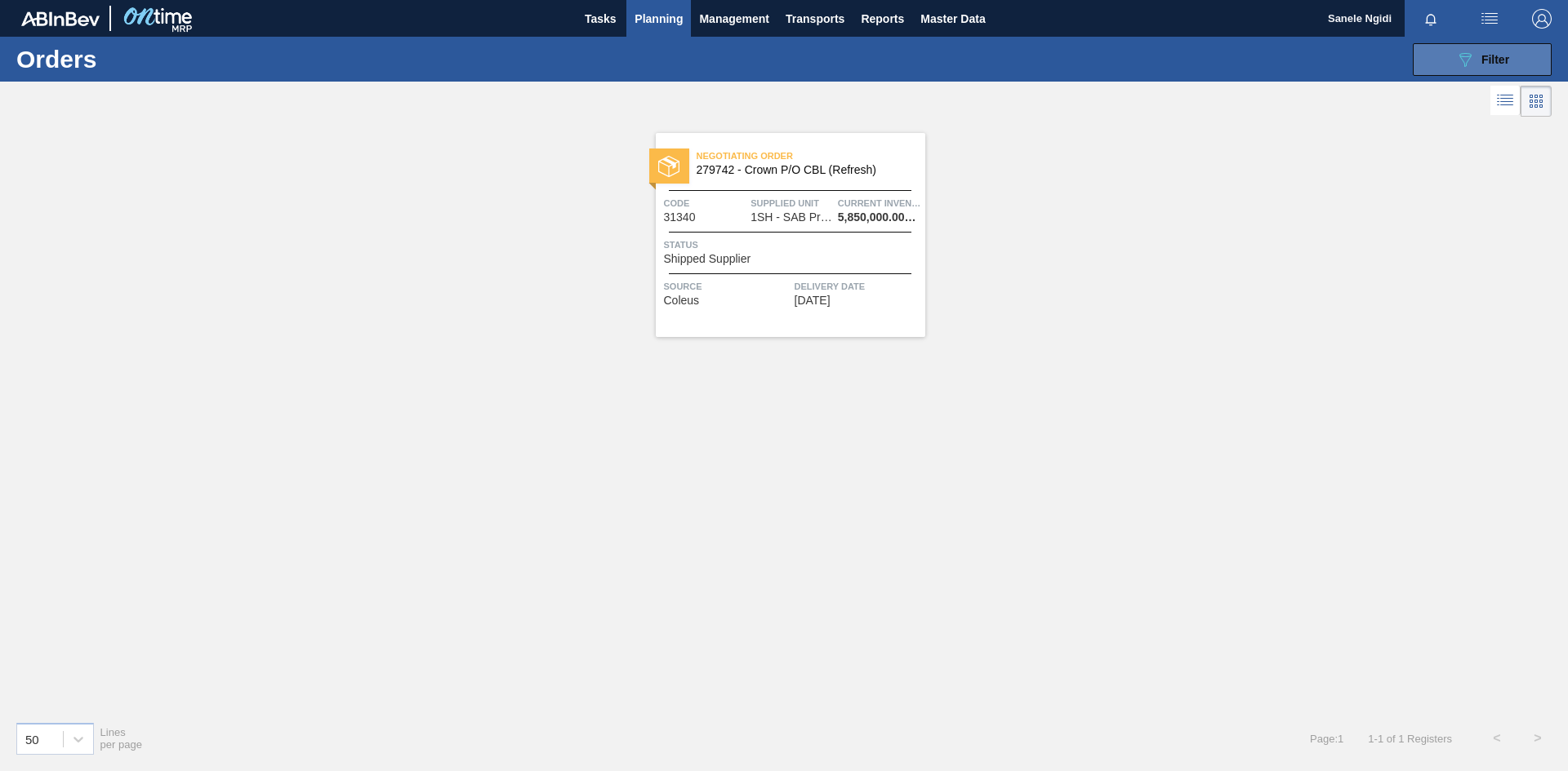
click at [1521, 59] on button "089F7B8B-B2A5-4AFE-B5C0-19BA573D28AC Filter" at bounding box center [1482, 59] width 139 height 33
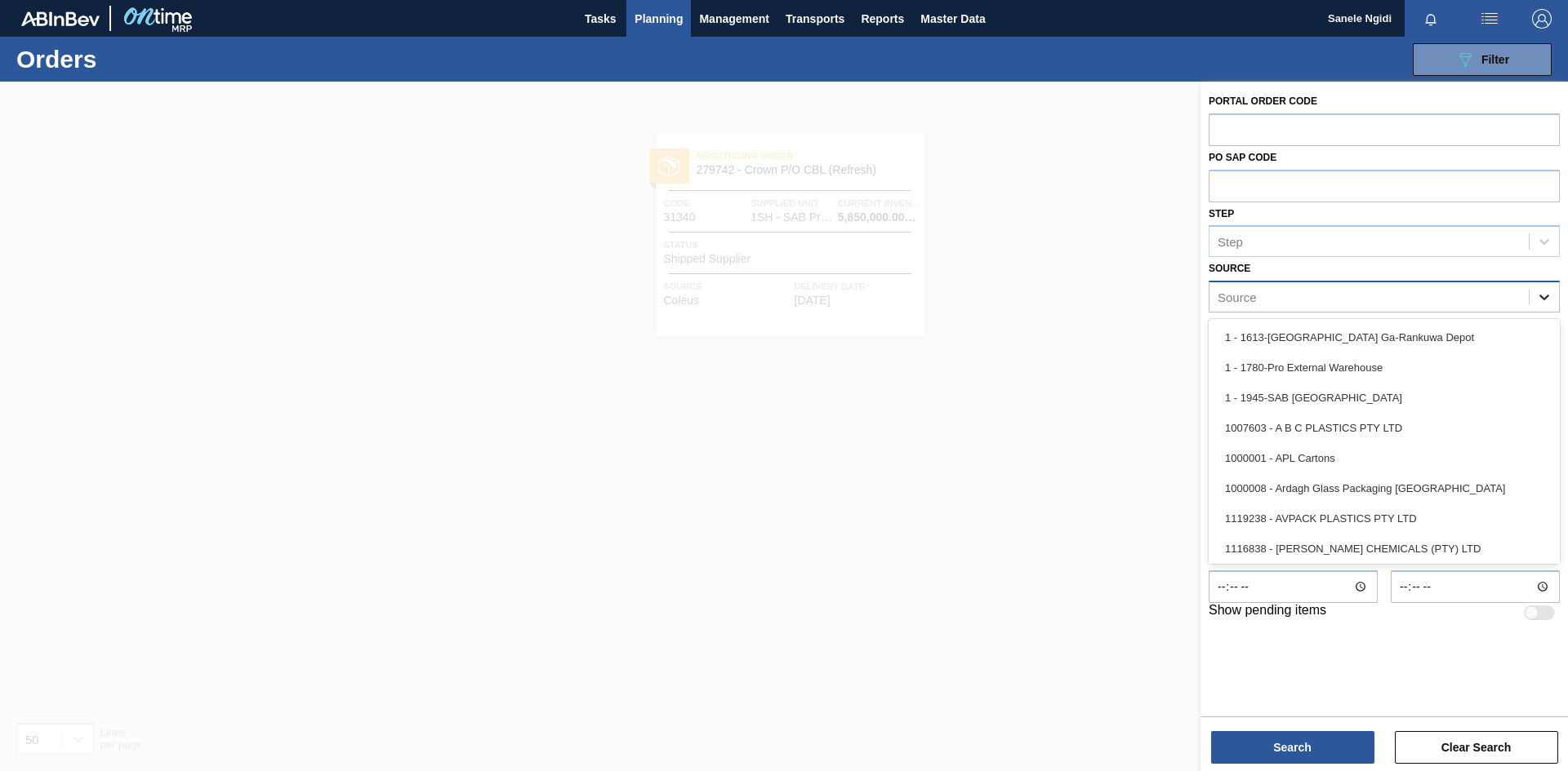
click at [1544, 292] on icon at bounding box center [1544, 296] width 16 height 16
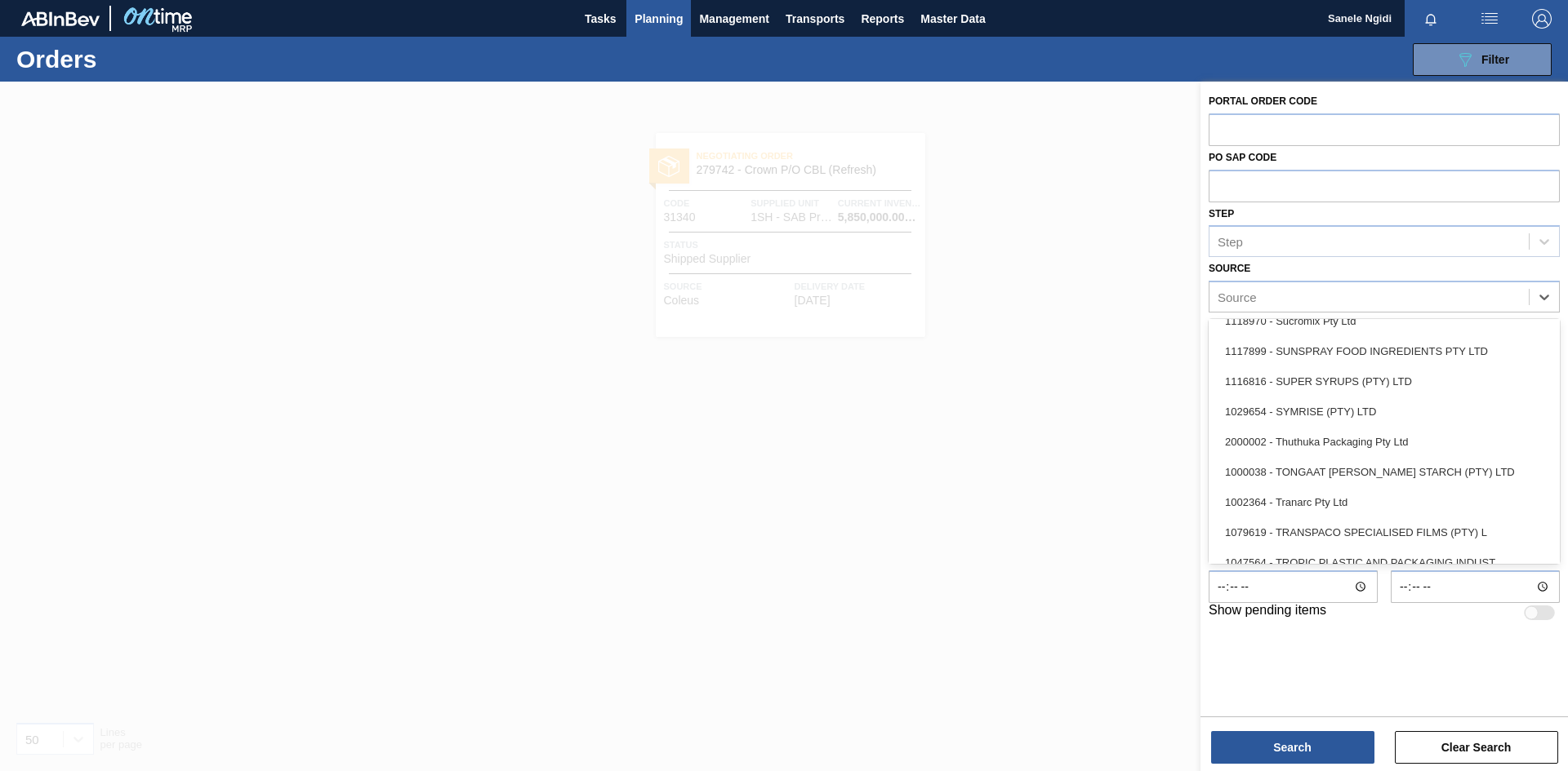
scroll to position [2041, 0]
click at [1355, 447] on div "2000002 - Thuthuka Packaging Pty Ltd" at bounding box center [1384, 441] width 351 height 30
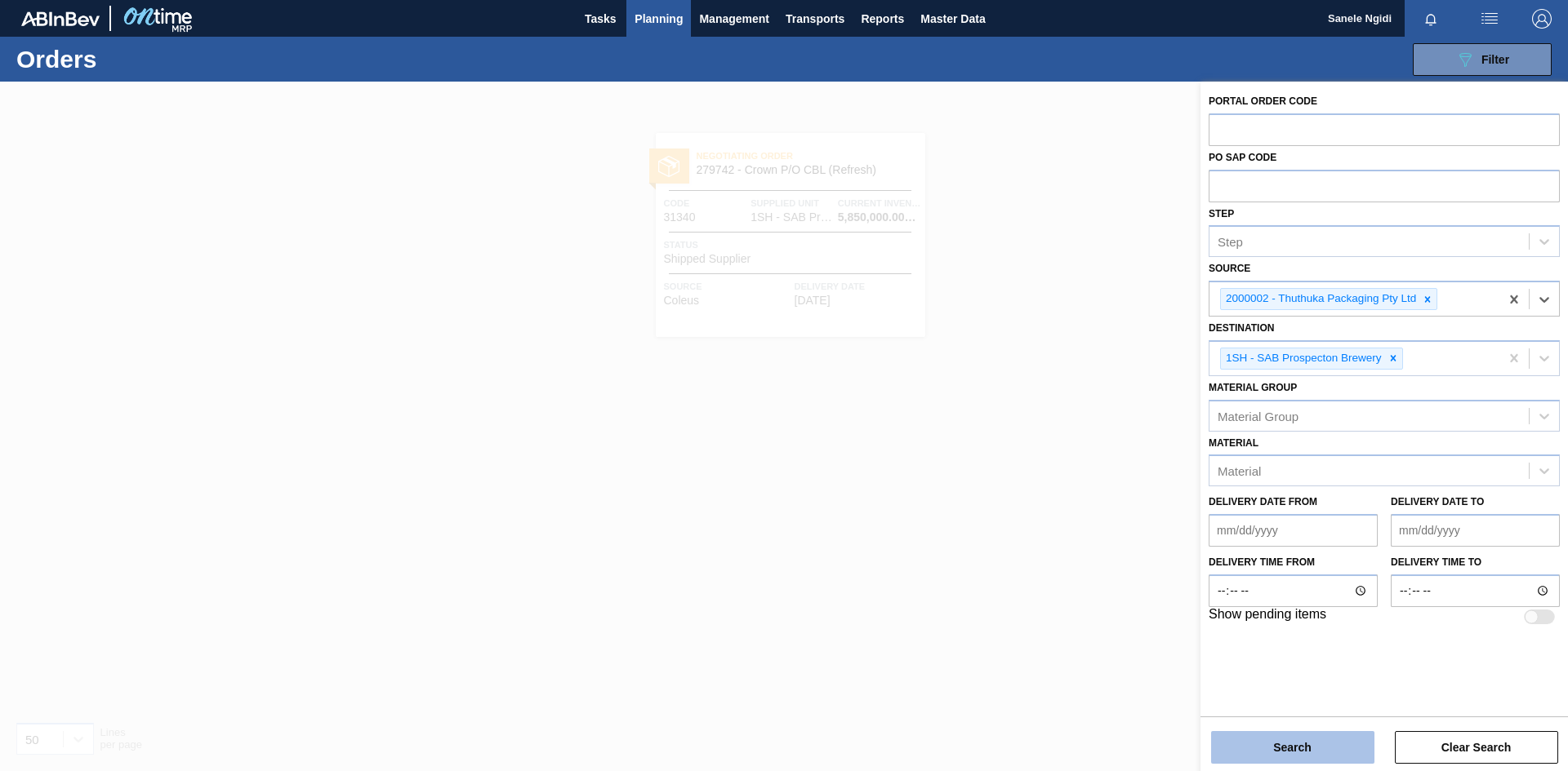
click at [1286, 740] on button "Search" at bounding box center [1293, 747] width 164 height 33
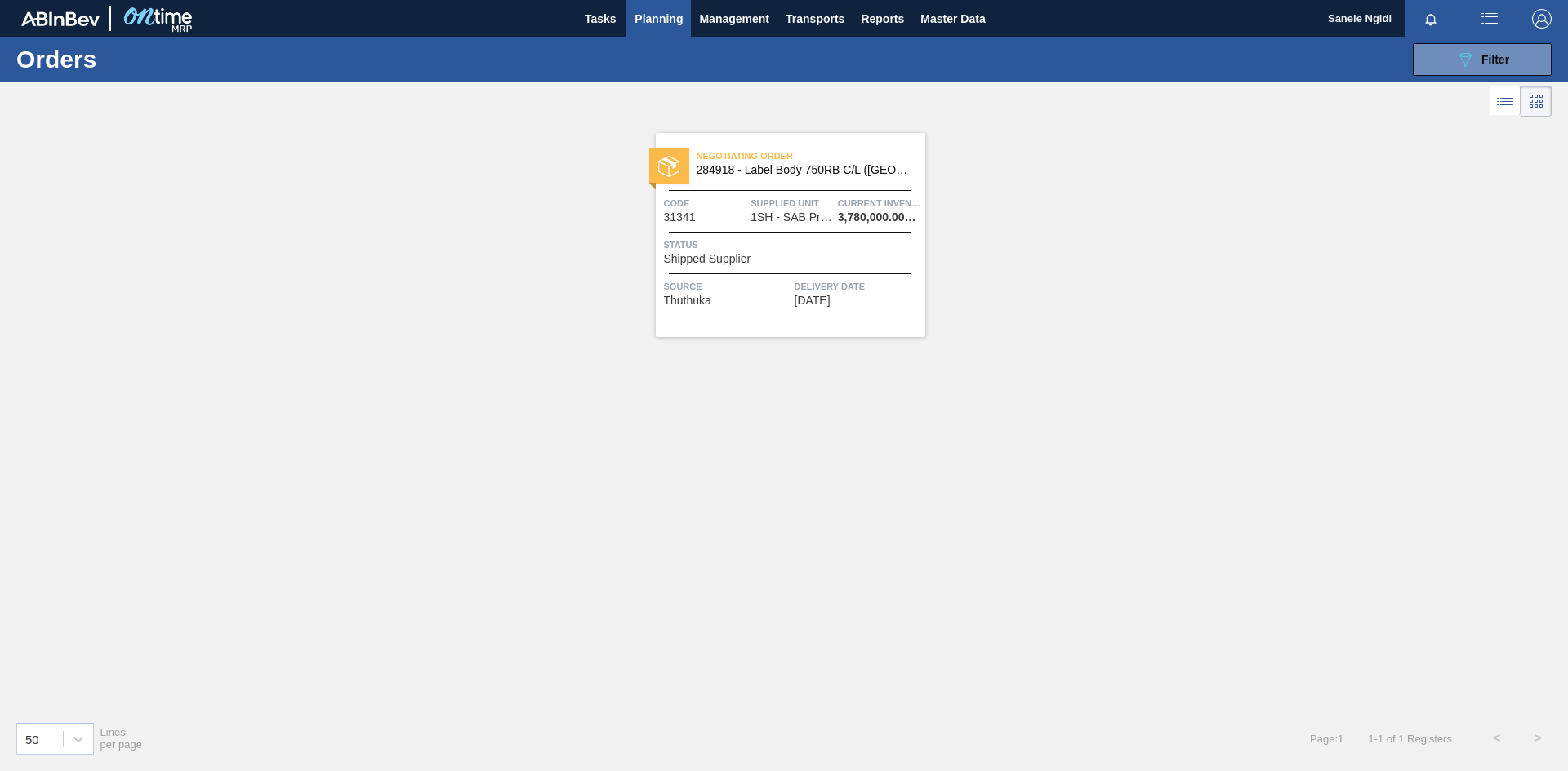
click at [777, 239] on span "Status" at bounding box center [792, 244] width 257 height 16
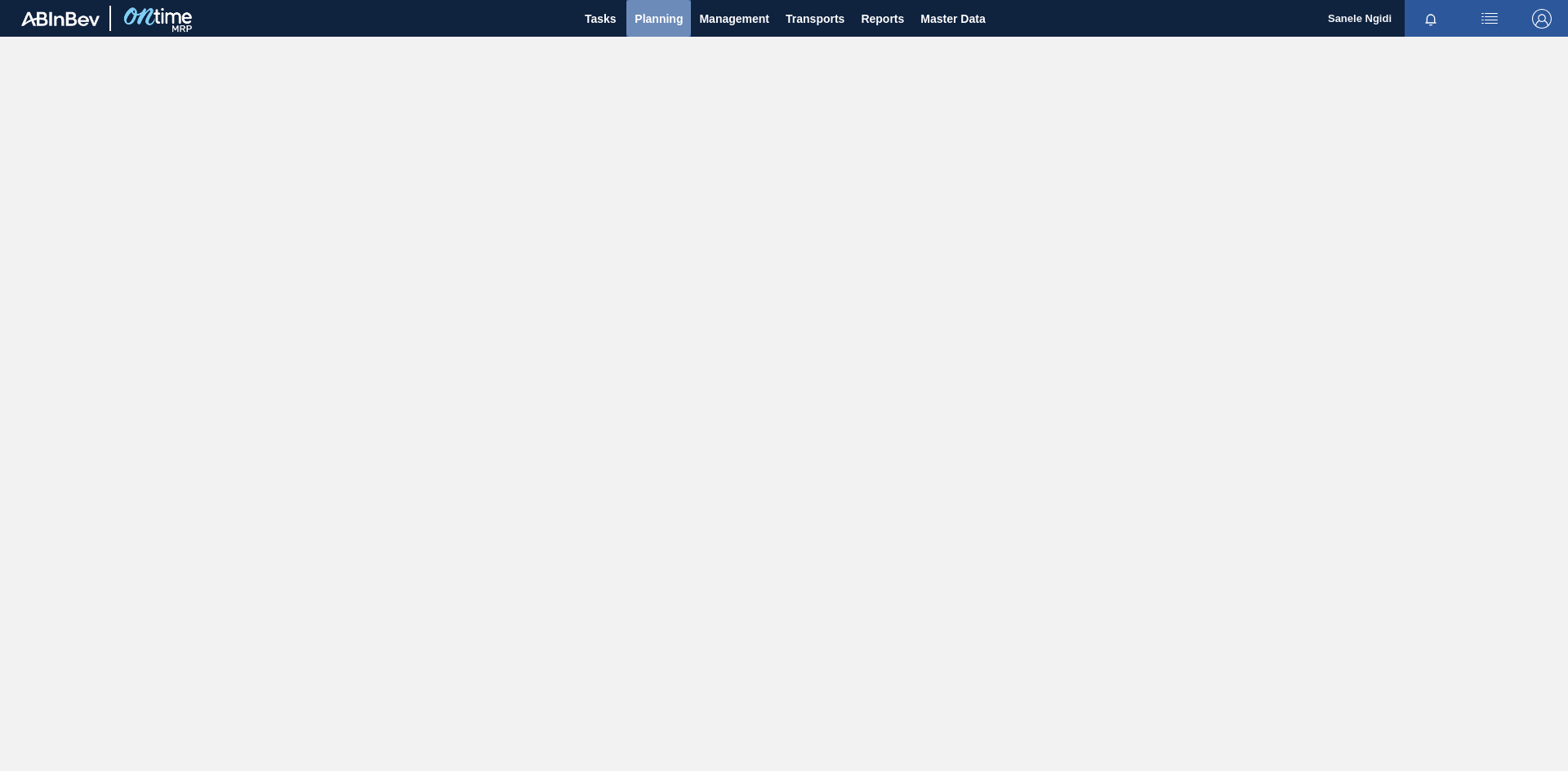
click at [662, 20] on span "Planning" at bounding box center [658, 19] width 48 height 20
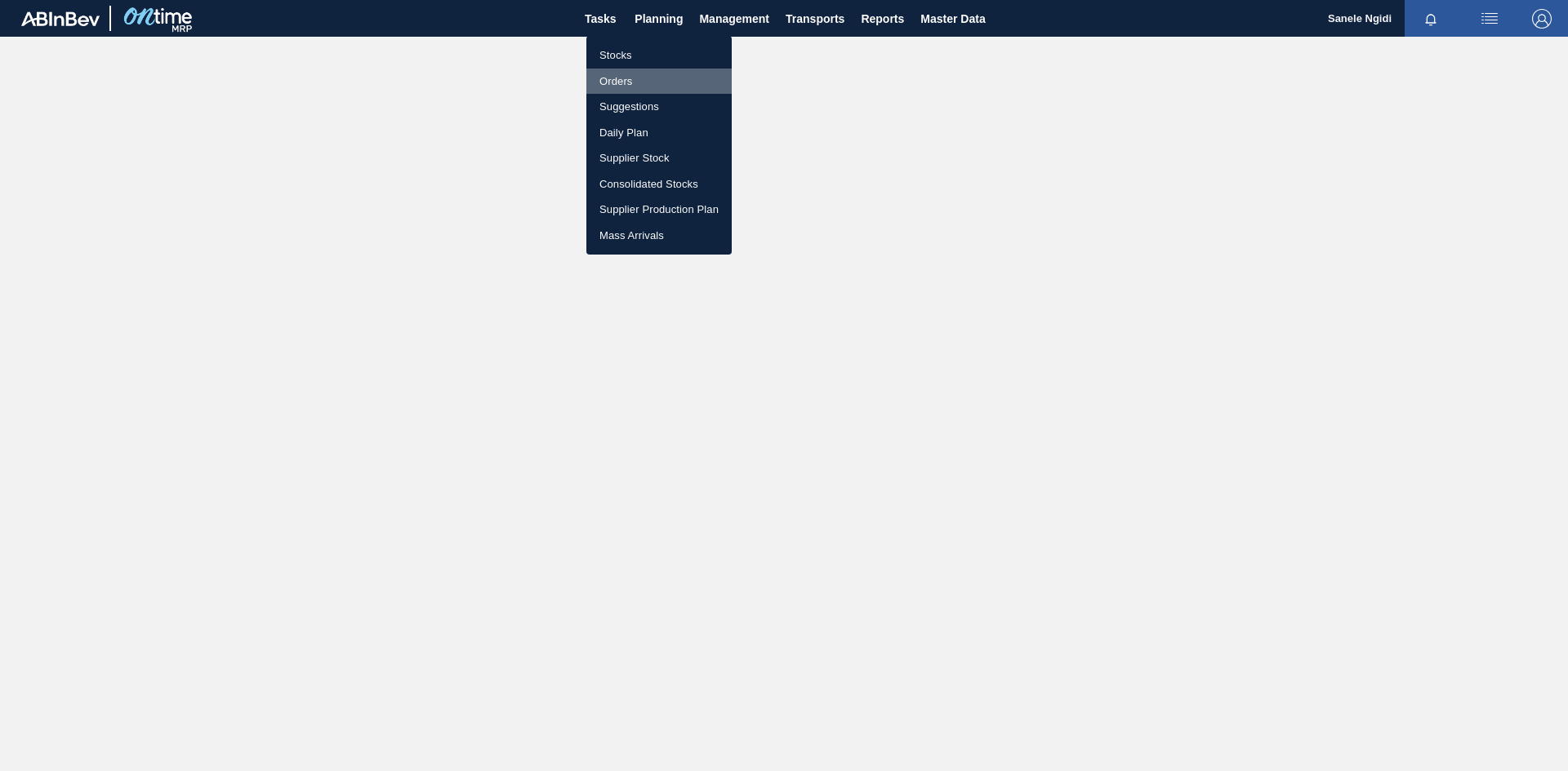
click at [627, 77] on li "Orders" at bounding box center [658, 82] width 146 height 26
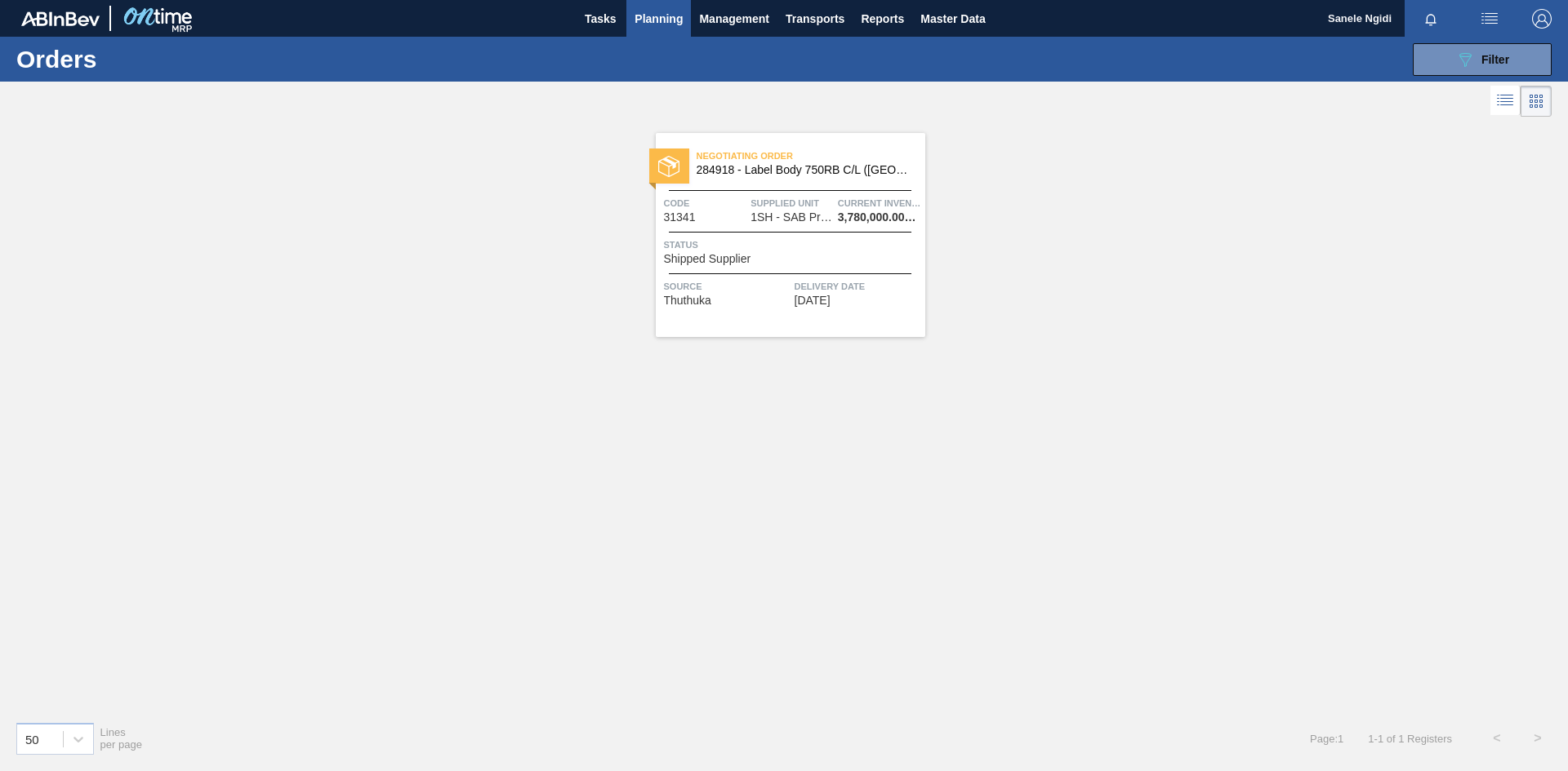
click at [807, 257] on div "Status Shipped Supplier" at bounding box center [792, 251] width 257 height 28
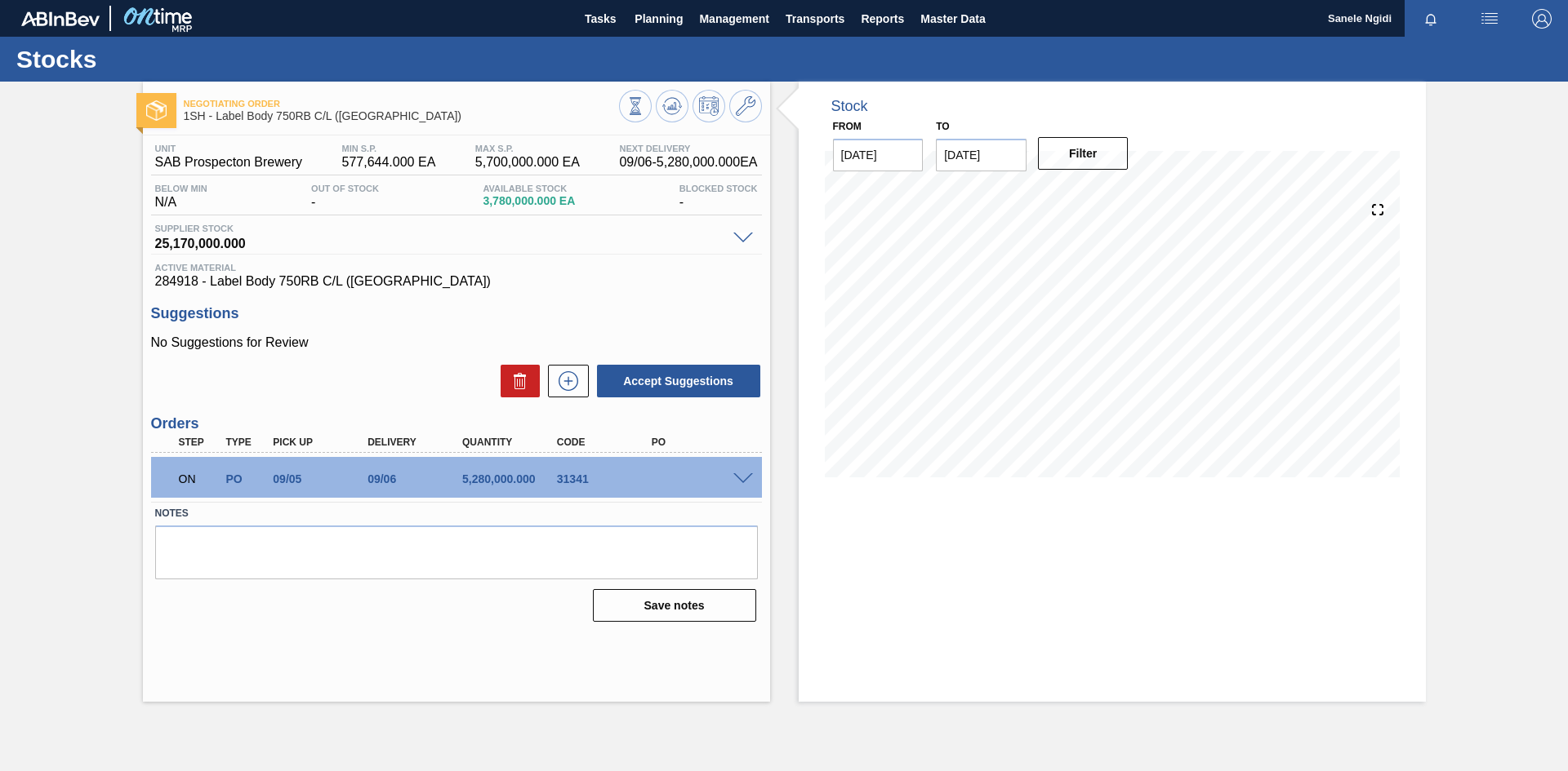
click at [740, 475] on span at bounding box center [743, 480] width 20 height 12
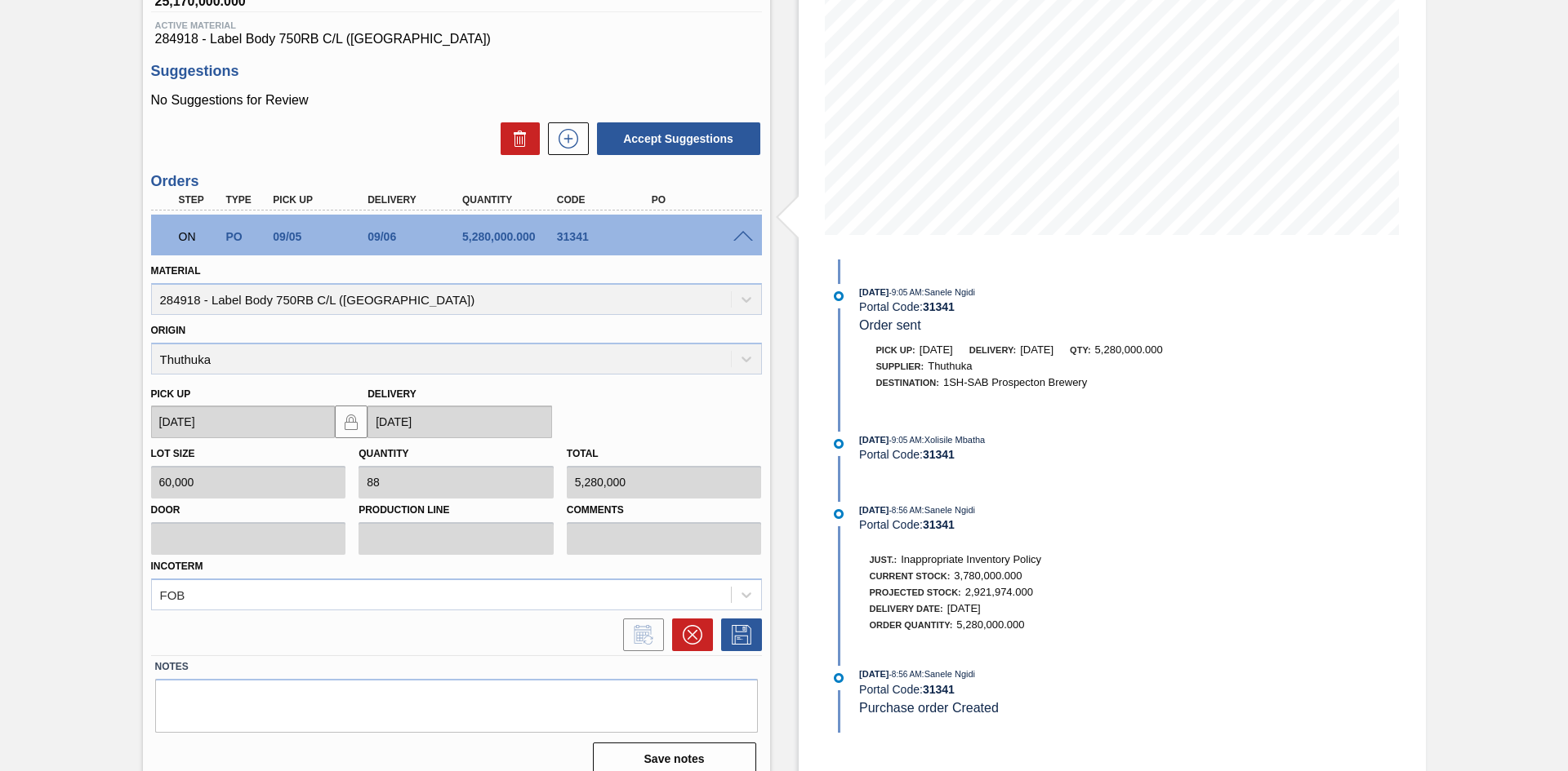
scroll to position [260, 0]
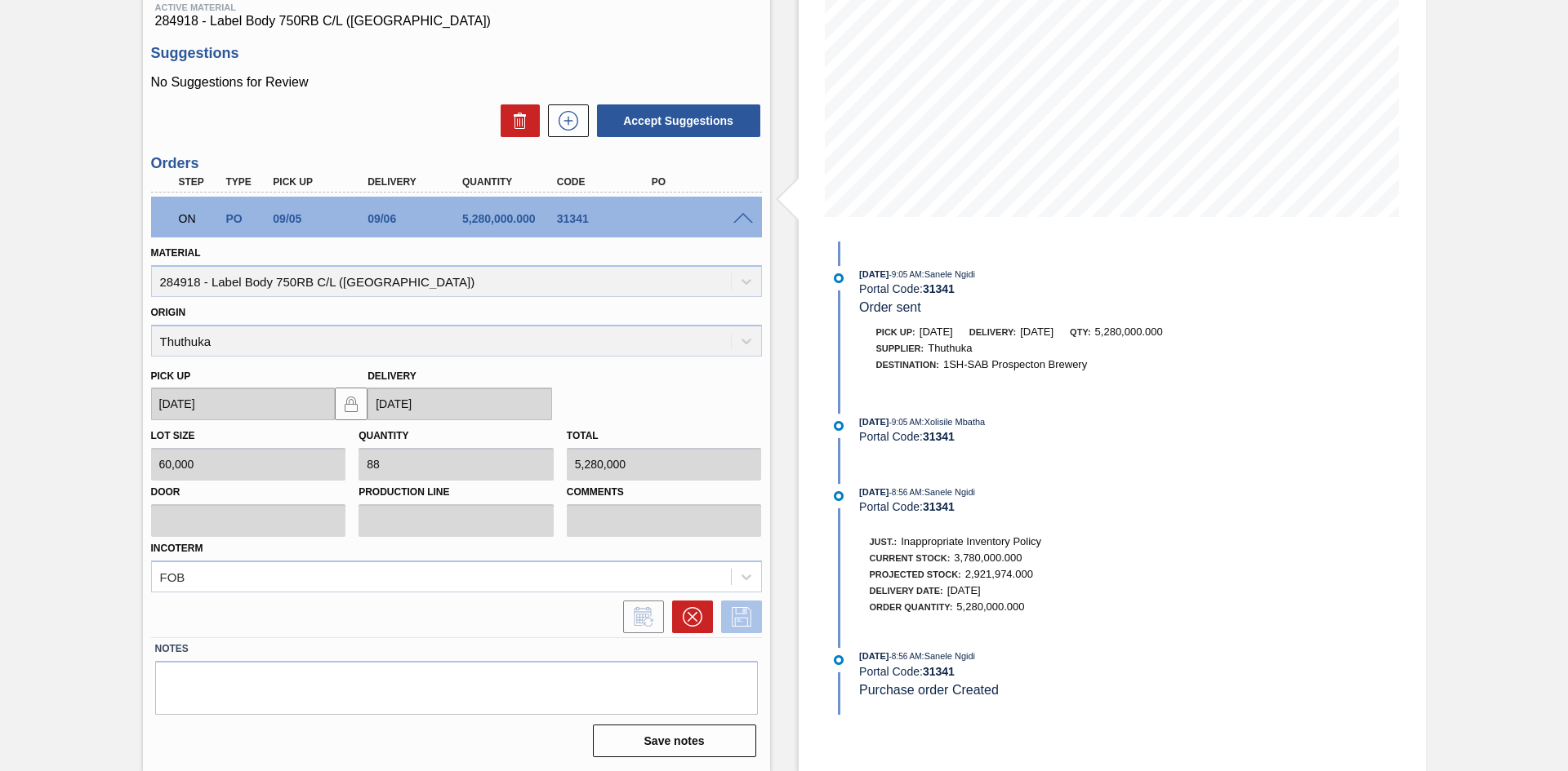
click at [742, 616] on icon at bounding box center [741, 617] width 26 height 20
click at [467, 612] on div at bounding box center [456, 617] width 610 height 33
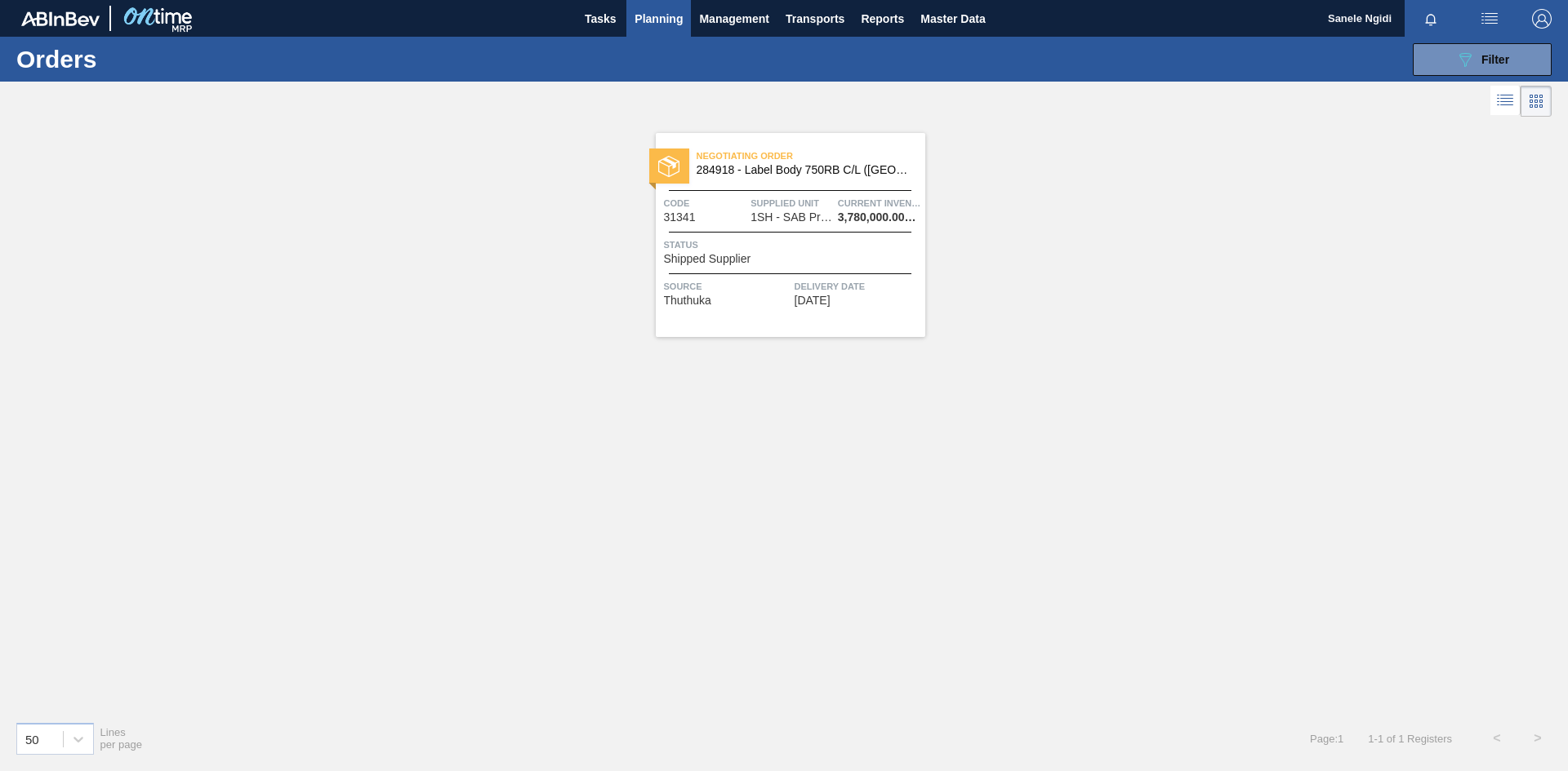
click at [771, 474] on div "Negotiating Order 284918 - Label Body 750RB C/L ([GEOGRAPHIC_DATA]) Code 31341 …" at bounding box center [784, 414] width 1568 height 588
click at [674, 477] on div "Negotiating Order 284918 - Label Body 750RB C/L ([GEOGRAPHIC_DATA]) Code 31341 …" at bounding box center [784, 414] width 1568 height 588
click at [983, 479] on div "Negotiating Order 284918 - Label Body 750RB C/L ([GEOGRAPHIC_DATA]) Code 31341 …" at bounding box center [784, 414] width 1568 height 588
click at [1197, 340] on div "Negotiating Order 284918 - Label Body 750RB C/L ([GEOGRAPHIC_DATA]) Code 31341 …" at bounding box center [784, 414] width 1568 height 588
